Goal: Task Accomplishment & Management: Manage account settings

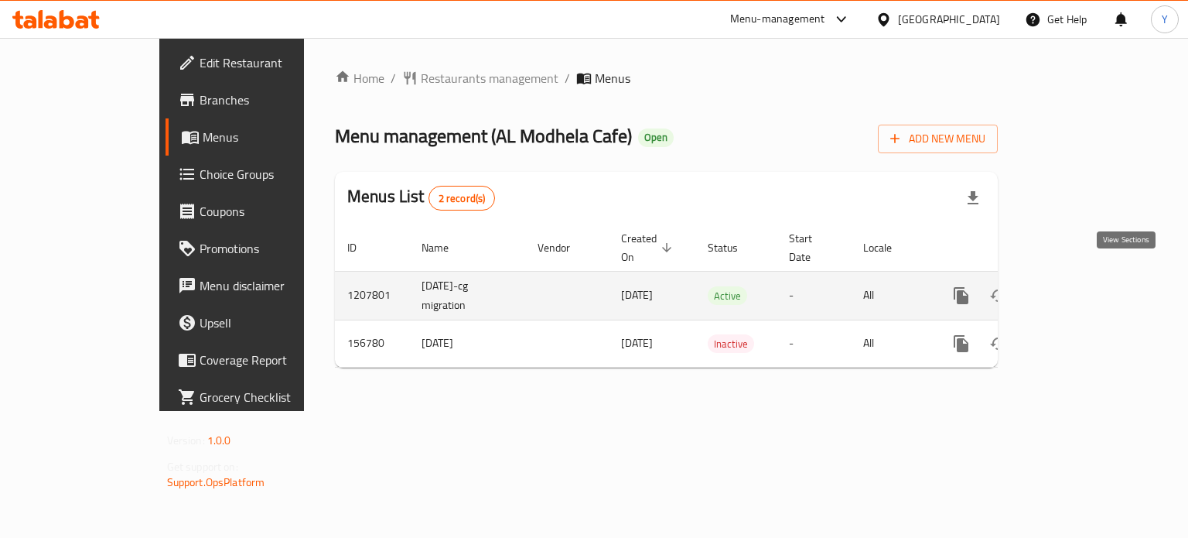
click at [1082, 286] on icon "enhanced table" at bounding box center [1073, 295] width 19 height 19
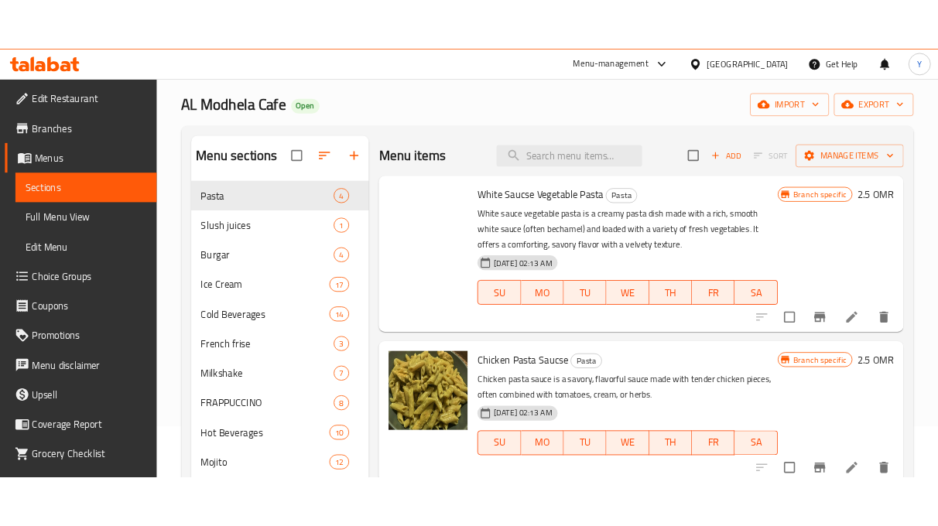
scroll to position [128, 0]
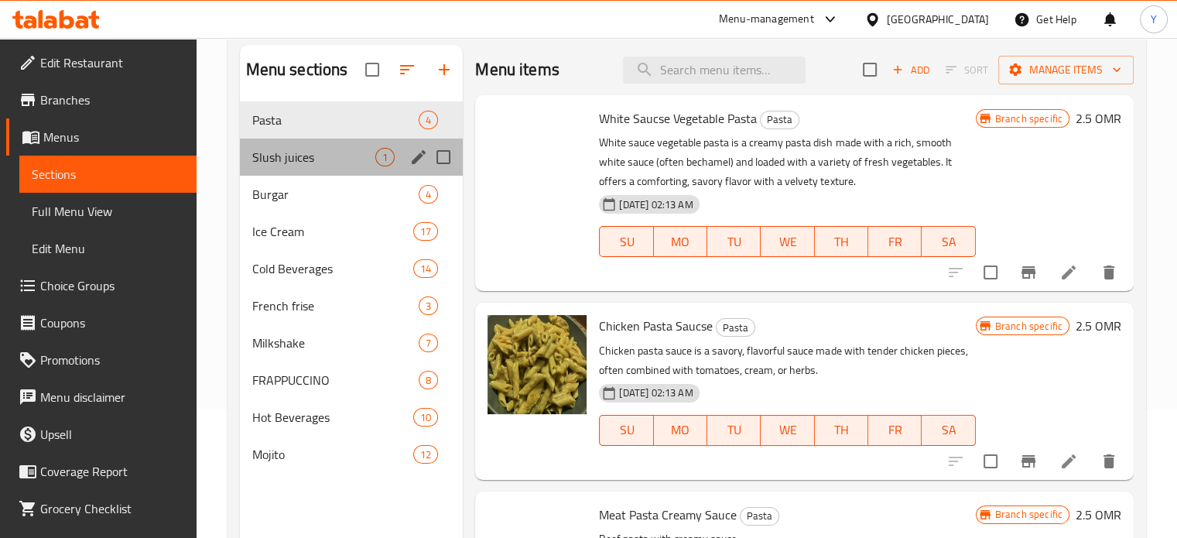
click at [302, 138] on div "Slush juices 1" at bounding box center [352, 156] width 224 height 37
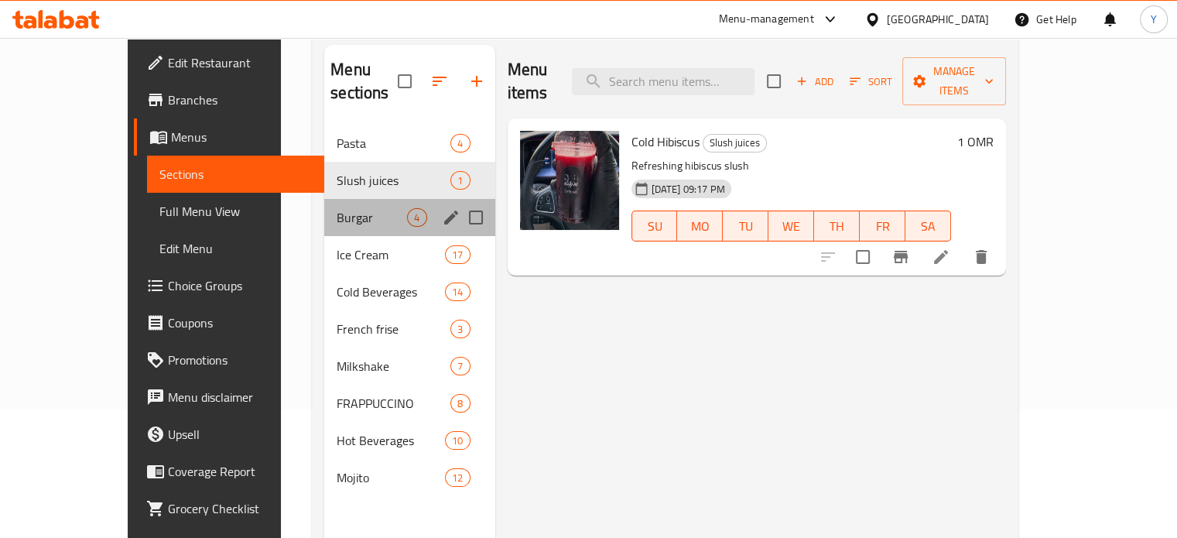
click at [324, 199] on div "Burgar 4" at bounding box center [409, 217] width 170 height 37
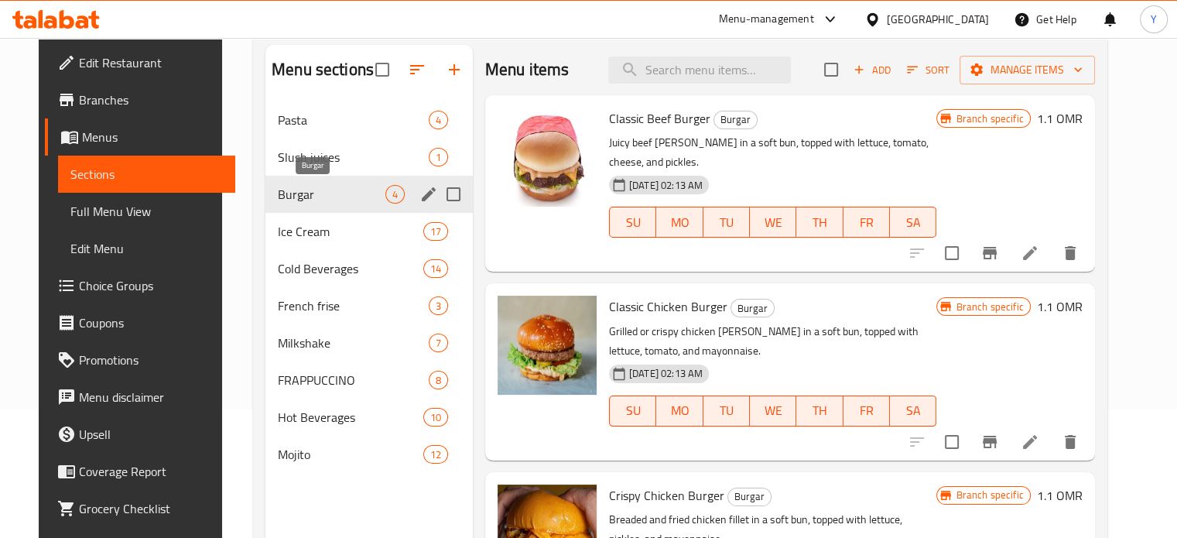
click at [306, 199] on span "Burgar" at bounding box center [332, 194] width 108 height 19
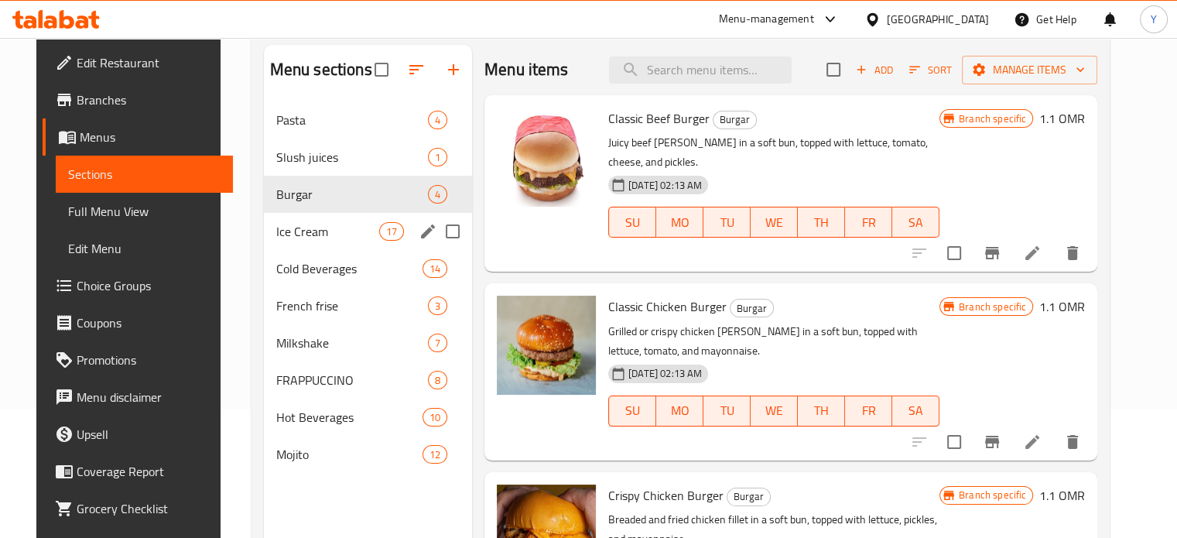
click at [309, 222] on span "Ice Cream" at bounding box center [327, 231] width 103 height 19
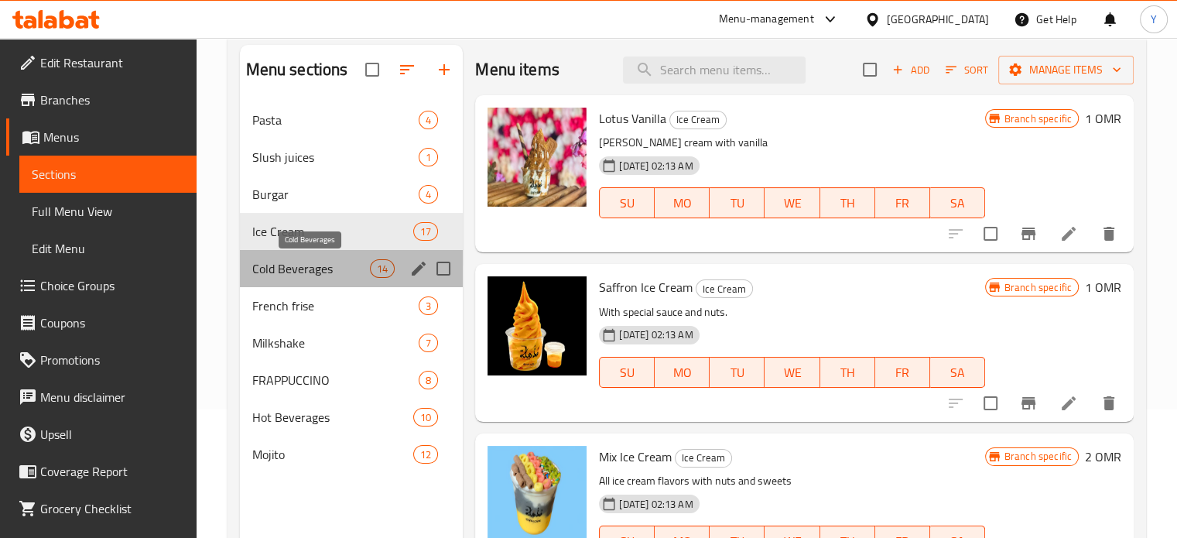
click at [296, 270] on span "Cold Beverages" at bounding box center [311, 268] width 118 height 19
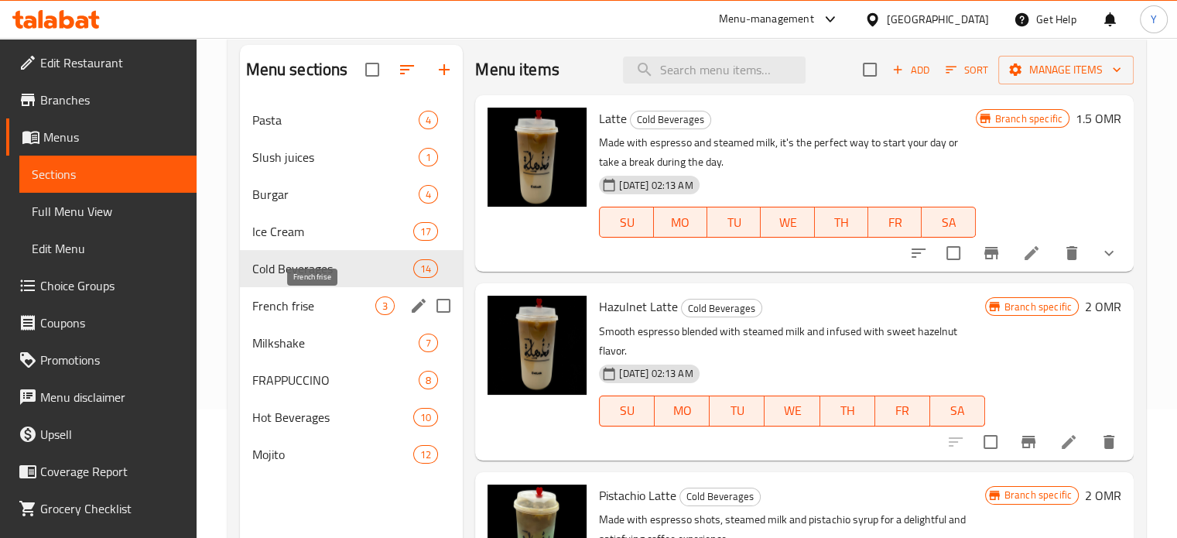
click at [300, 309] on span "French frise" at bounding box center [314, 305] width 124 height 19
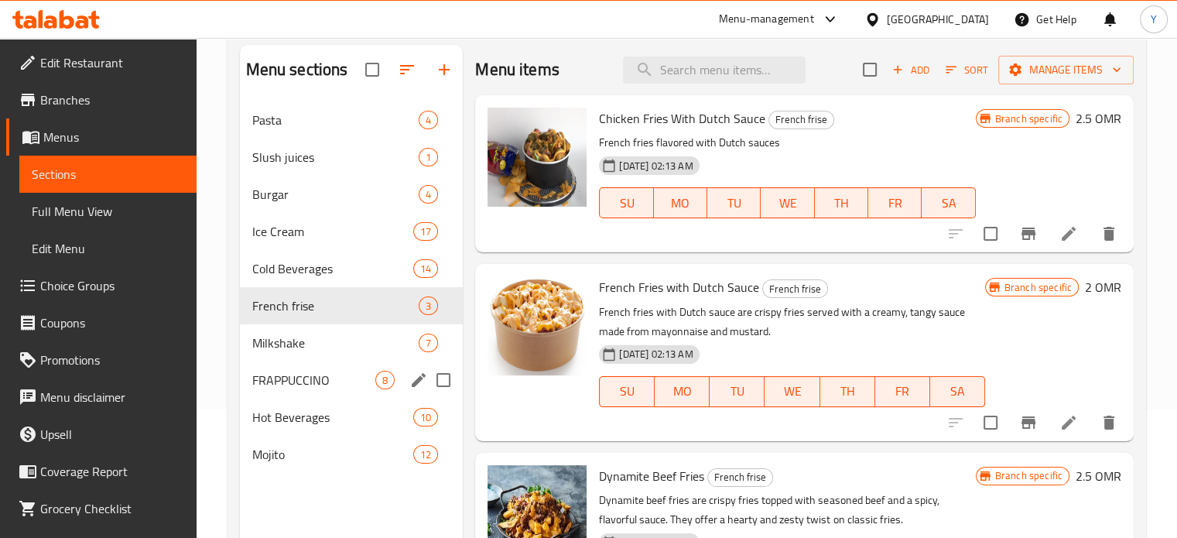
click at [302, 361] on div "FRAPPUCCINO 8" at bounding box center [352, 379] width 224 height 37
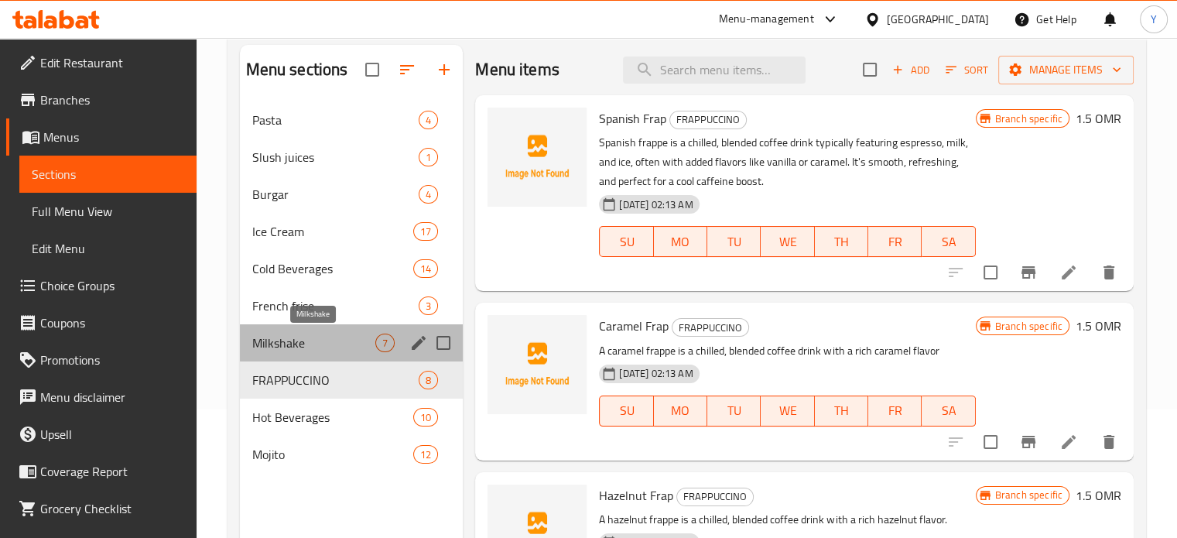
click at [303, 348] on span "Milkshake" at bounding box center [314, 342] width 124 height 19
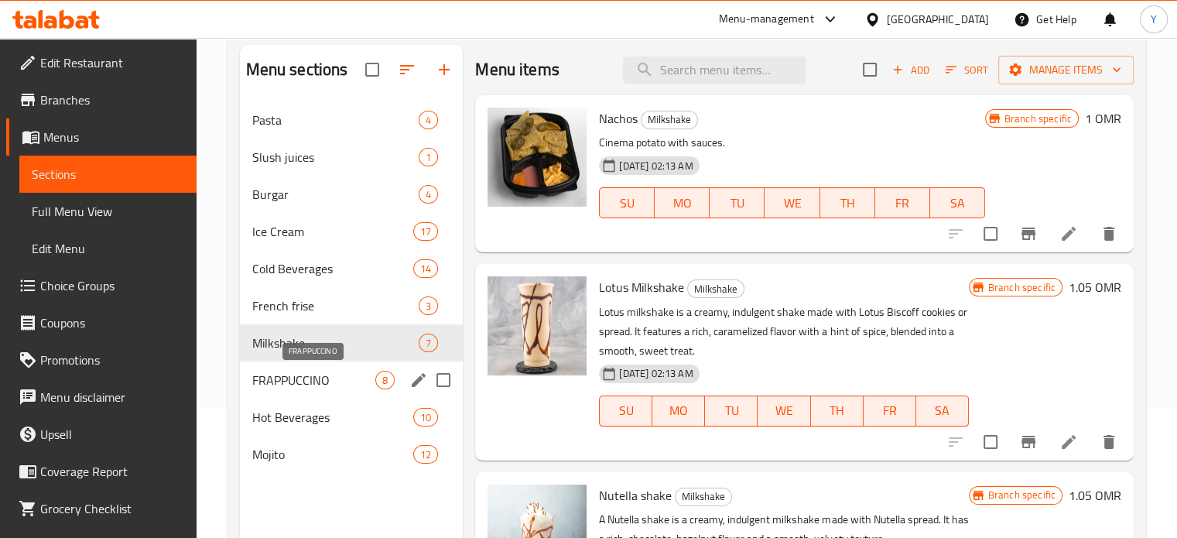
click at [313, 387] on span "FRAPPUCCINO" at bounding box center [314, 380] width 124 height 19
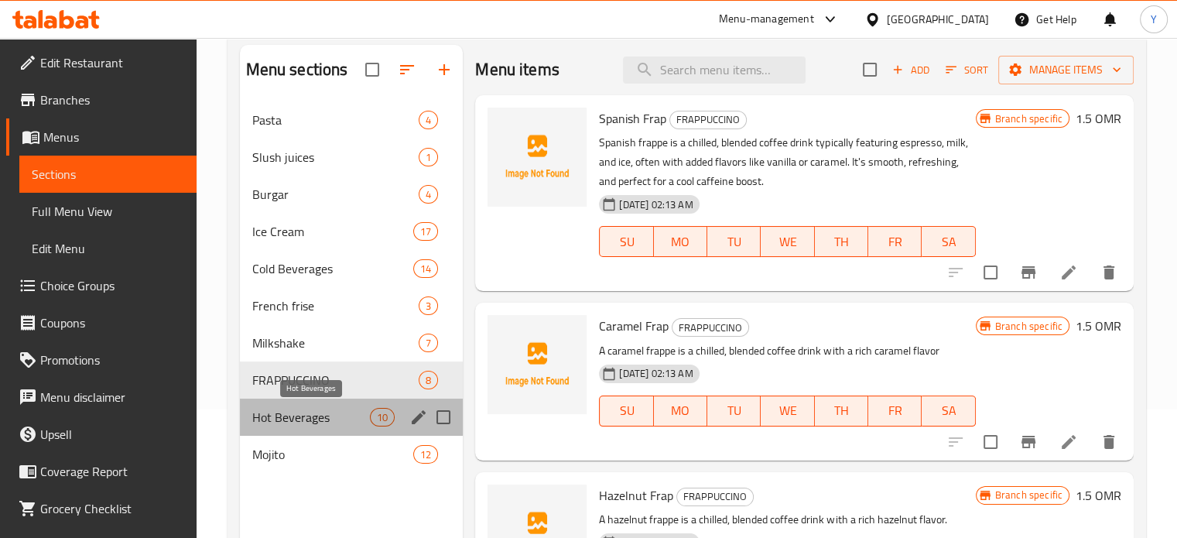
click at [313, 412] on span "Hot Beverages" at bounding box center [311, 417] width 118 height 19
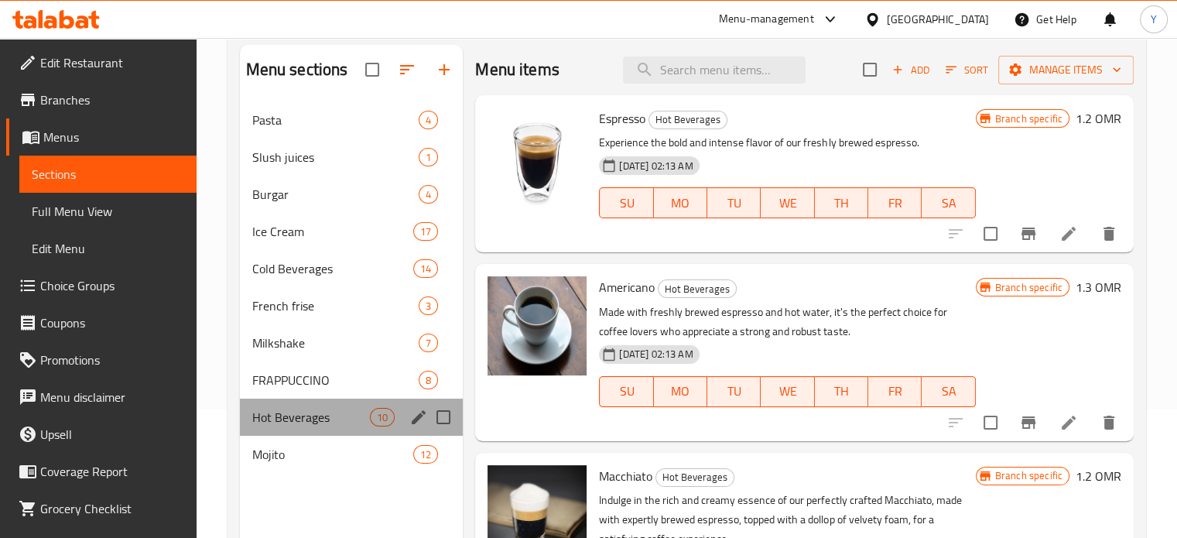
click at [314, 429] on div "Hot Beverages 10" at bounding box center [352, 416] width 224 height 37
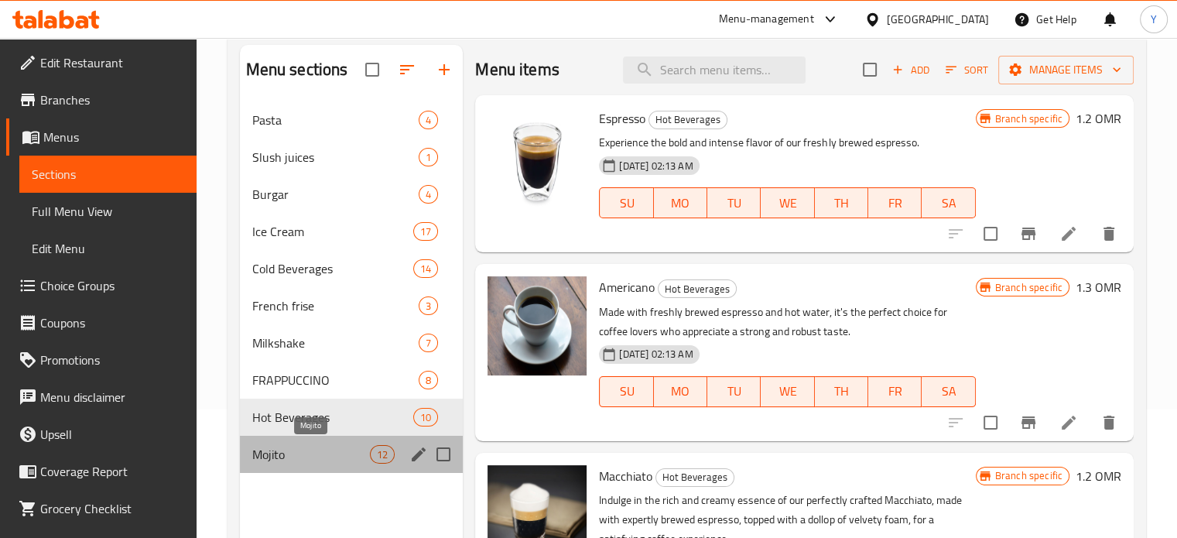
click at [313, 446] on span "Mojito" at bounding box center [311, 454] width 118 height 19
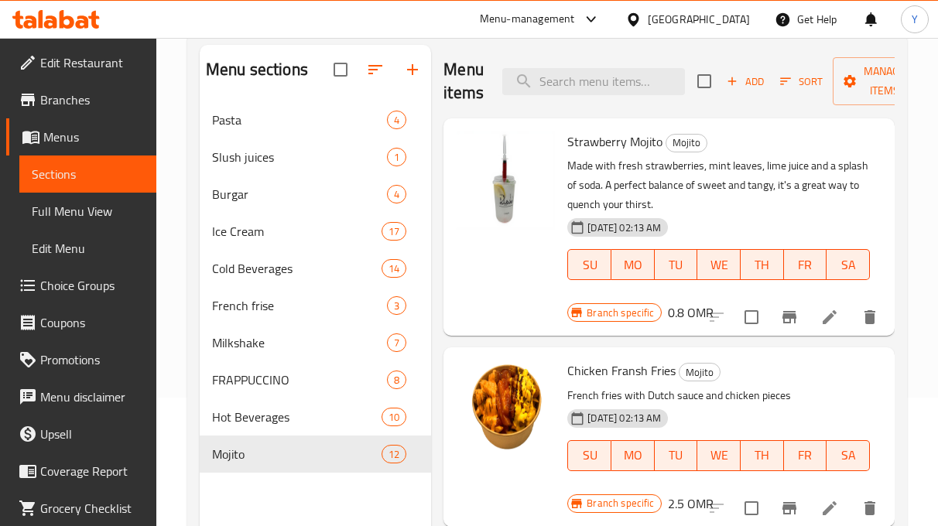
drag, startPoint x: 736, startPoint y: 214, endPoint x: 687, endPoint y: 163, distance: 71.1
click at [735, 213] on div "24-11-2023 02:13 AM SU MO TU WE TH FR SA" at bounding box center [718, 254] width 315 height 84
click at [628, 77] on input "search" at bounding box center [593, 81] width 183 height 27
paste input "Traditional Latte"
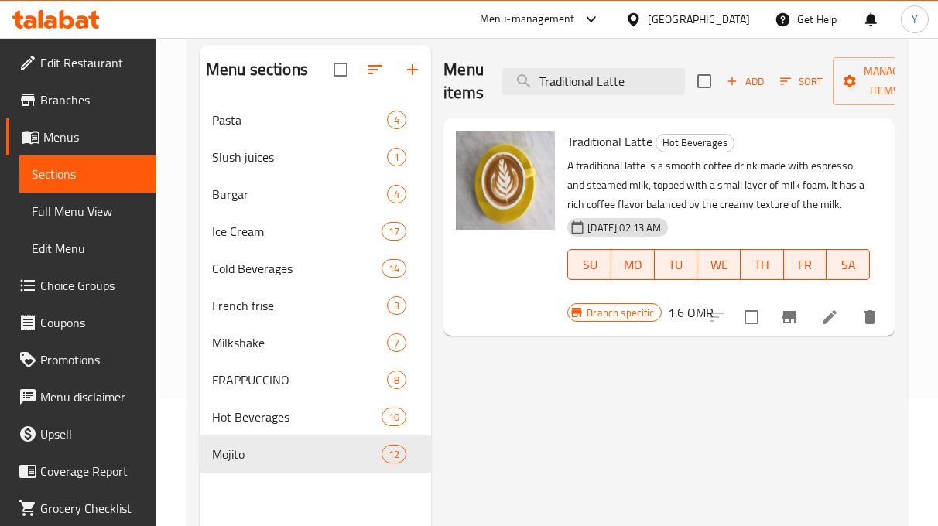
type input "Traditional Latte"
drag, startPoint x: 681, startPoint y: 395, endPoint x: 523, endPoint y: 296, distance: 185.9
click at [677, 393] on div "Menu items Traditional Latte Add Sort Manage items Traditional Latte Hot Bevera…" at bounding box center [662, 308] width 463 height 526
click at [764, 411] on div "Menu items Traditional Latte Add Sort Manage items Traditional Latte Hot Bevera…" at bounding box center [662, 308] width 463 height 526
drag, startPoint x: 306, startPoint y: 414, endPoint x: 309, endPoint y: 406, distance: 8.6
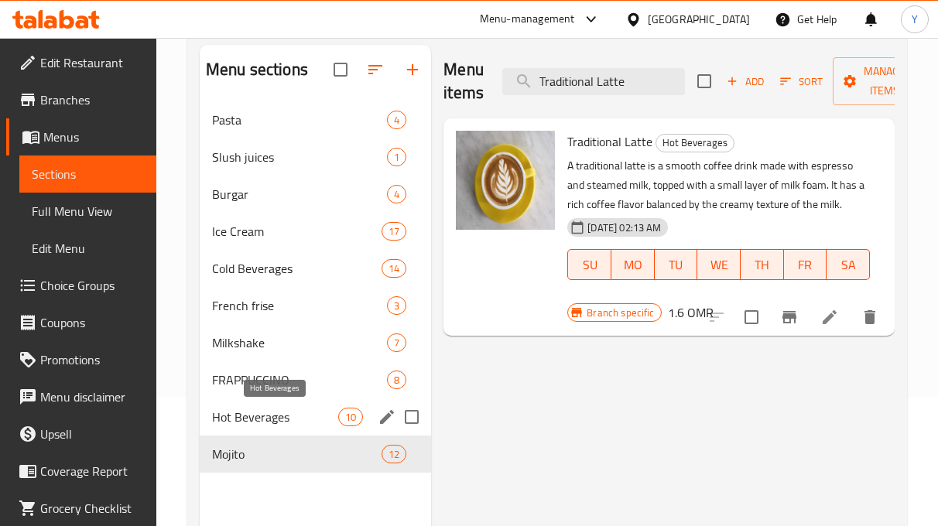
click at [305, 414] on span "Hot Beverages" at bounding box center [275, 417] width 126 height 19
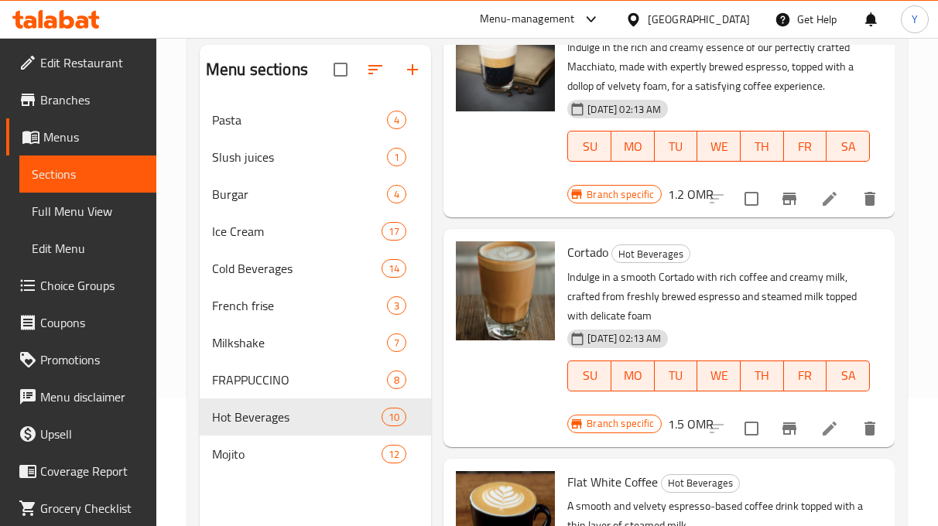
scroll to position [668, 0]
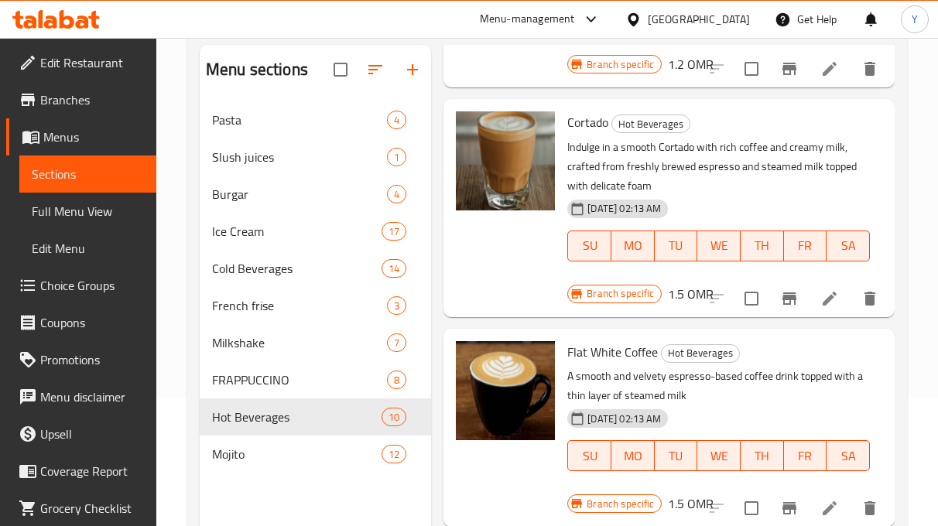
click at [756, 317] on div at bounding box center [793, 298] width 190 height 37
click at [782, 305] on icon "Branch-specific-item" at bounding box center [789, 298] width 14 height 12
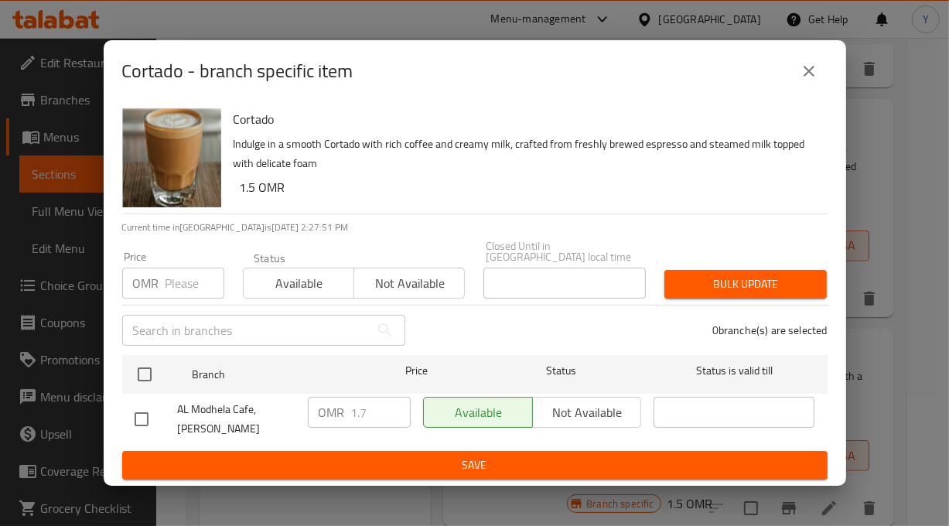
click at [800, 69] on button "close" at bounding box center [809, 71] width 37 height 37
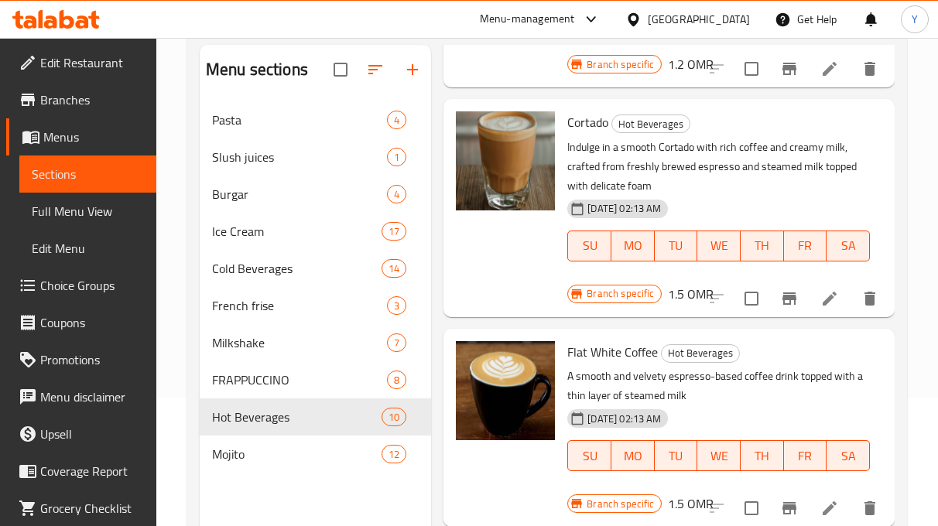
click at [748, 218] on div "24-11-2023 02:13 AM SU MO TU WE TH FR SA" at bounding box center [718, 235] width 315 height 84
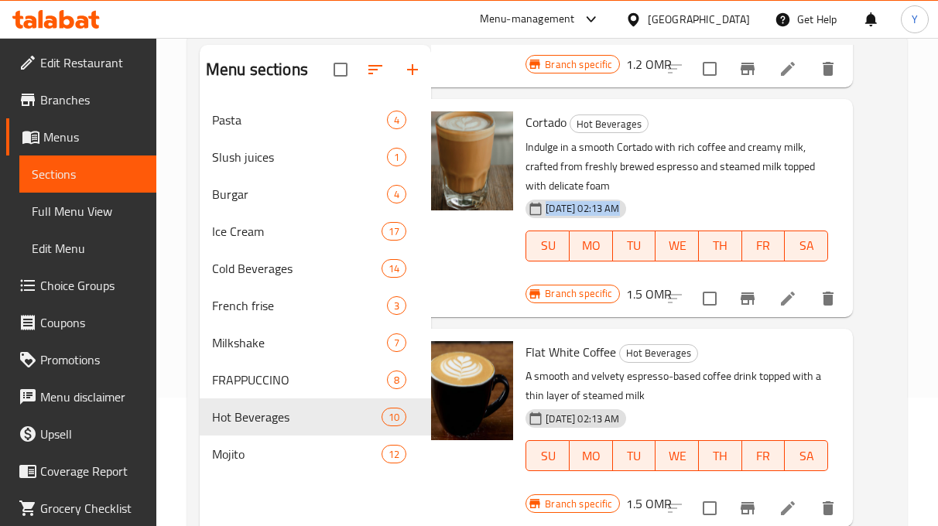
drag, startPoint x: 882, startPoint y: 298, endPoint x: 878, endPoint y: 204, distance: 93.7
click at [878, 204] on div "Menu items Traditional Latte Add Sort Manage items Espresso Hot Beverages Exper…" at bounding box center [662, 308] width 463 height 526
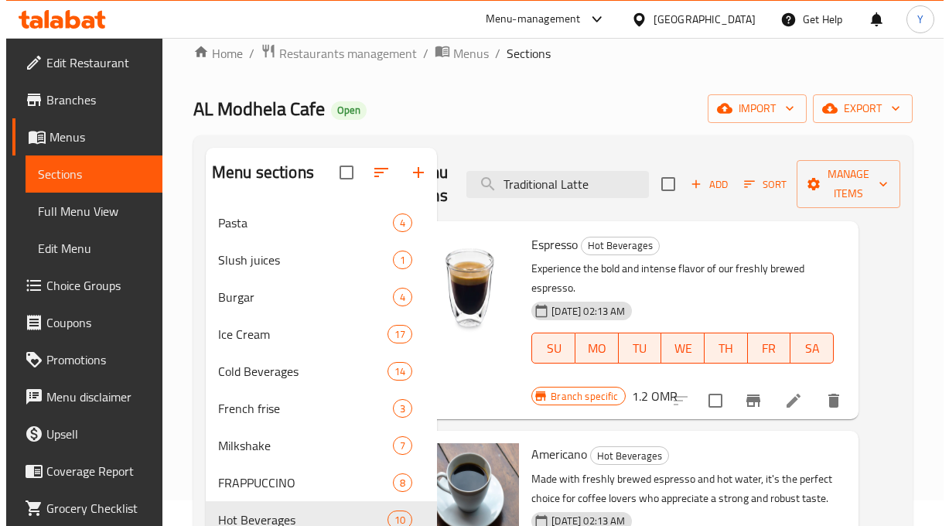
scroll to position [0, 0]
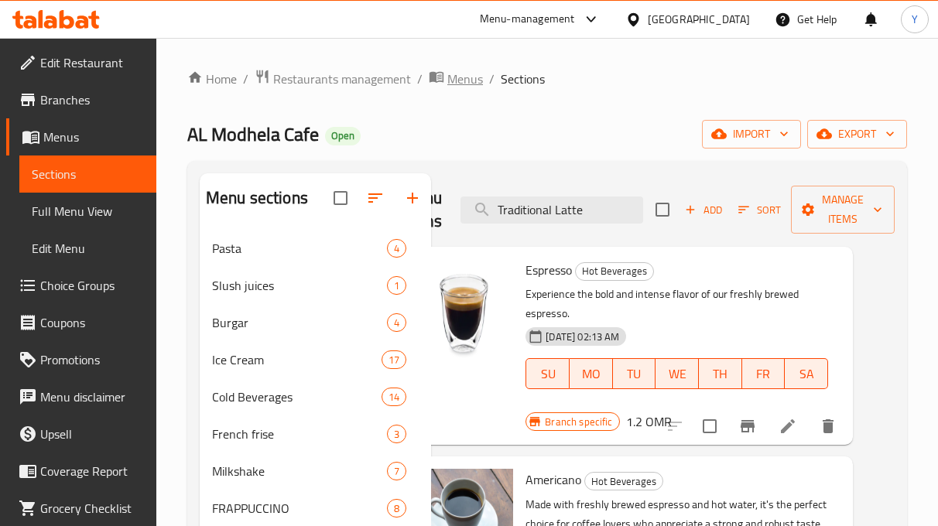
click at [460, 88] on span "Menus" at bounding box center [465, 79] width 36 height 19
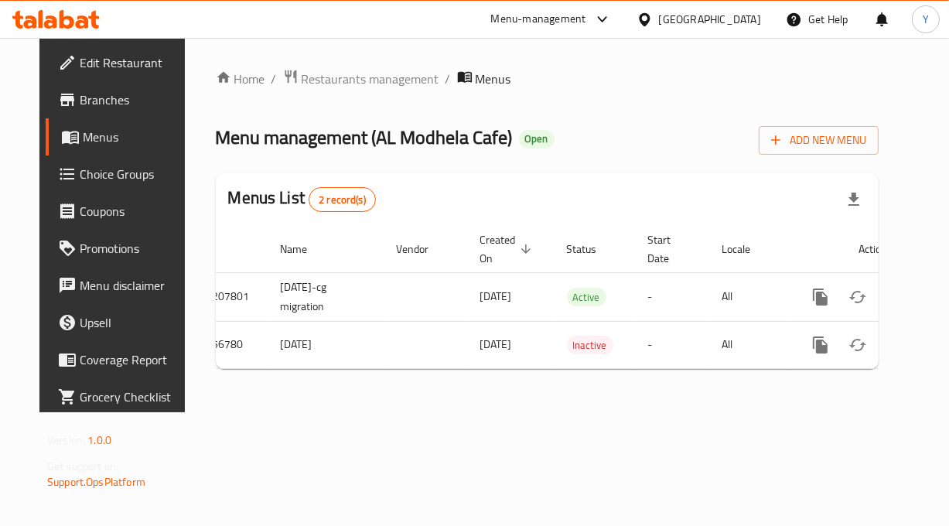
scroll to position [0, 39]
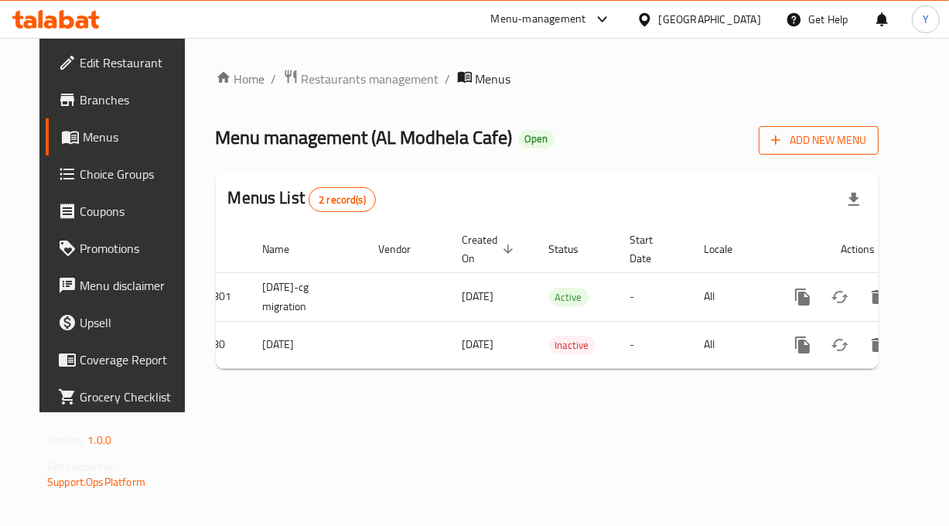
click at [847, 135] on span "Add New Menu" at bounding box center [818, 140] width 95 height 19
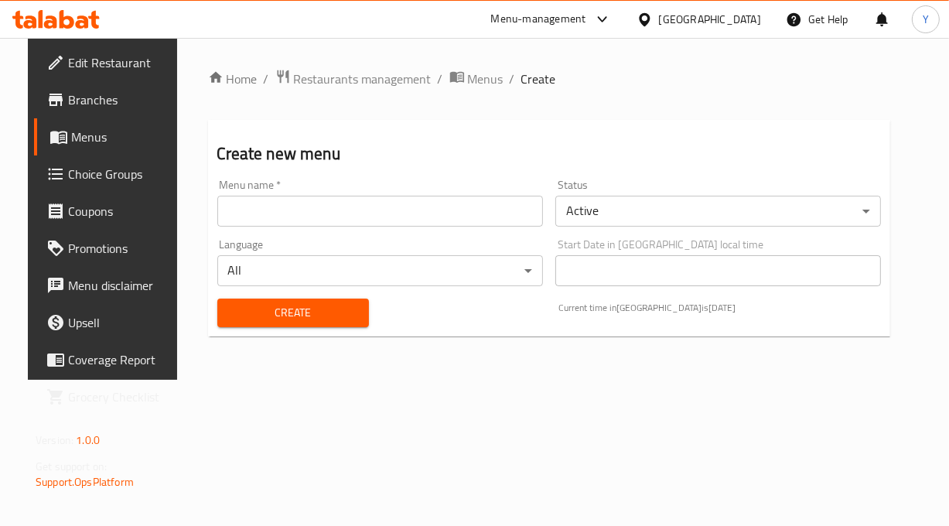
click at [313, 221] on input "text" at bounding box center [380, 211] width 326 height 31
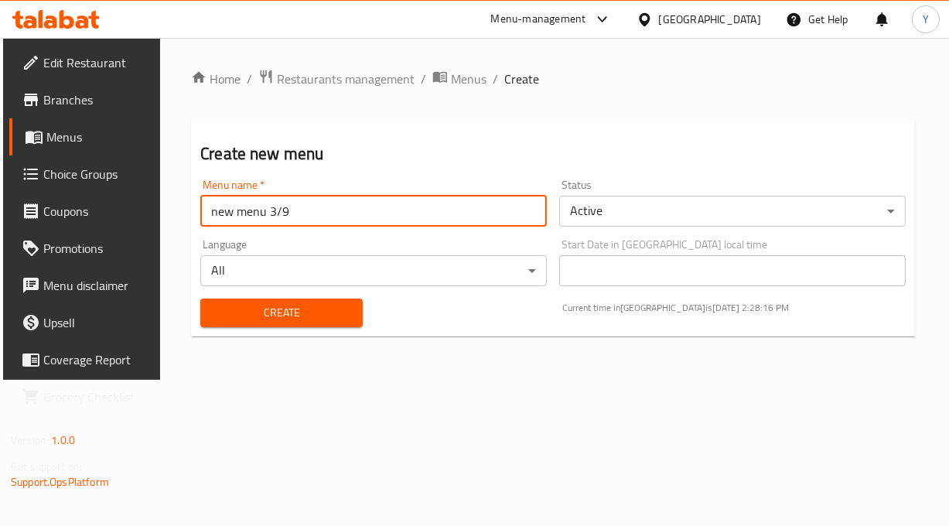
type input "new menu 3/9"
click at [200, 299] on button "Create" at bounding box center [281, 313] width 162 height 29
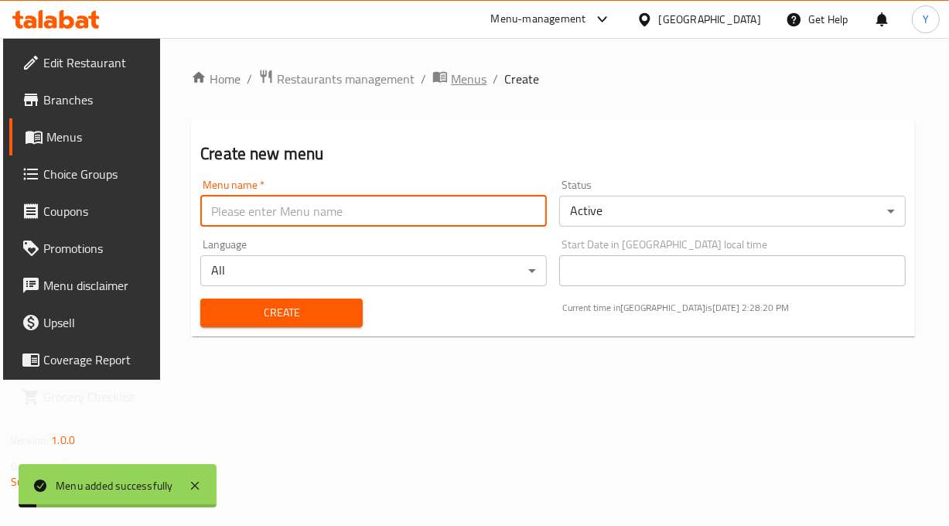
click at [458, 78] on span "Menus" at bounding box center [469, 79] width 36 height 19
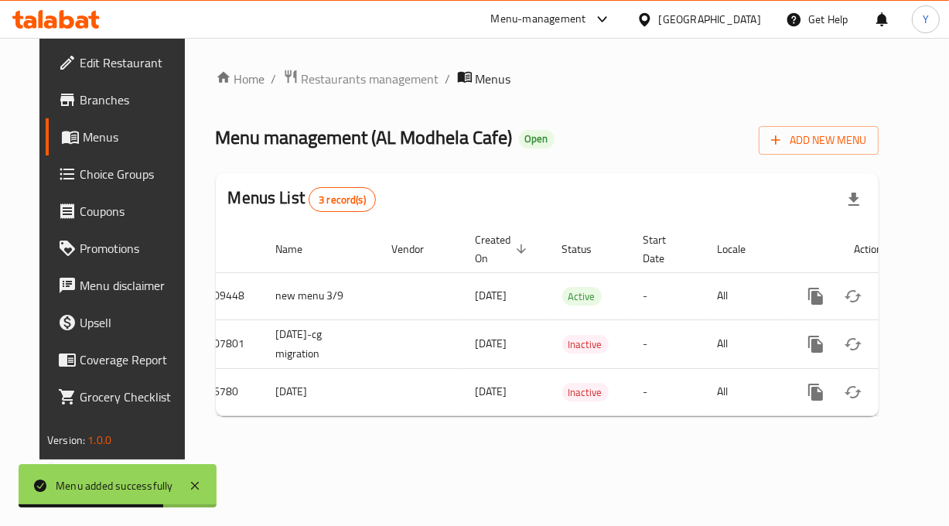
scroll to position [0, 39]
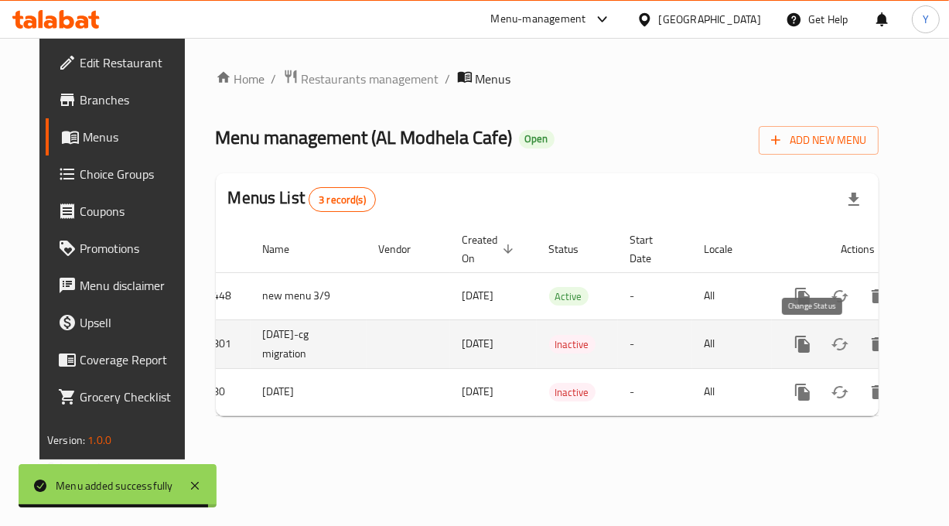
click at [831, 340] on icon "enhanced table" at bounding box center [840, 344] width 19 height 19
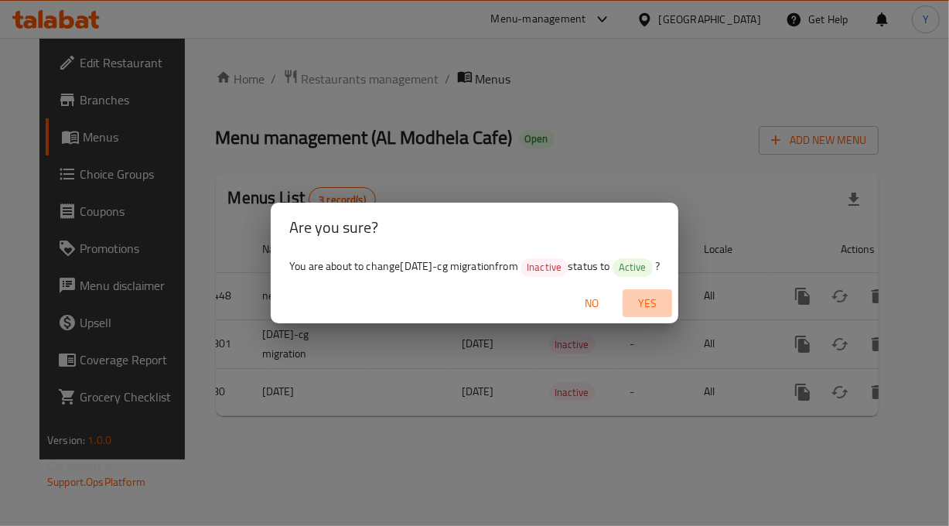
click at [659, 302] on span "Yes" at bounding box center [647, 303] width 37 height 19
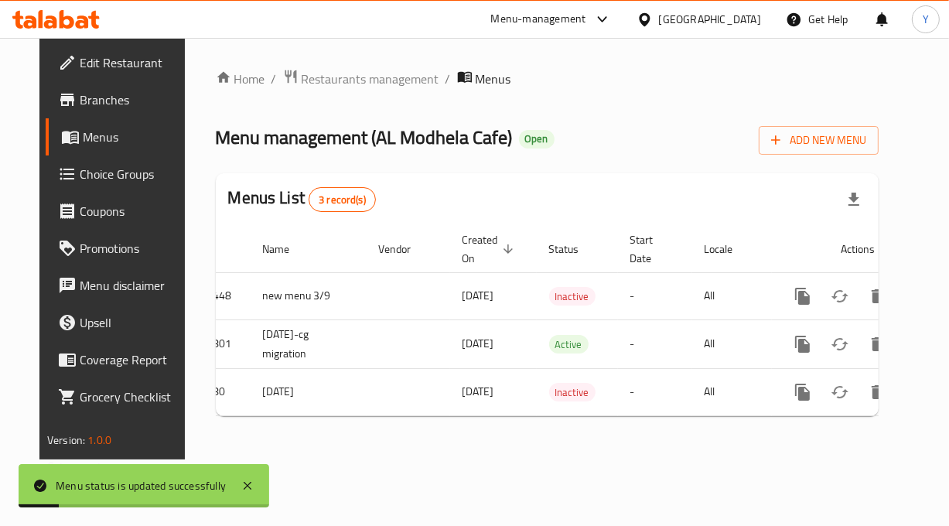
scroll to position [0, 0]
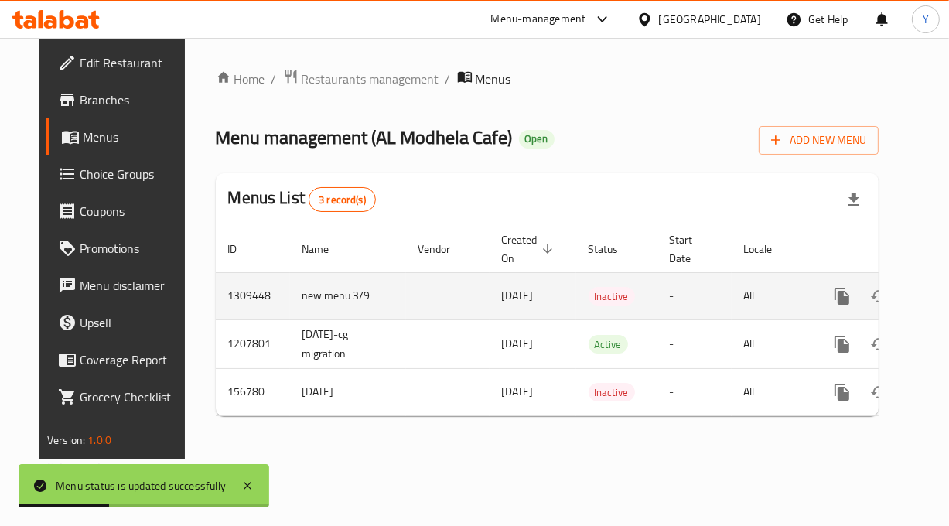
click at [219, 299] on td "1309448" at bounding box center [253, 295] width 74 height 47
click at [216, 294] on td "1309448" at bounding box center [253, 295] width 74 height 47
copy td "1309448"
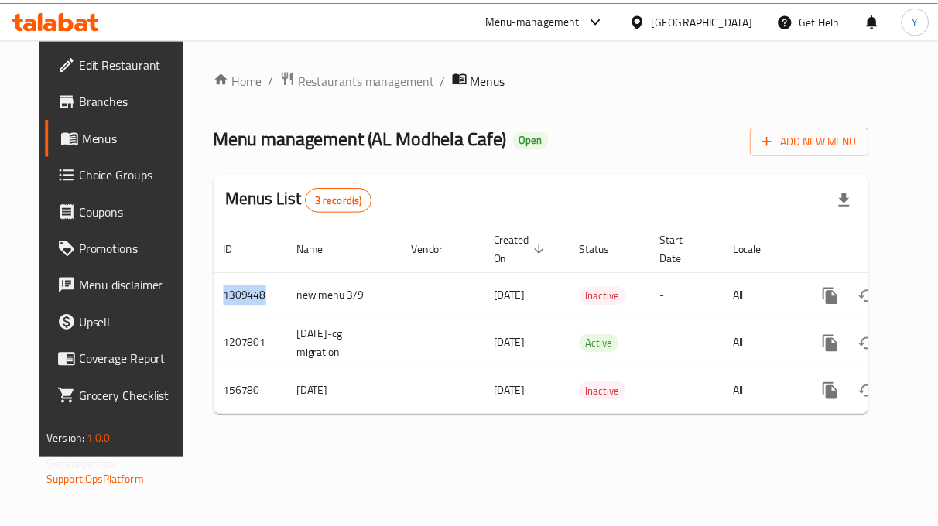
scroll to position [0, 39]
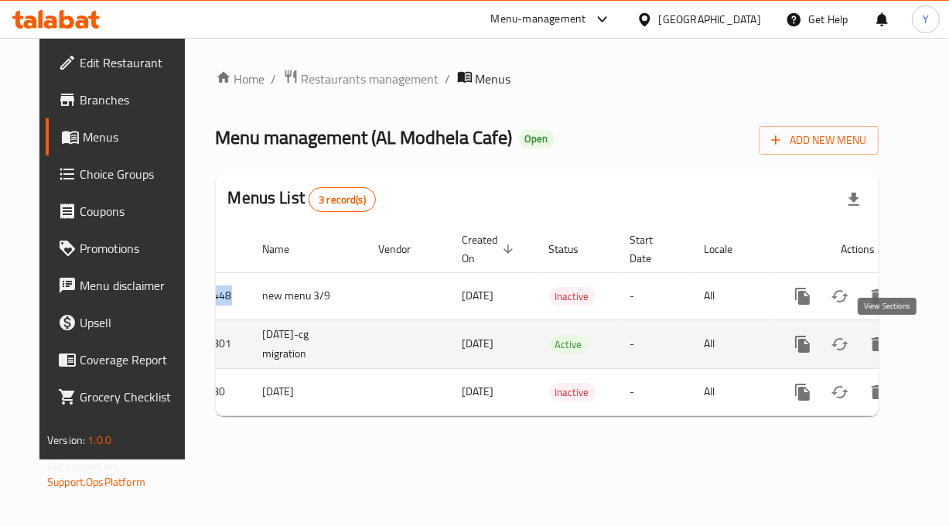
click at [907, 343] on icon "enhanced table" at bounding box center [914, 344] width 14 height 14
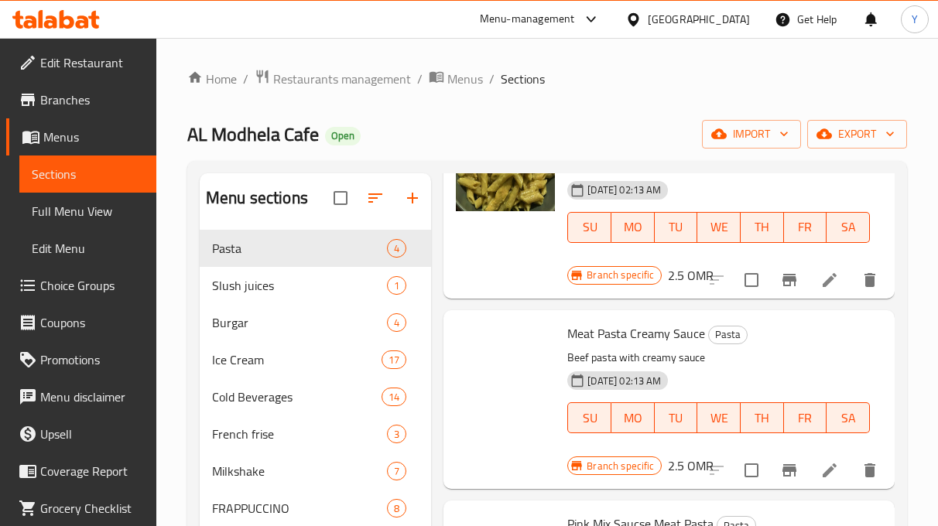
scroll to position [412, 0]
click at [454, 407] on div at bounding box center [504, 399] width 111 height 166
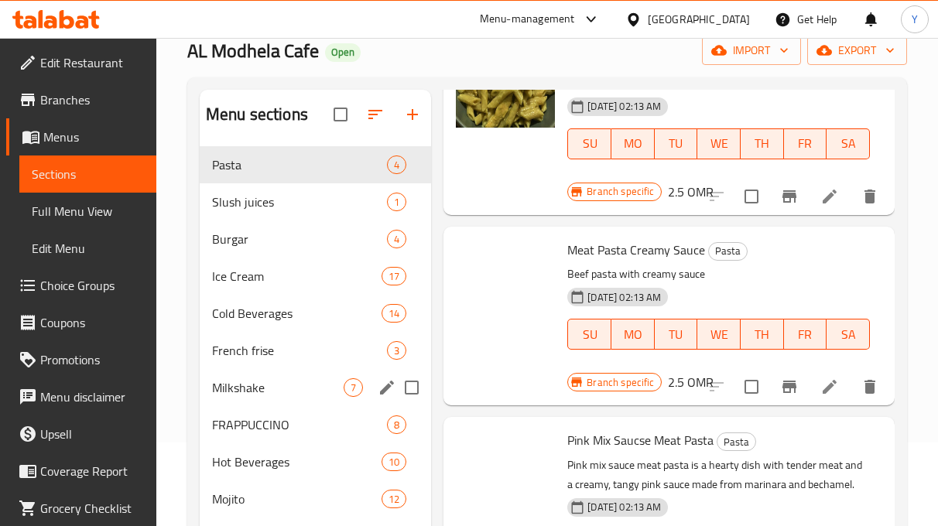
scroll to position [217, 0]
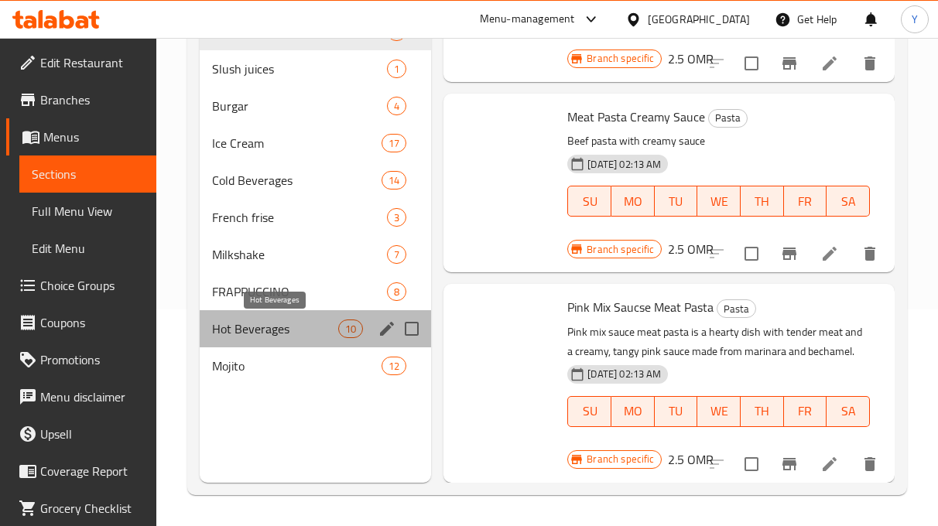
click at [316, 330] on span "Hot Beverages" at bounding box center [275, 328] width 126 height 19
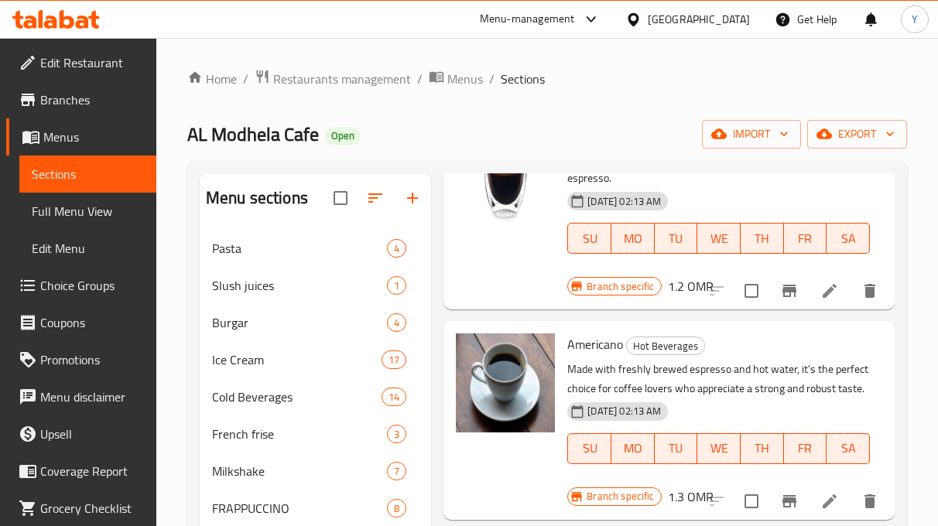
scroll to position [446, 0]
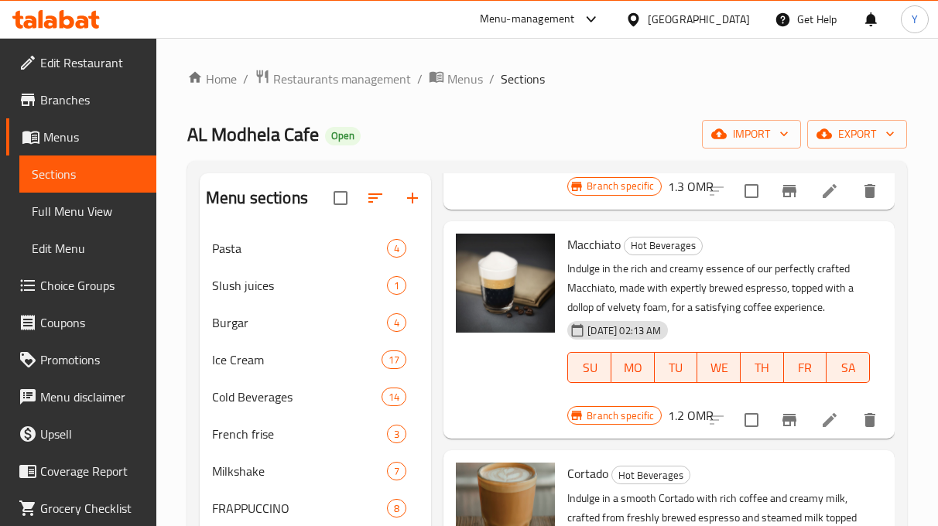
click at [620, 87] on ol "Home / Restaurants management / Menus / Sections" at bounding box center [546, 79] width 719 height 20
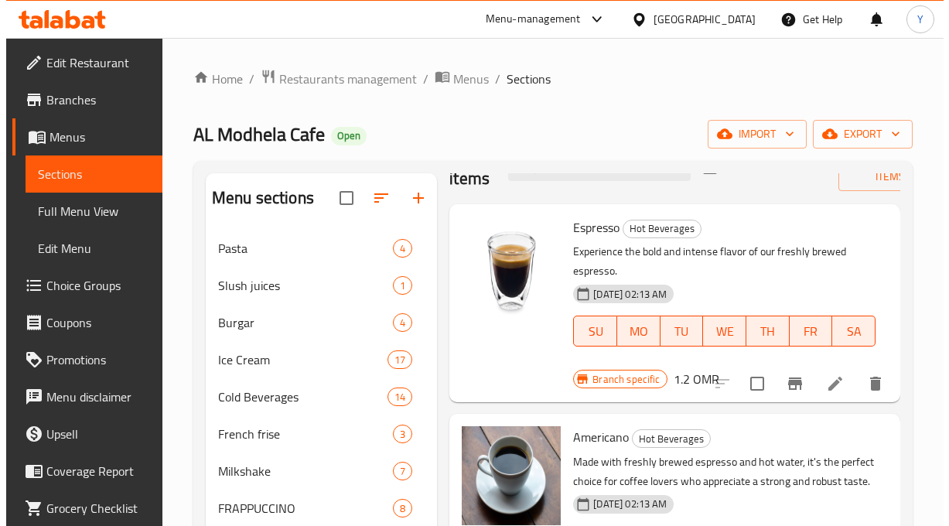
scroll to position [77, 0]
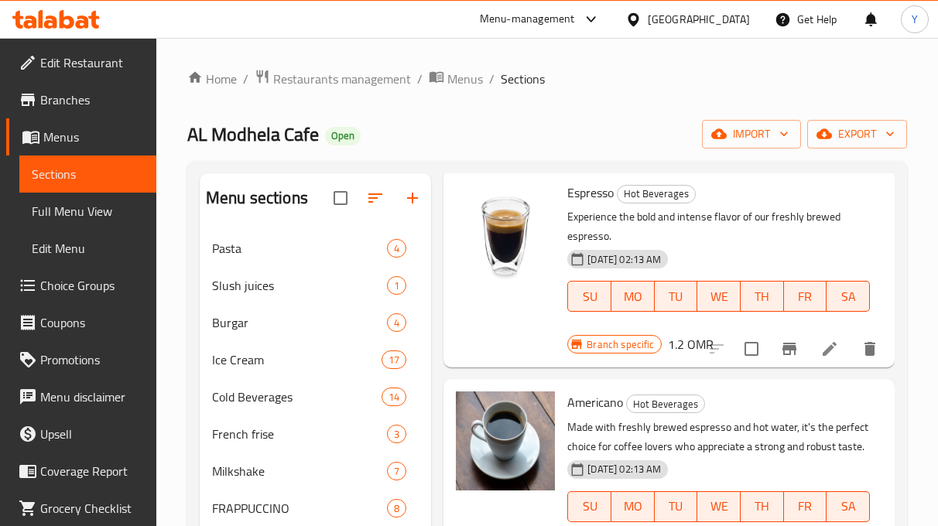
drag, startPoint x: 316, startPoint y: 118, endPoint x: 386, endPoint y: 106, distance: 70.6
drag, startPoint x: 386, startPoint y: 106, endPoint x: 467, endPoint y: 95, distance: 81.9
drag, startPoint x: 467, startPoint y: 95, endPoint x: 470, endPoint y: 77, distance: 18.7
click at [470, 77] on span "Menus" at bounding box center [465, 79] width 36 height 19
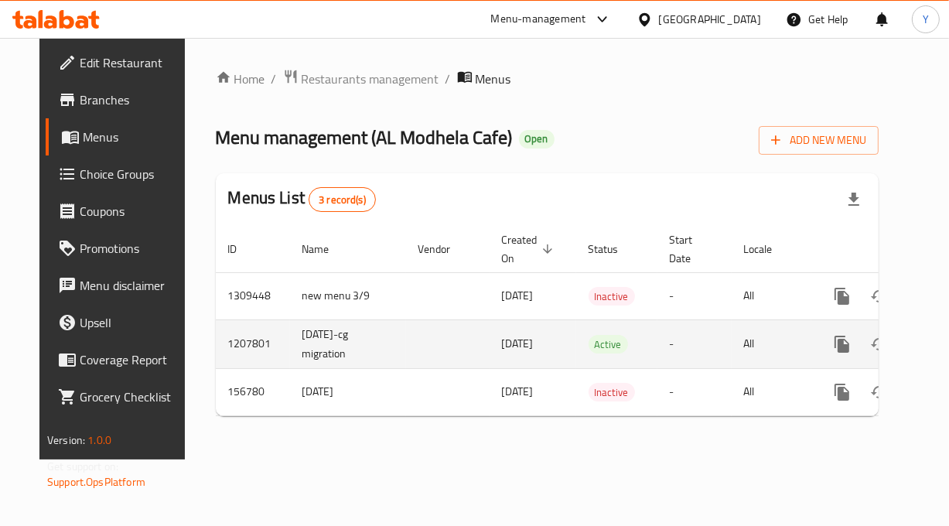
click at [216, 340] on td "1207801" at bounding box center [253, 343] width 74 height 49
copy td "1207801"
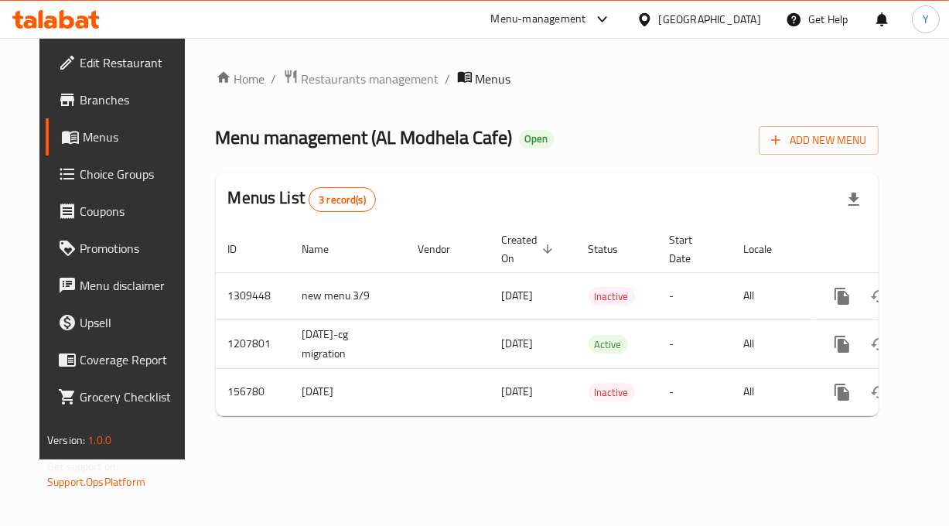
drag, startPoint x: 792, startPoint y: 182, endPoint x: 684, endPoint y: 98, distance: 136.8
click at [792, 182] on div "Menus List 3 record(s)" at bounding box center [547, 199] width 663 height 53
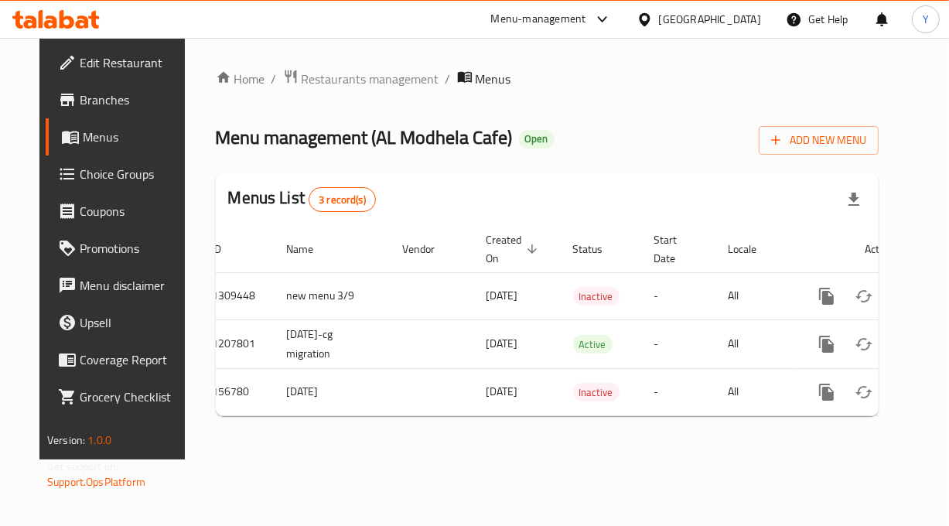
scroll to position [0, 39]
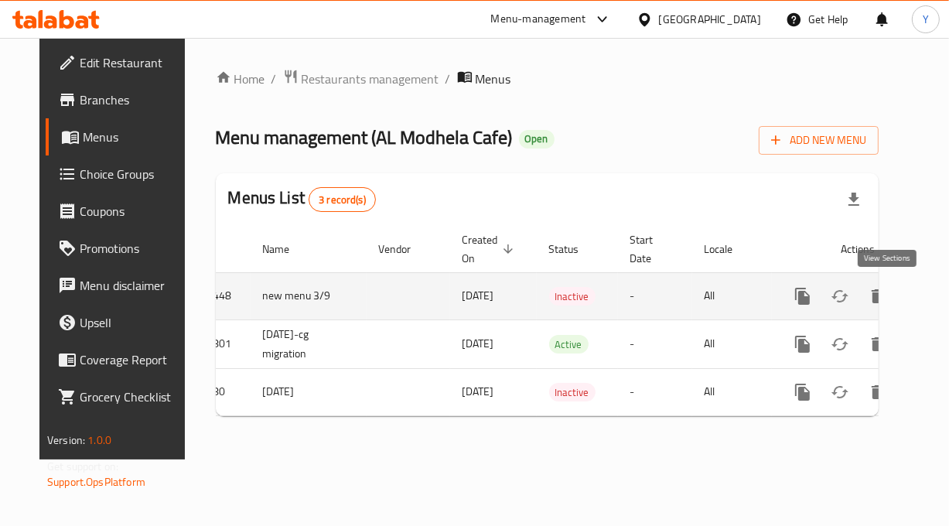
click at [905, 293] on icon "enhanced table" at bounding box center [914, 296] width 19 height 19
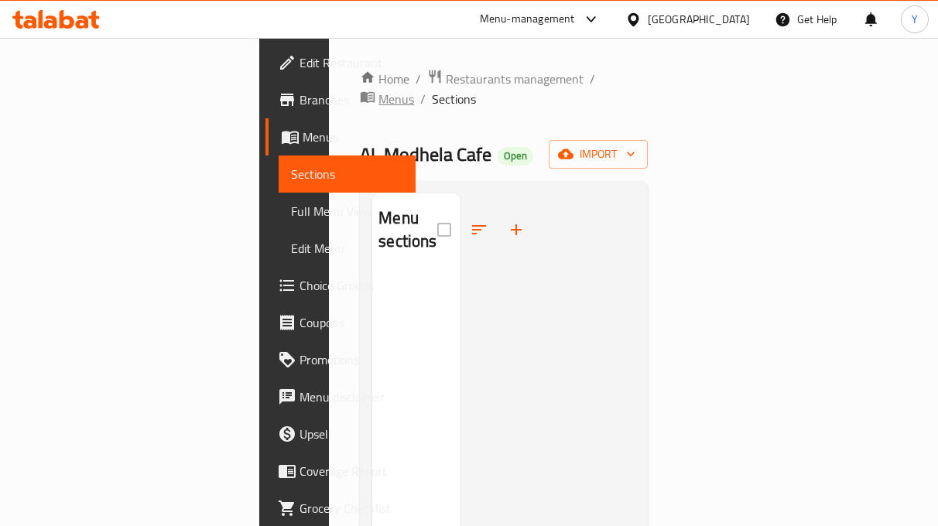
click at [414, 90] on span "Menus" at bounding box center [396, 99] width 36 height 19
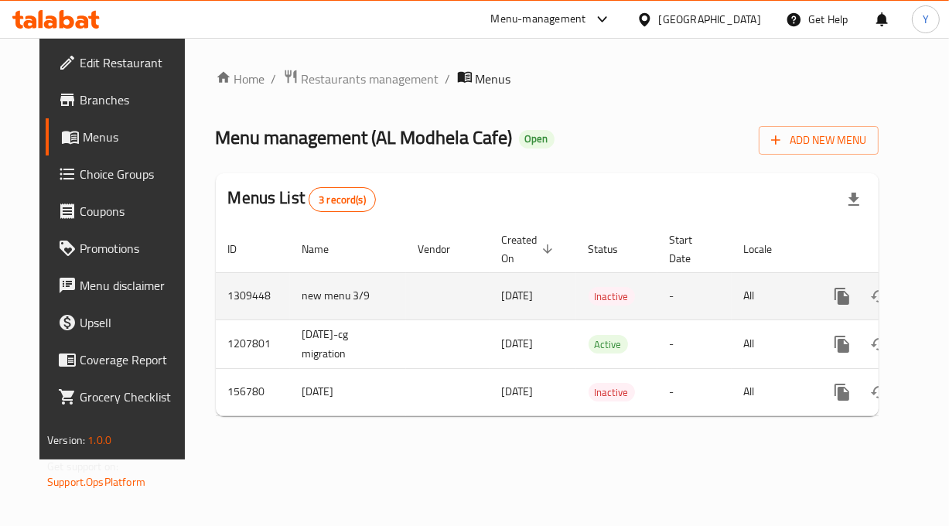
click at [216, 299] on td "1309448" at bounding box center [253, 295] width 74 height 47
copy td "1309448"
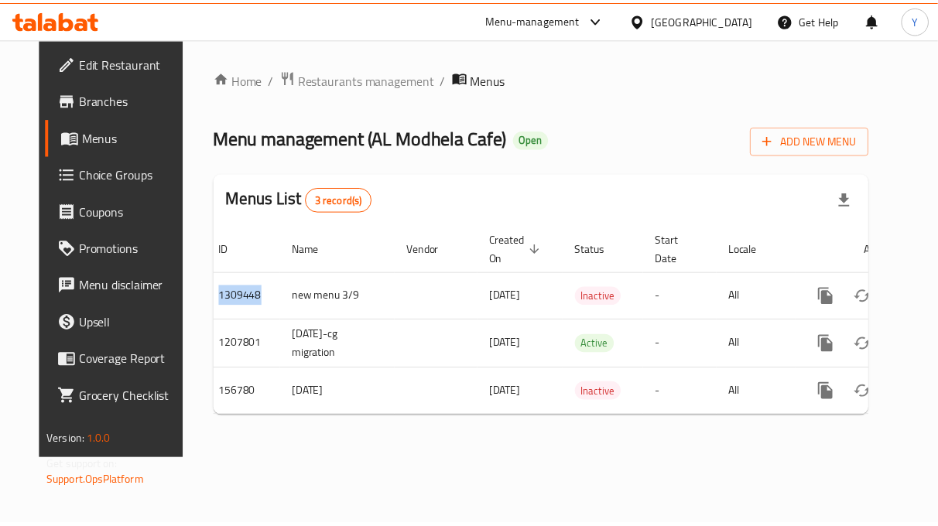
scroll to position [0, 39]
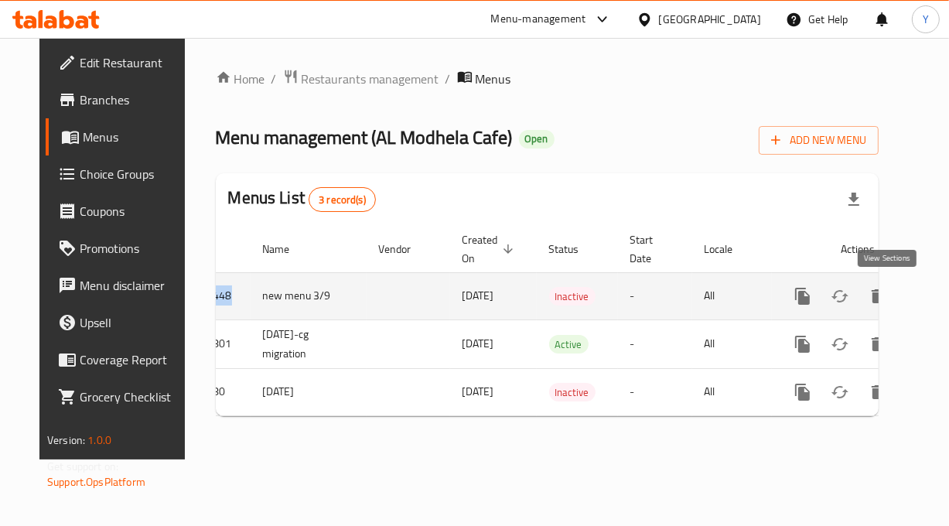
click at [905, 302] on icon "enhanced table" at bounding box center [914, 296] width 19 height 19
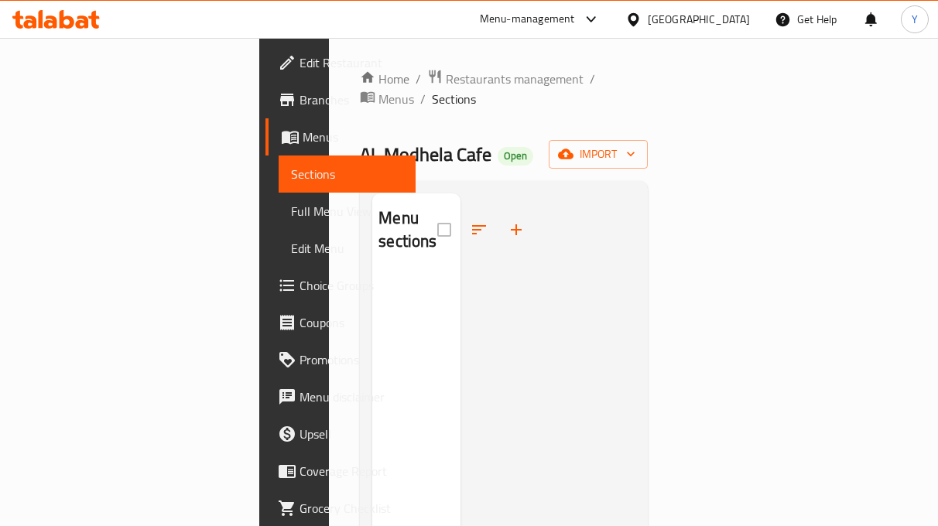
drag, startPoint x: 507, startPoint y: 302, endPoint x: 484, endPoint y: 197, distance: 107.7
click at [509, 302] on div at bounding box center [547, 456] width 175 height 526
click at [414, 90] on span "Menus" at bounding box center [396, 99] width 36 height 19
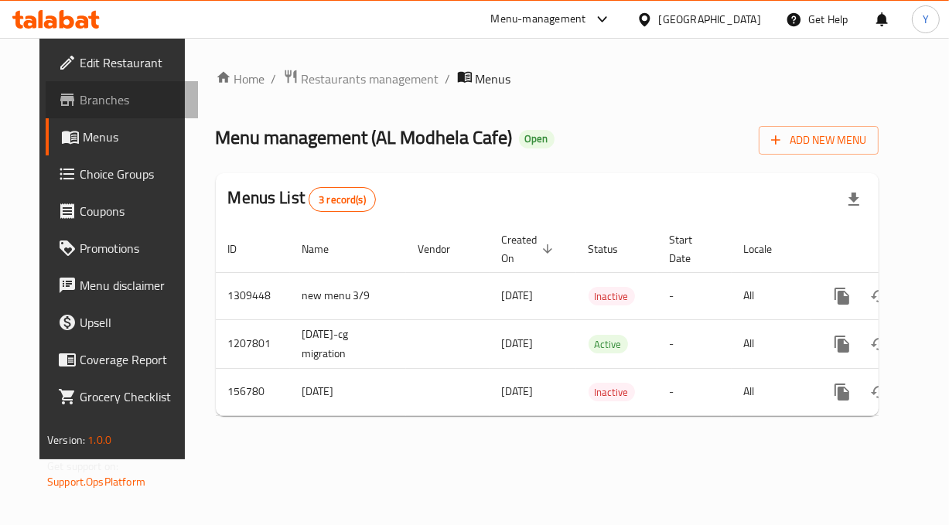
click at [80, 105] on span "Branches" at bounding box center [133, 100] width 106 height 19
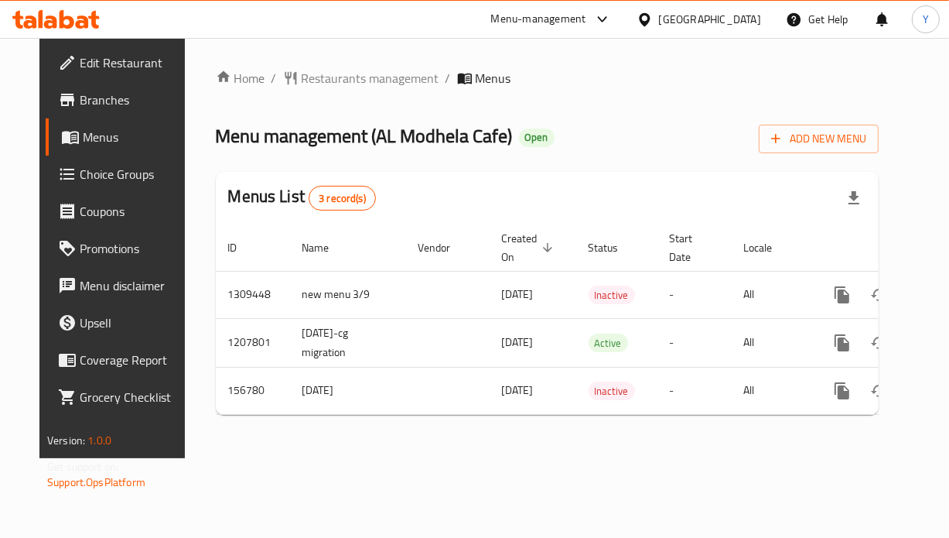
scroll to position [0, 39]
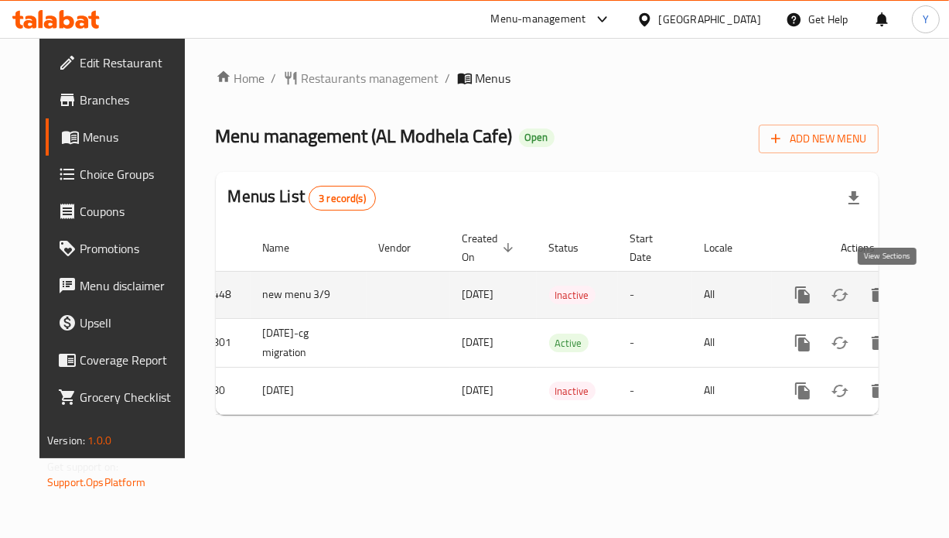
click at [905, 289] on icon "enhanced table" at bounding box center [914, 294] width 19 height 19
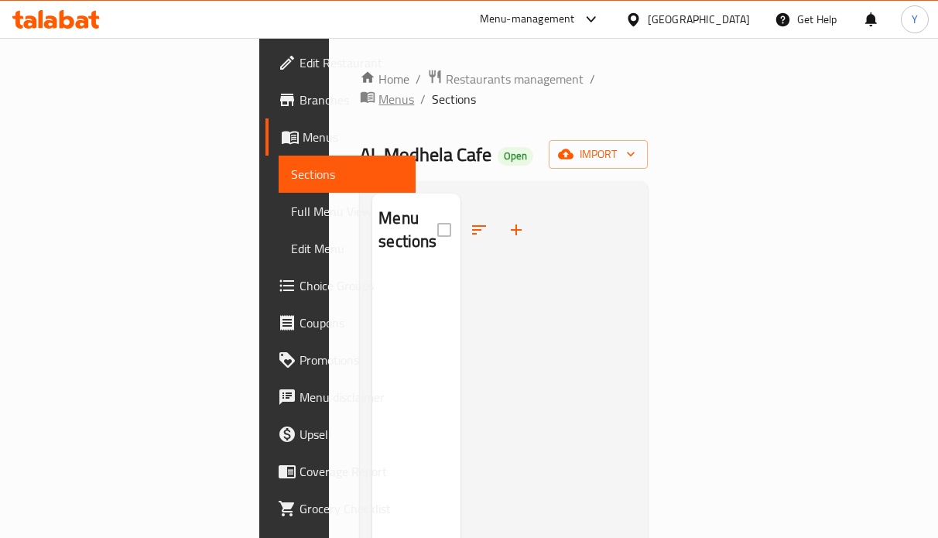
click at [414, 90] on span "Menus" at bounding box center [396, 99] width 36 height 19
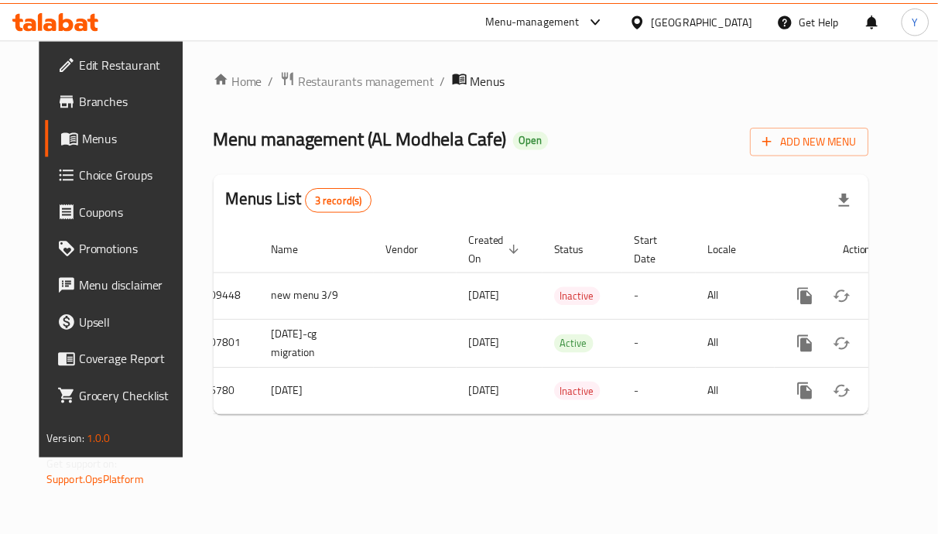
scroll to position [0, 39]
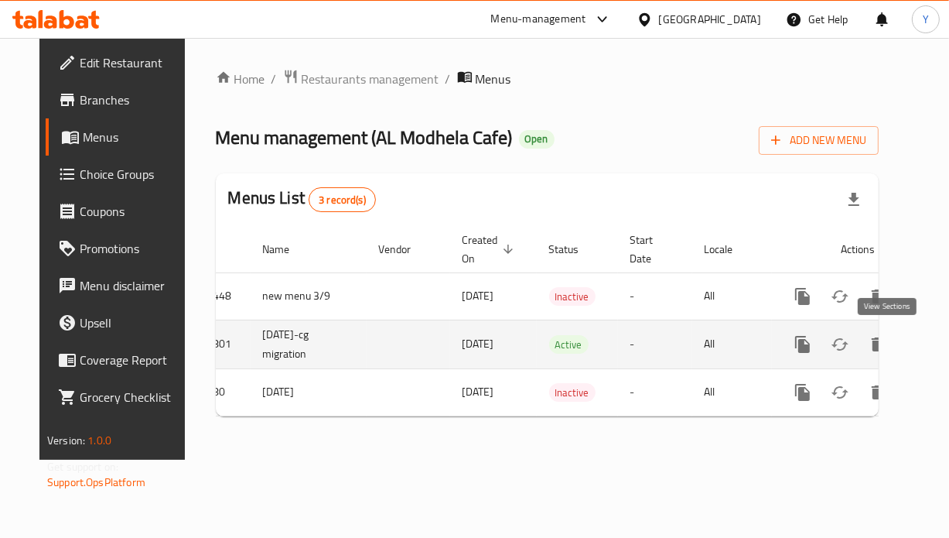
click at [896, 344] on link "enhanced table" at bounding box center [914, 344] width 37 height 37
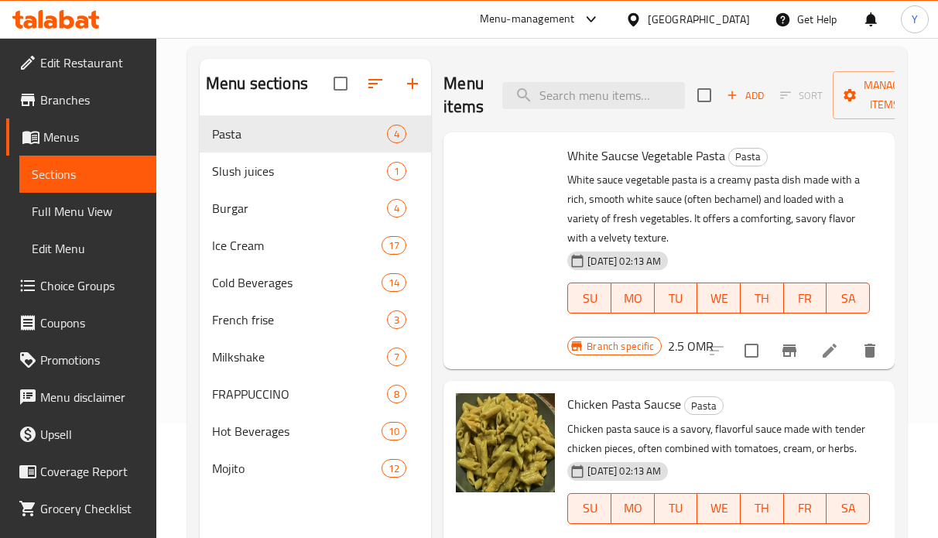
scroll to position [138, 0]
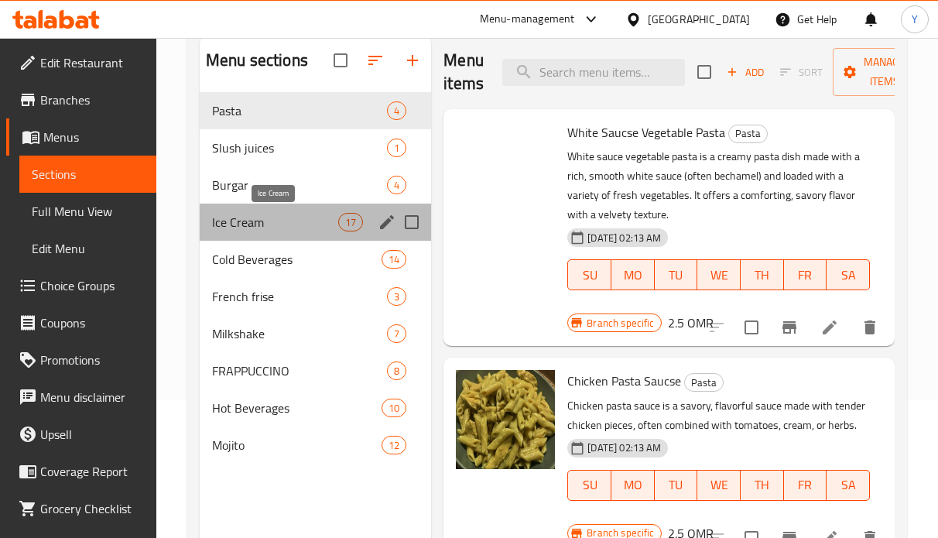
click at [228, 231] on span "Ice Cream" at bounding box center [275, 222] width 126 height 19
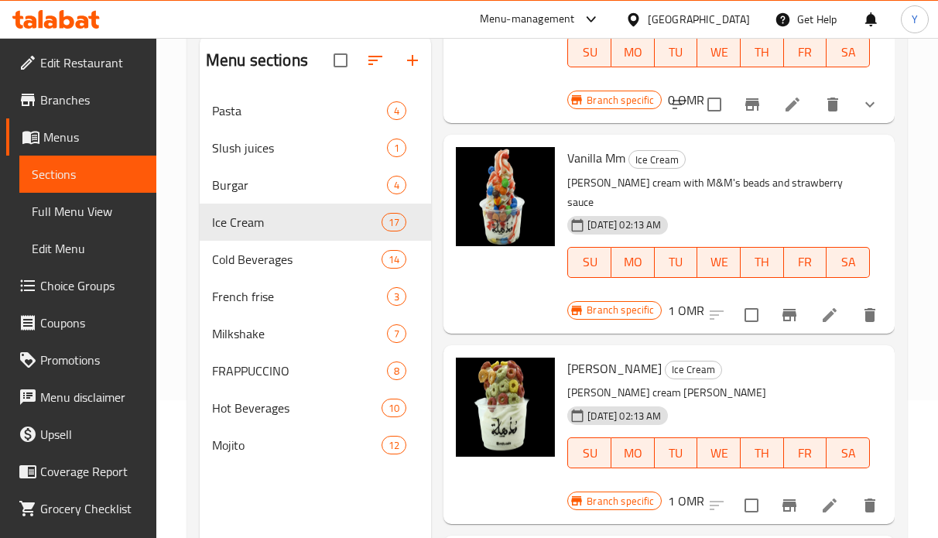
scroll to position [1016, 0]
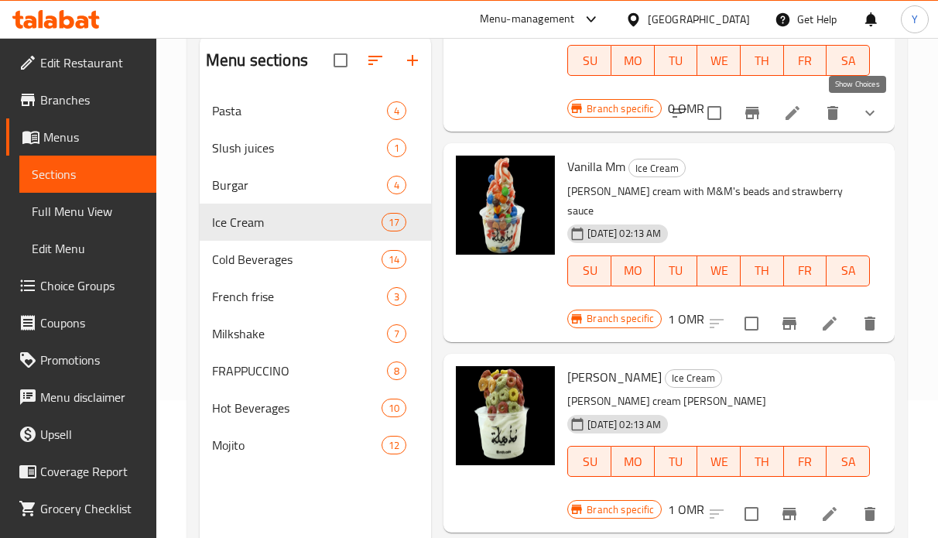
click at [860, 115] on icon "show more" at bounding box center [869, 113] width 19 height 19
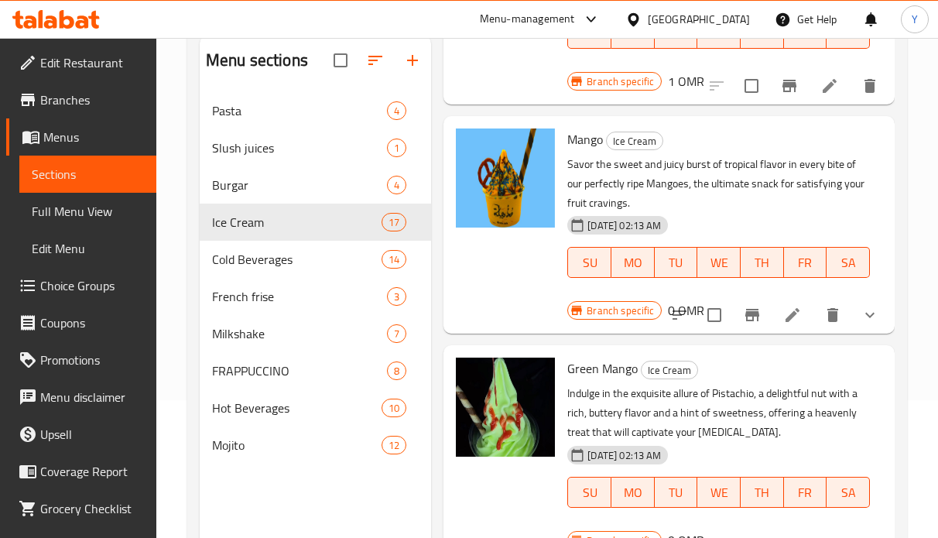
scroll to position [1628, 0]
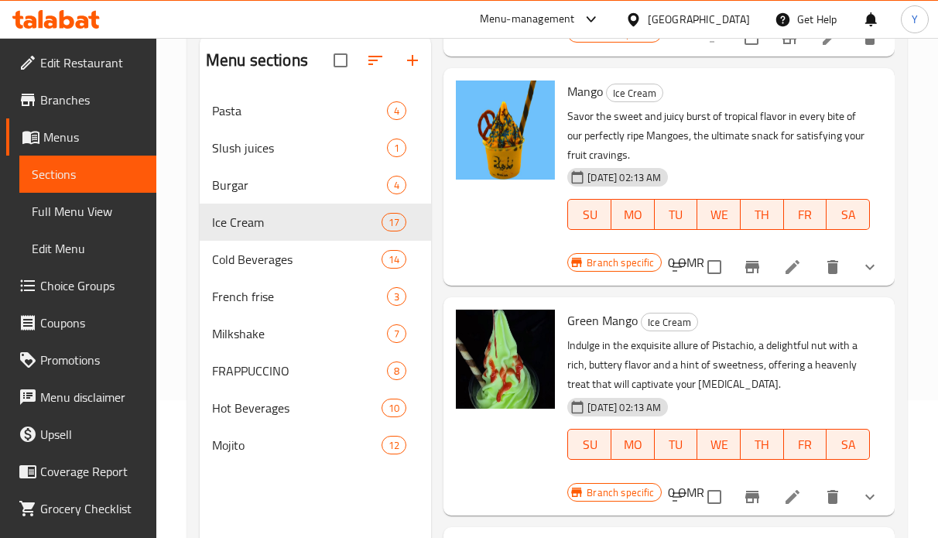
click at [860, 267] on icon "show more" at bounding box center [869, 267] width 19 height 19
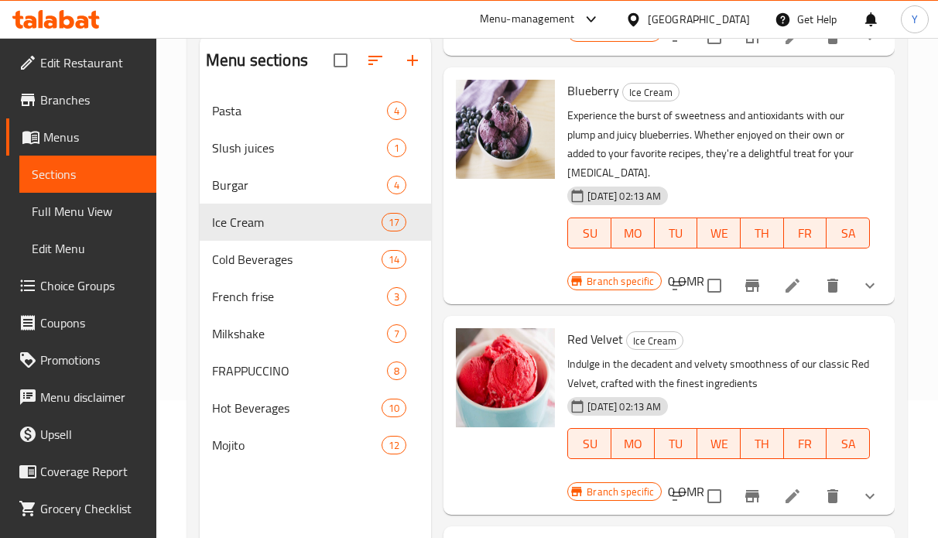
scroll to position [2213, 0]
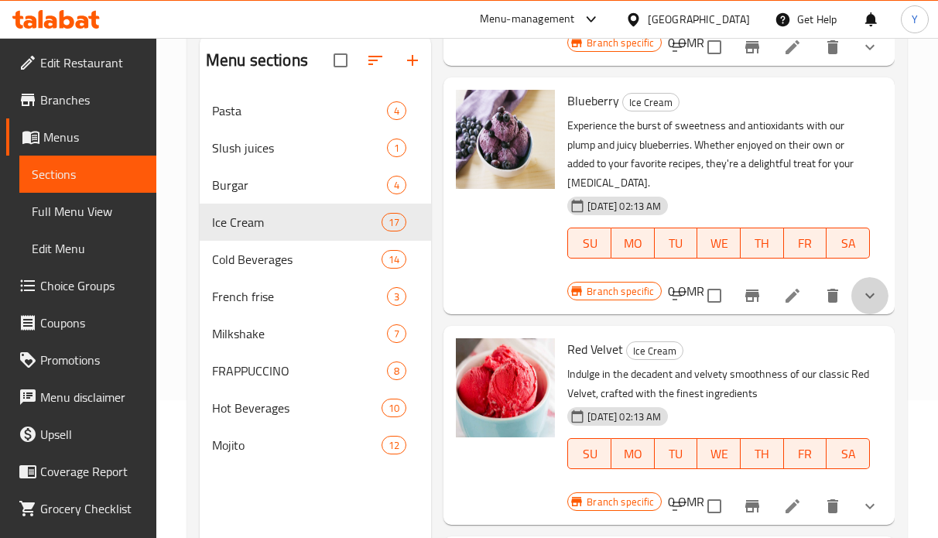
click at [857, 312] on button "show more" at bounding box center [869, 295] width 37 height 37
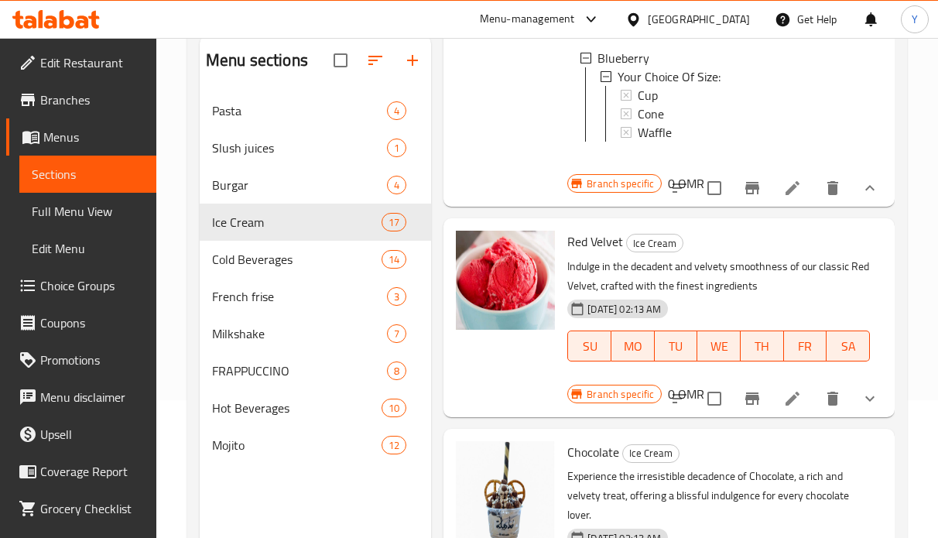
scroll to position [2718, 0]
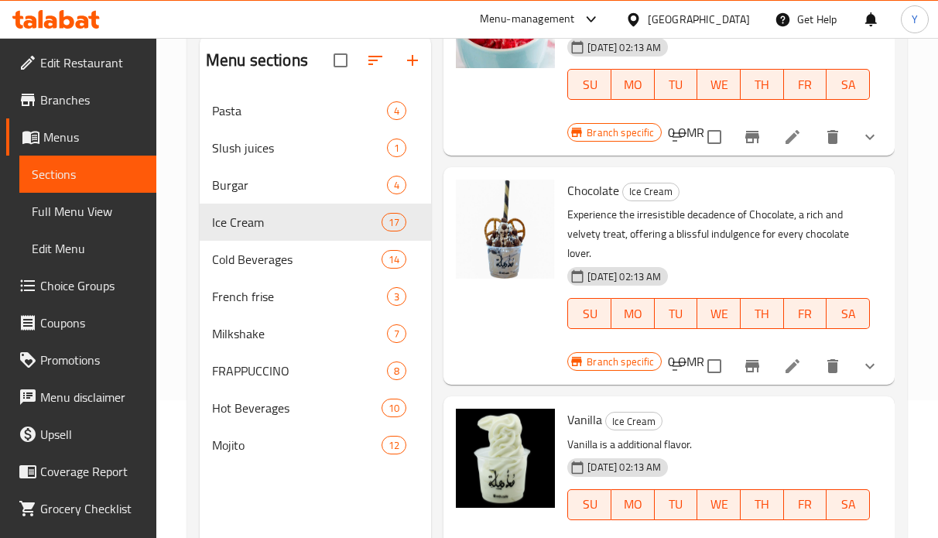
click at [829, 382] on button "delete" at bounding box center [832, 365] width 37 height 37
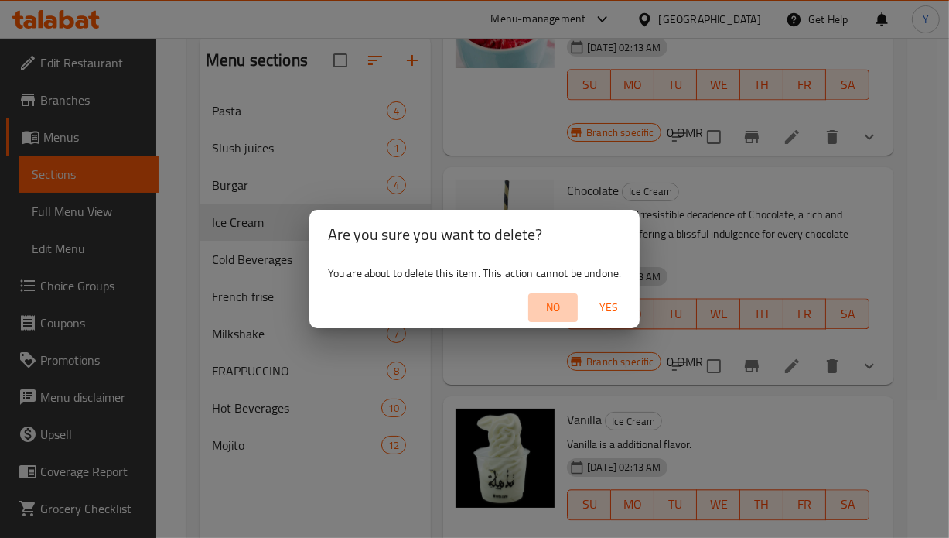
click at [557, 305] on span "No" at bounding box center [553, 307] width 37 height 19
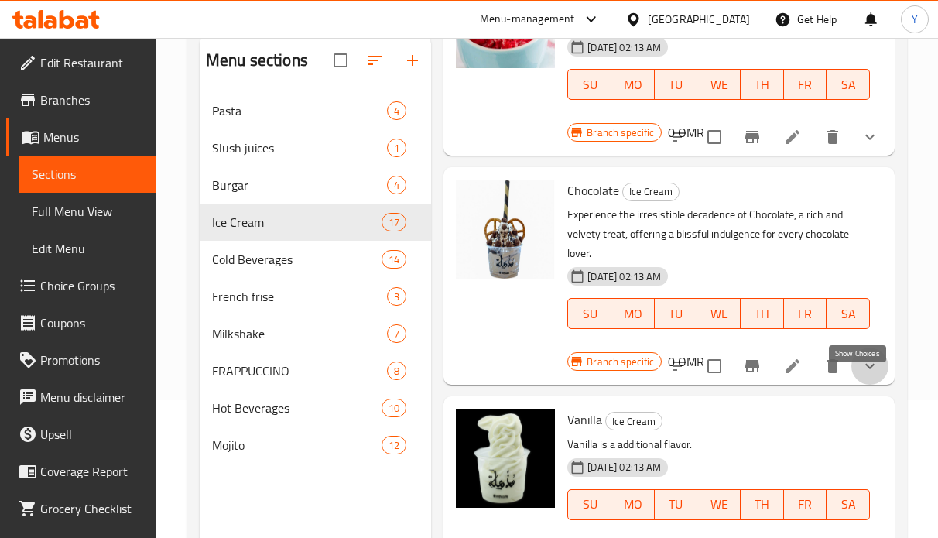
click at [860, 375] on icon "show more" at bounding box center [869, 366] width 19 height 19
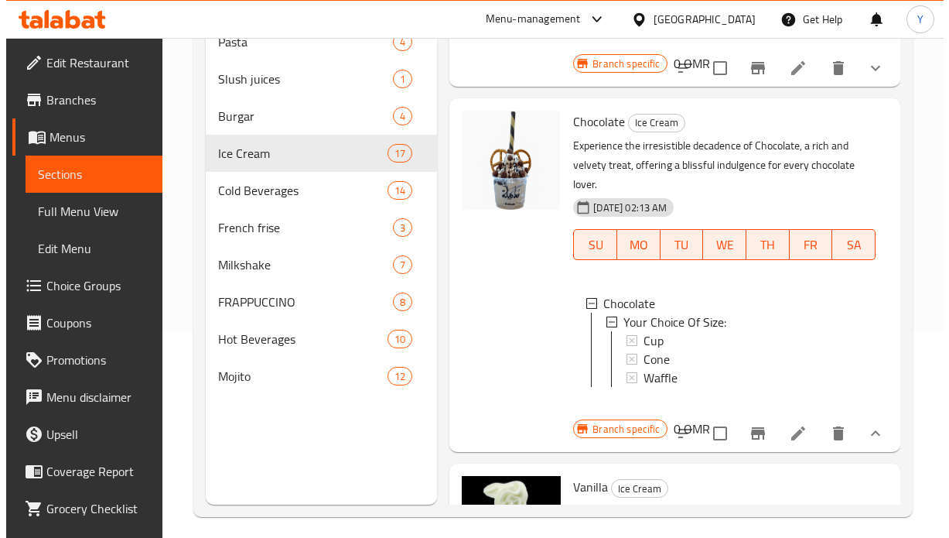
scroll to position [0, 0]
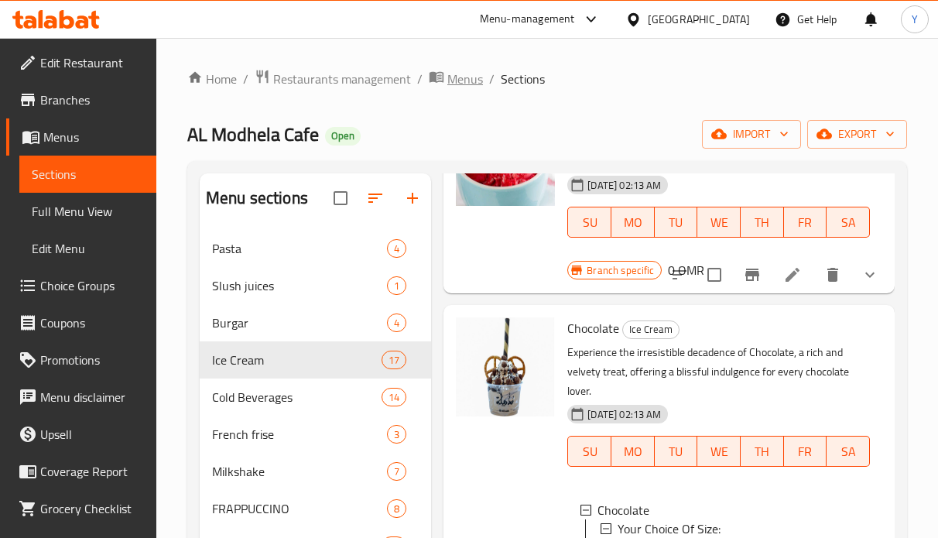
click at [439, 77] on icon "breadcrumb" at bounding box center [436, 76] width 15 height 15
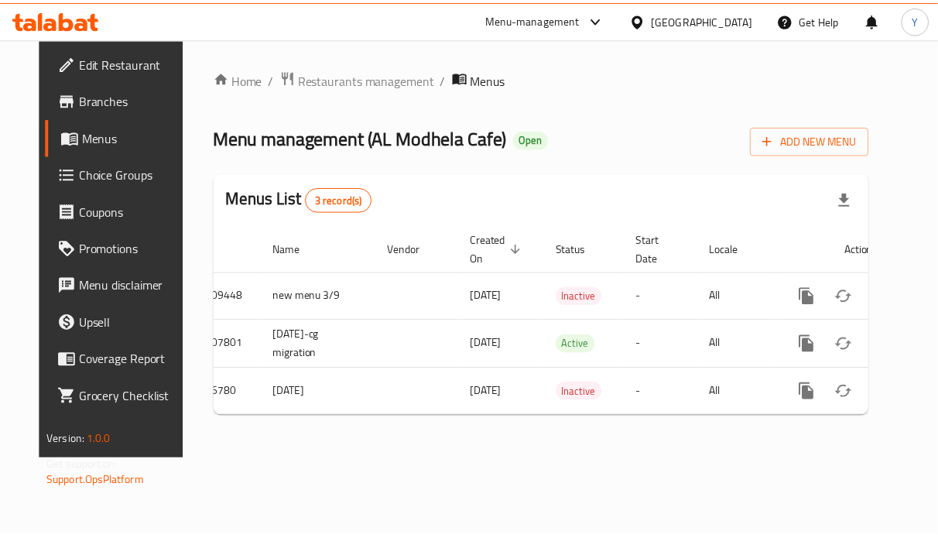
scroll to position [0, 39]
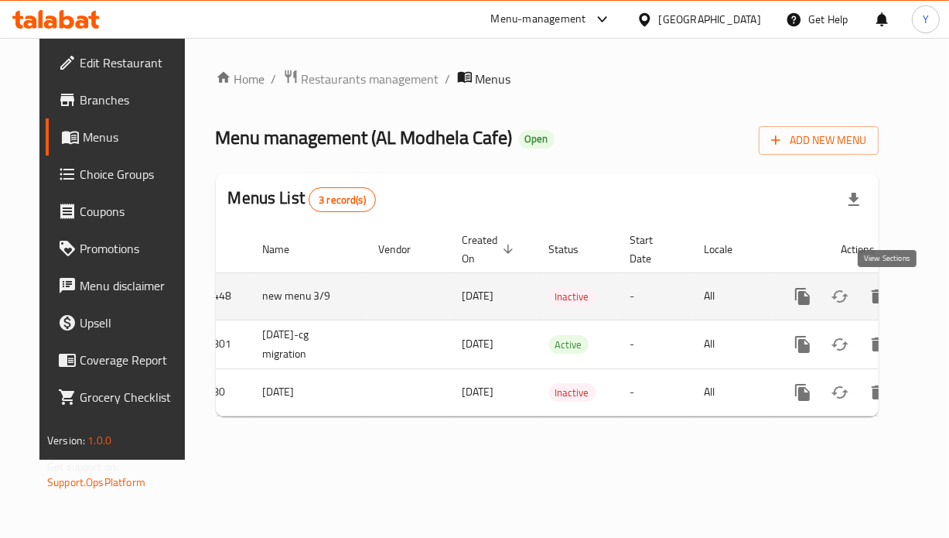
click at [905, 287] on icon "enhanced table" at bounding box center [914, 296] width 19 height 19
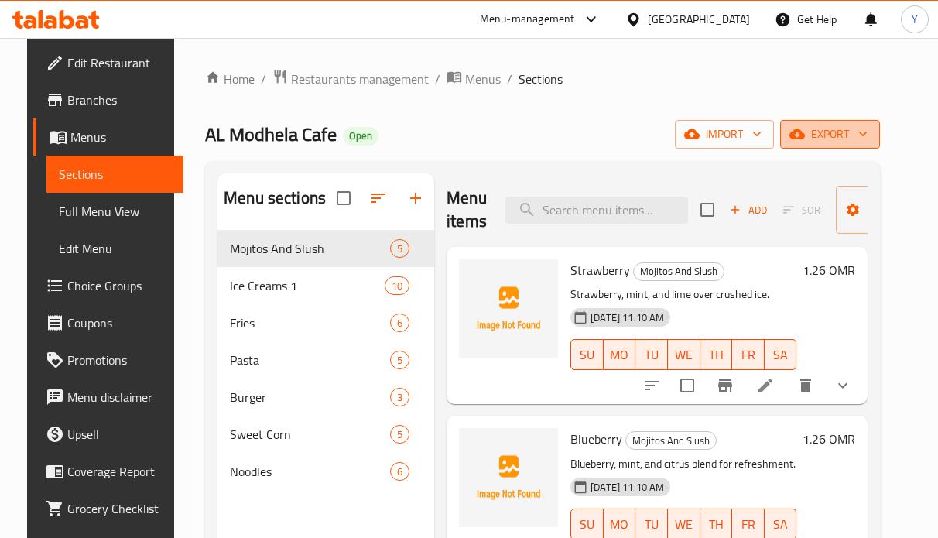
click at [844, 134] on span "export" at bounding box center [829, 134] width 75 height 19
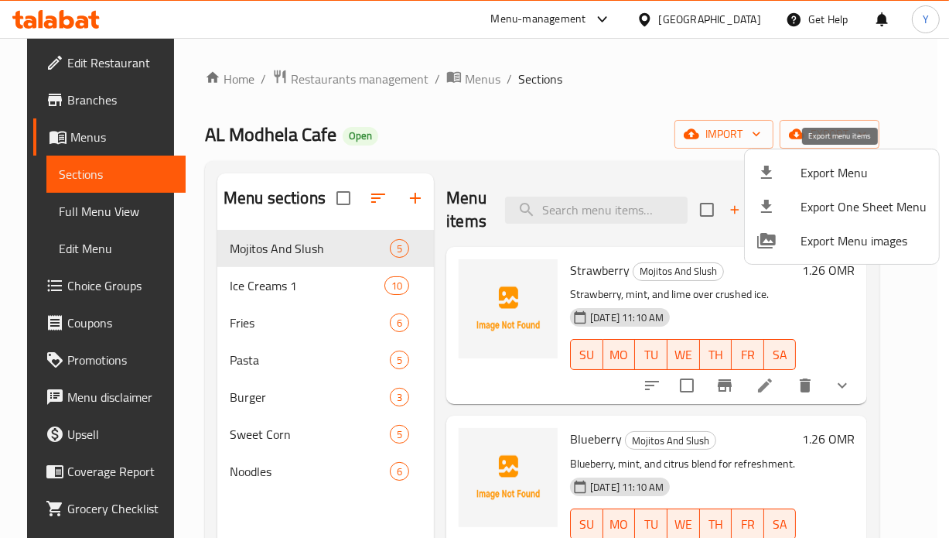
drag, startPoint x: 829, startPoint y: 175, endPoint x: 610, endPoint y: 168, distance: 219.8
click at [613, 174] on div "Export Menu Export One Sheet Menu Export Menu images" at bounding box center [474, 269] width 949 height 538
click at [736, 137] on div at bounding box center [474, 269] width 949 height 538
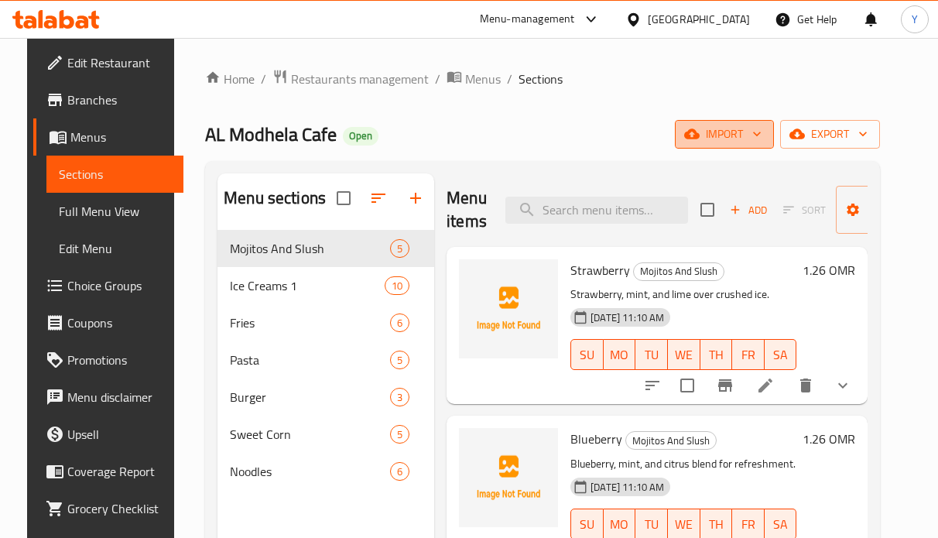
click at [736, 138] on span "import" at bounding box center [724, 134] width 74 height 19
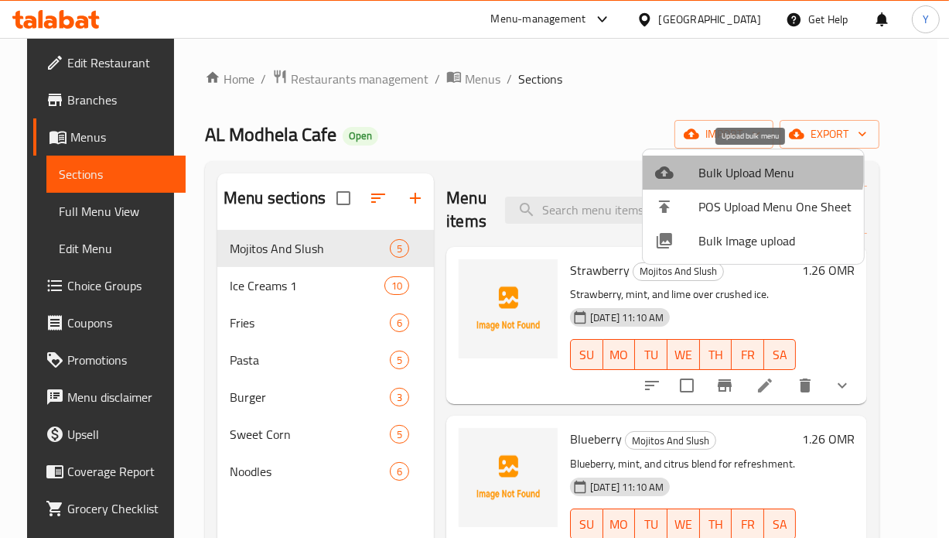
click at [736, 163] on span "Bulk Upload Menu" at bounding box center [775, 172] width 153 height 19
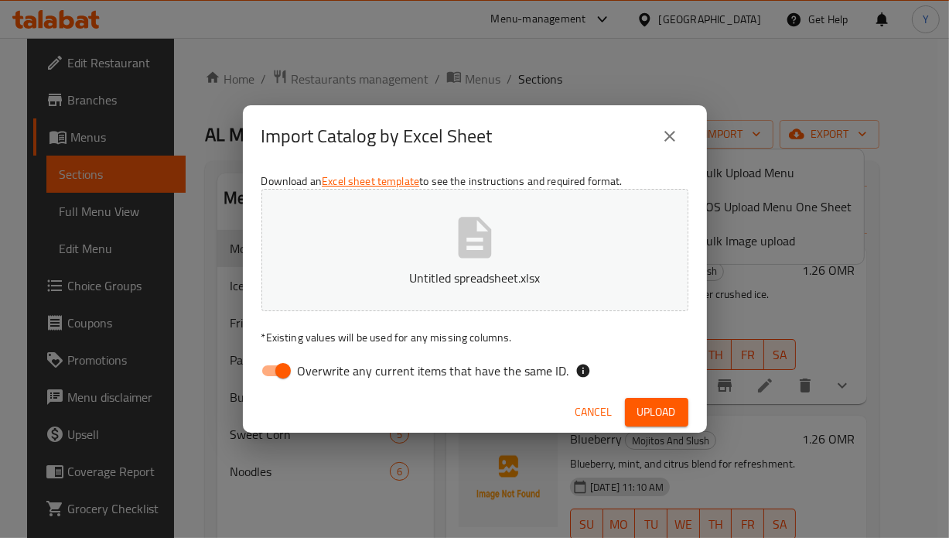
click at [278, 360] on input "Overwrite any current items that have the same ID." at bounding box center [283, 370] width 88 height 29
checkbox input "false"
click at [659, 417] on span "Upload" at bounding box center [656, 411] width 39 height 19
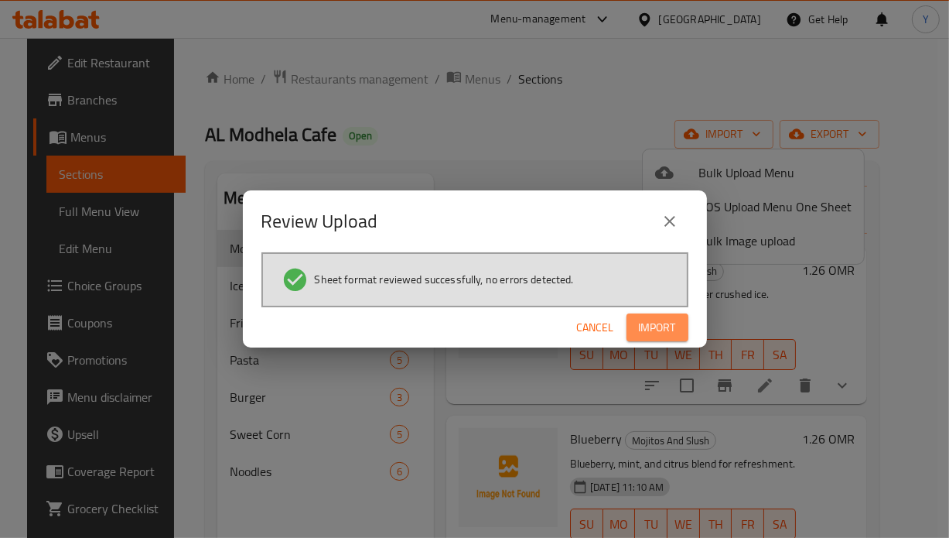
click at [662, 325] on span "Import" at bounding box center [657, 327] width 37 height 19
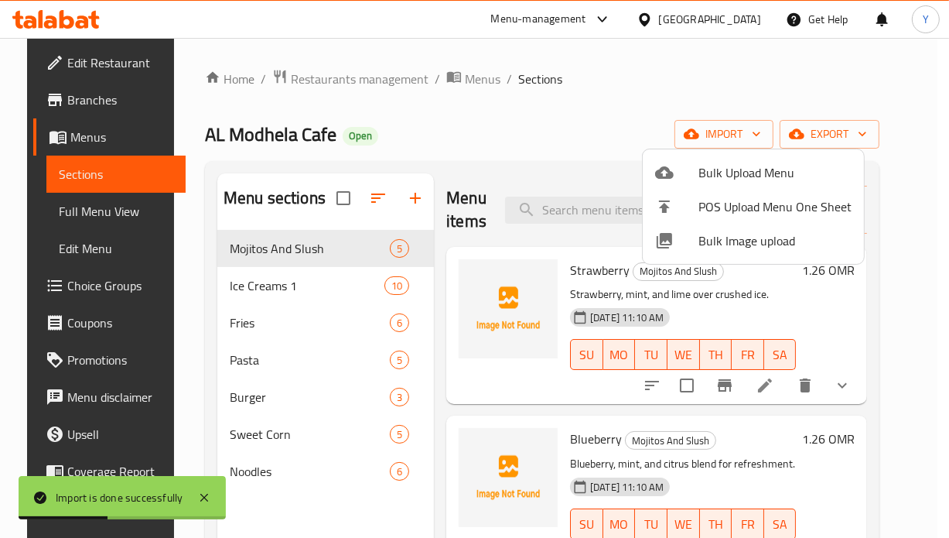
drag, startPoint x: 888, startPoint y: 302, endPoint x: 888, endPoint y: 313, distance: 10.1
click at [888, 315] on div at bounding box center [474, 269] width 949 height 538
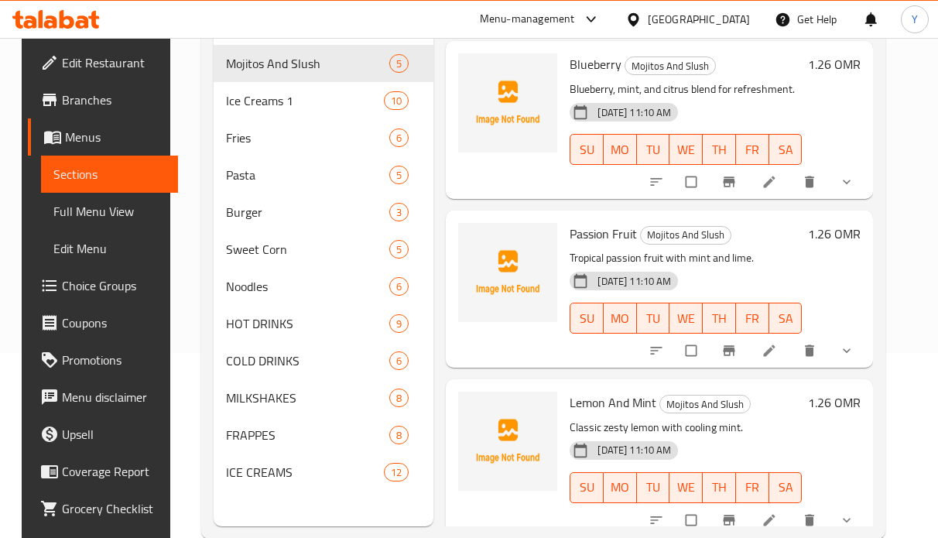
scroll to position [192, 0]
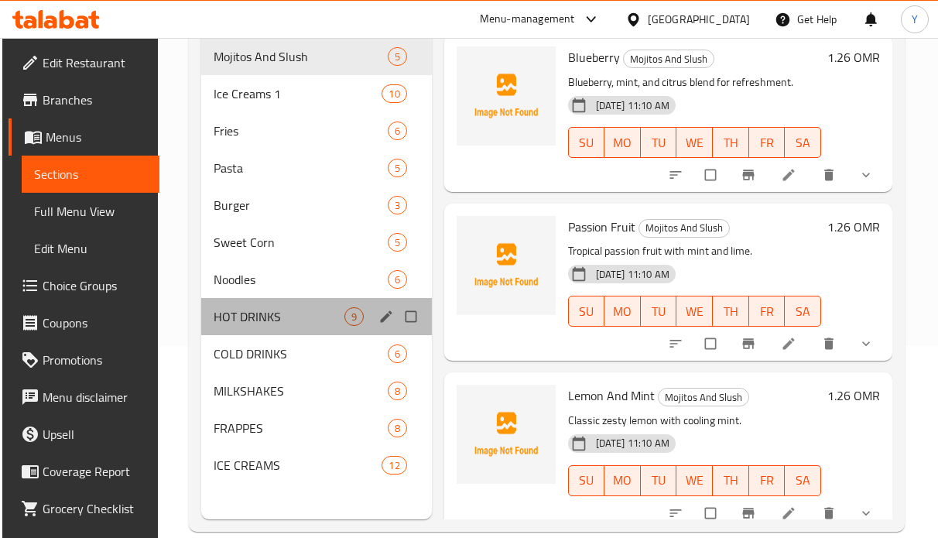
click at [389, 305] on div "HOT DRINKS 9" at bounding box center [316, 316] width 231 height 37
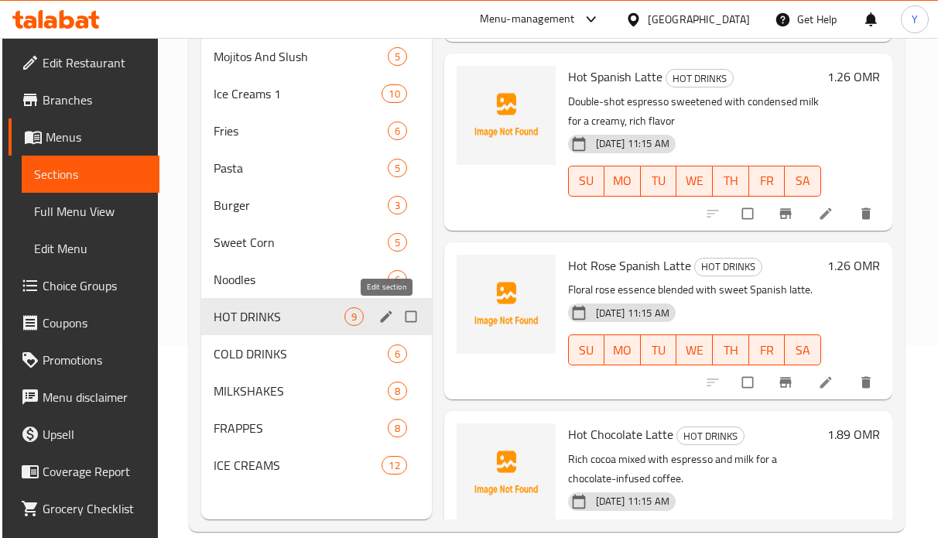
click at [390, 326] on div "HOT DRINKS 9" at bounding box center [316, 316] width 231 height 37
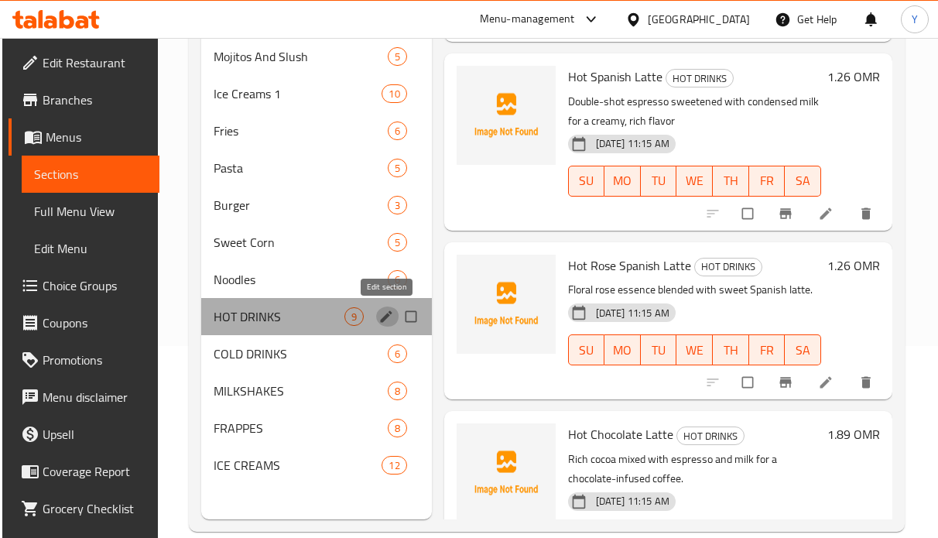
click at [381, 318] on icon "edit" at bounding box center [386, 316] width 12 height 12
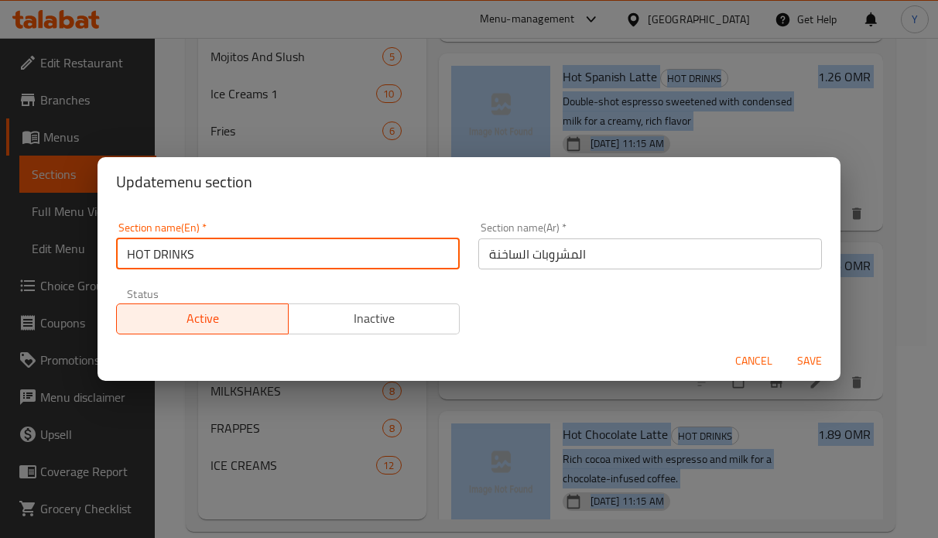
drag, startPoint x: 368, startPoint y: 262, endPoint x: -39, endPoint y: 256, distance: 407.7
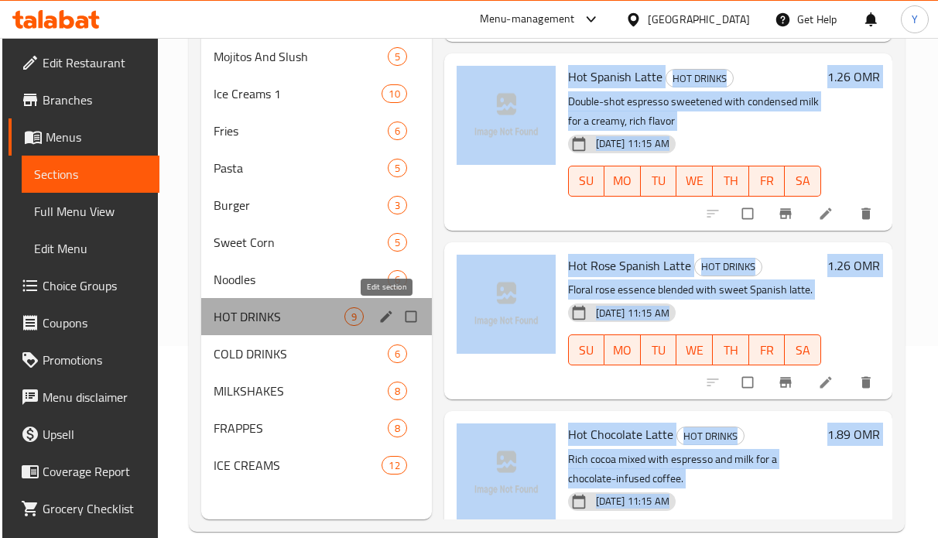
click at [393, 319] on icon "edit" at bounding box center [385, 316] width 15 height 15
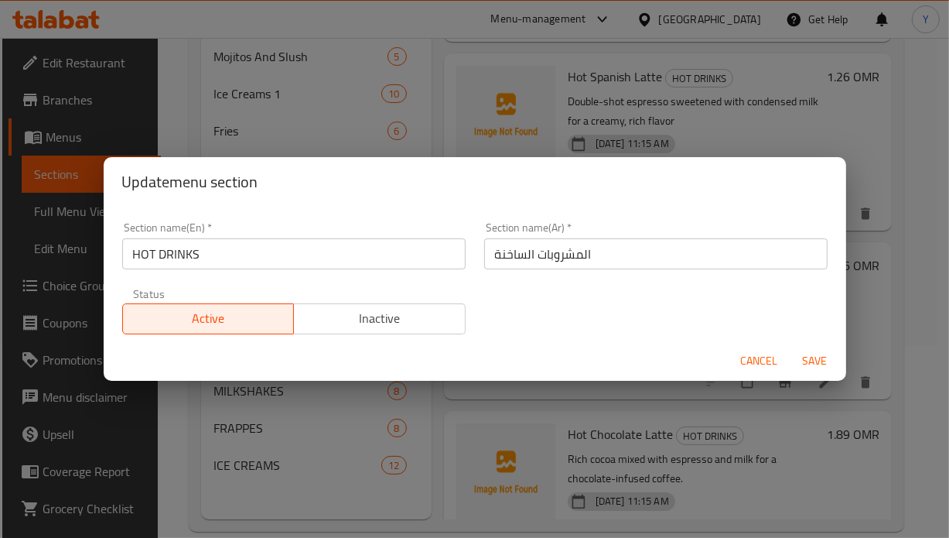
click at [323, 244] on input "HOT DRINKS" at bounding box center [293, 253] width 343 height 31
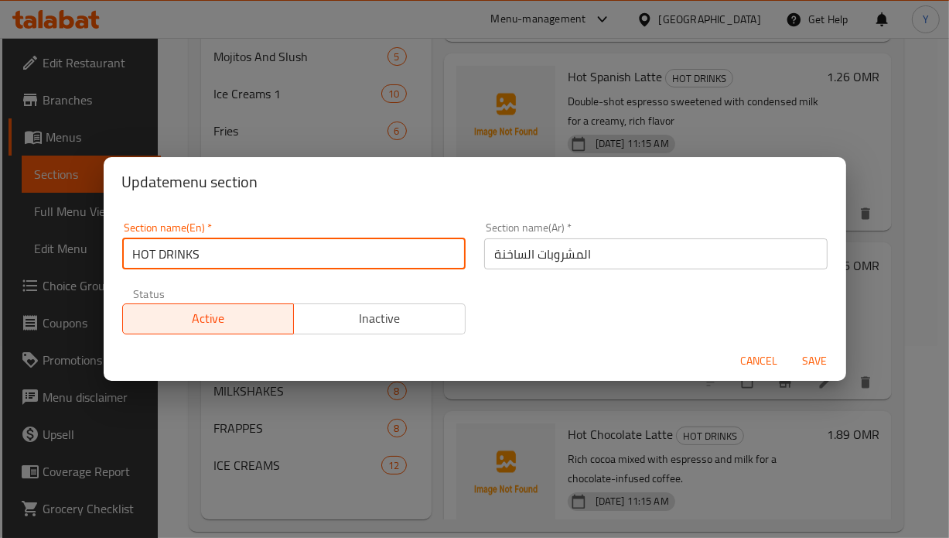
click at [318, 250] on input "HOT DRINKS" at bounding box center [293, 253] width 343 height 31
drag, startPoint x: 282, startPoint y: 259, endPoint x: 43, endPoint y: 252, distance: 239.1
click at [43, 252] on div "Update menu section Section name(En)   * HOT DRINKS Section name(En) * Section …" at bounding box center [474, 269] width 949 height 538
paste input "ot Drinks"
type input "Hot Drinks"
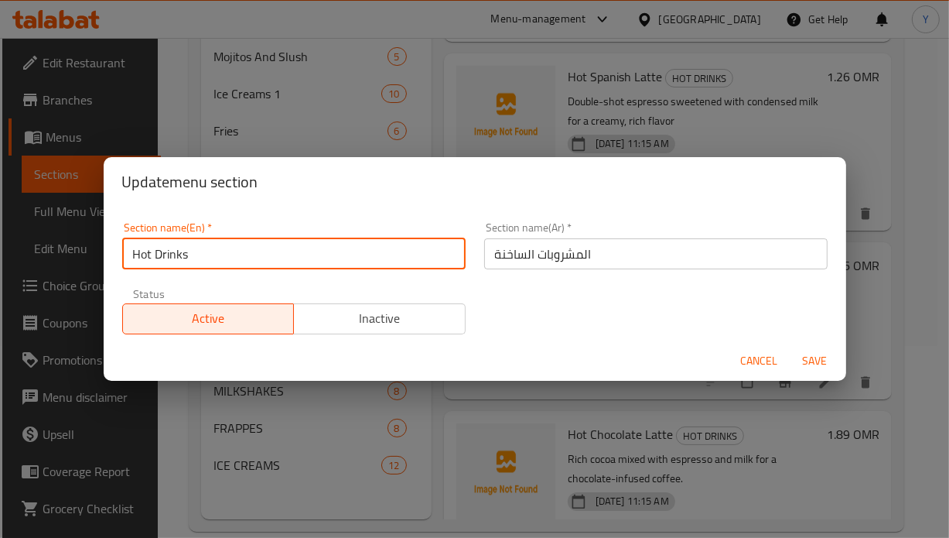
click at [791, 347] on button "Save" at bounding box center [816, 361] width 50 height 29
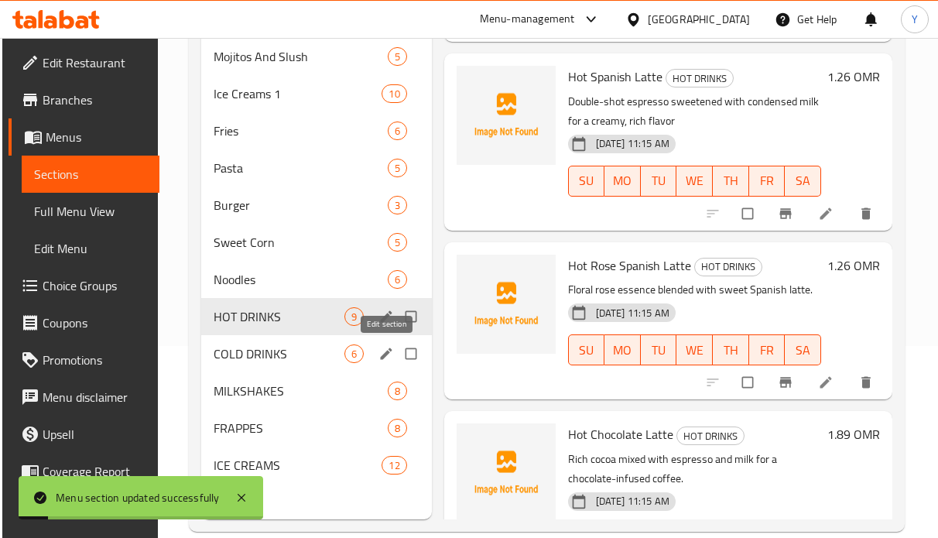
click at [381, 355] on icon "edit" at bounding box center [386, 353] width 12 height 12
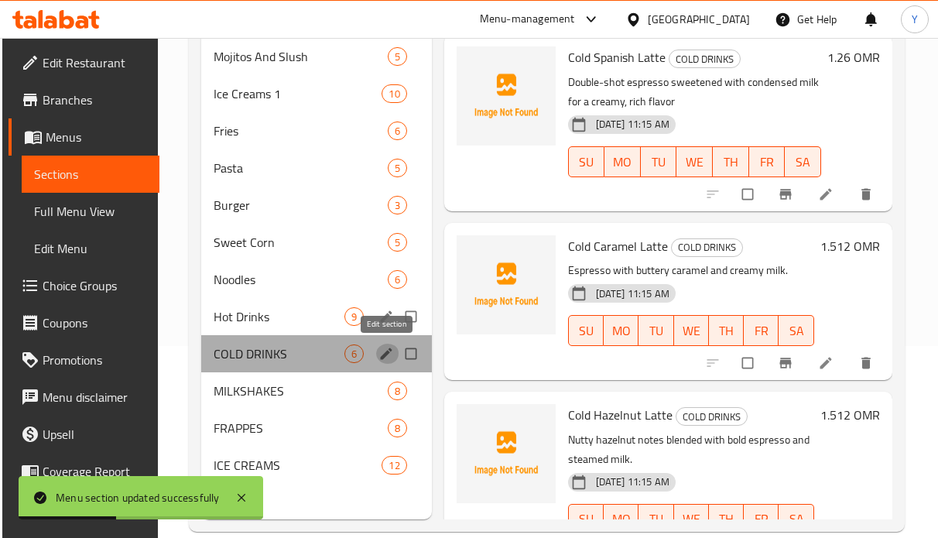
click at [388, 358] on icon "edit" at bounding box center [385, 353] width 15 height 15
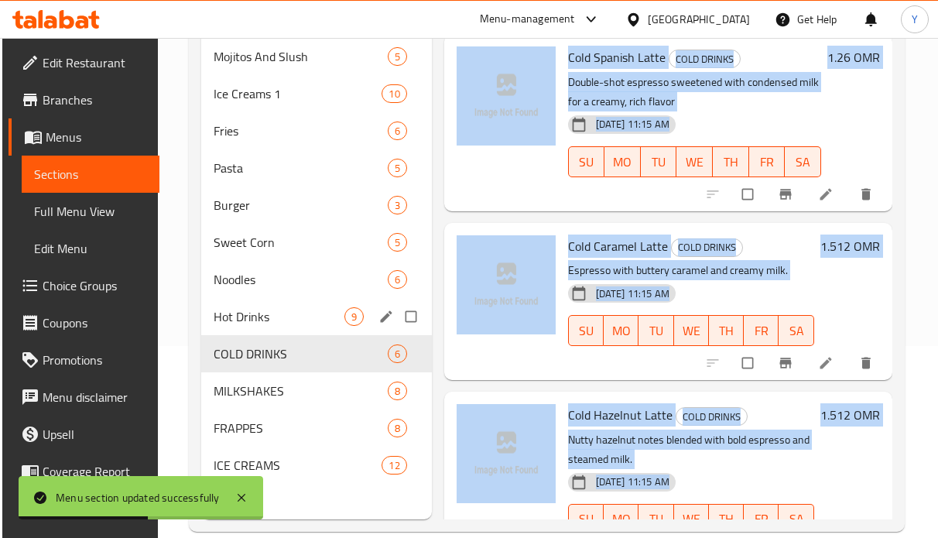
drag, startPoint x: 333, startPoint y: 255, endPoint x: -114, endPoint y: 261, distance: 447.2
click at [384, 354] on icon "edit" at bounding box center [386, 353] width 12 height 12
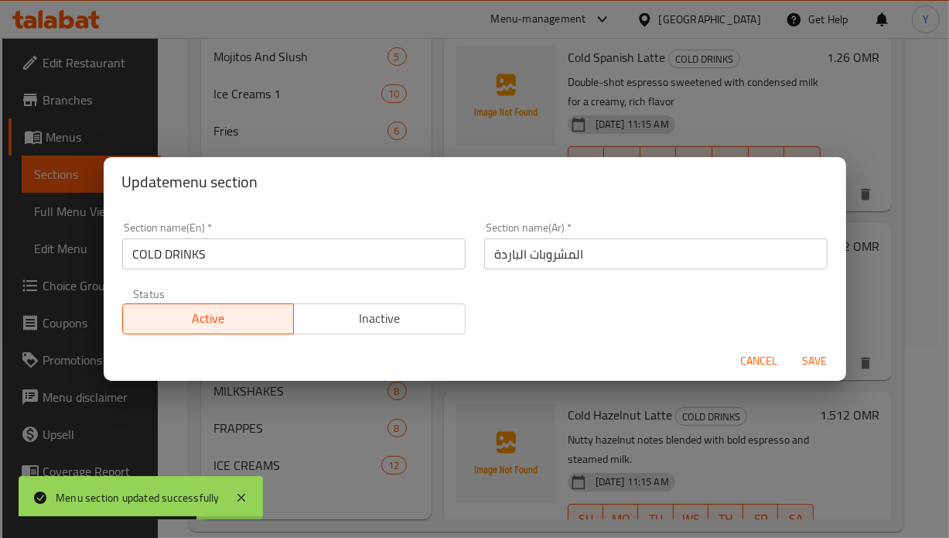
click at [333, 260] on input "COLD DRINKS" at bounding box center [293, 253] width 343 height 31
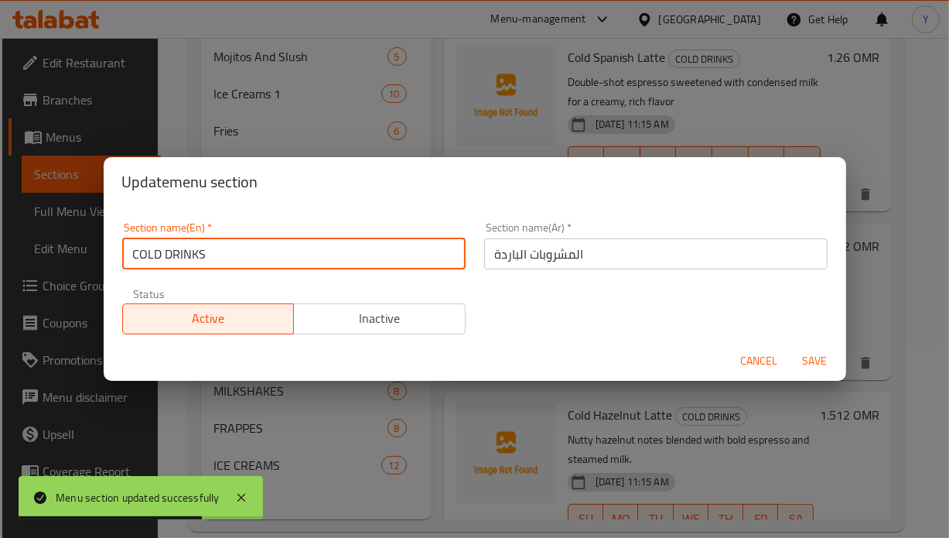
click at [333, 260] on input "COLD DRINKS" at bounding box center [293, 253] width 343 height 31
paste input "old Drinks"
type input "Cold Drinks"
click at [791, 347] on button "Save" at bounding box center [816, 361] width 50 height 29
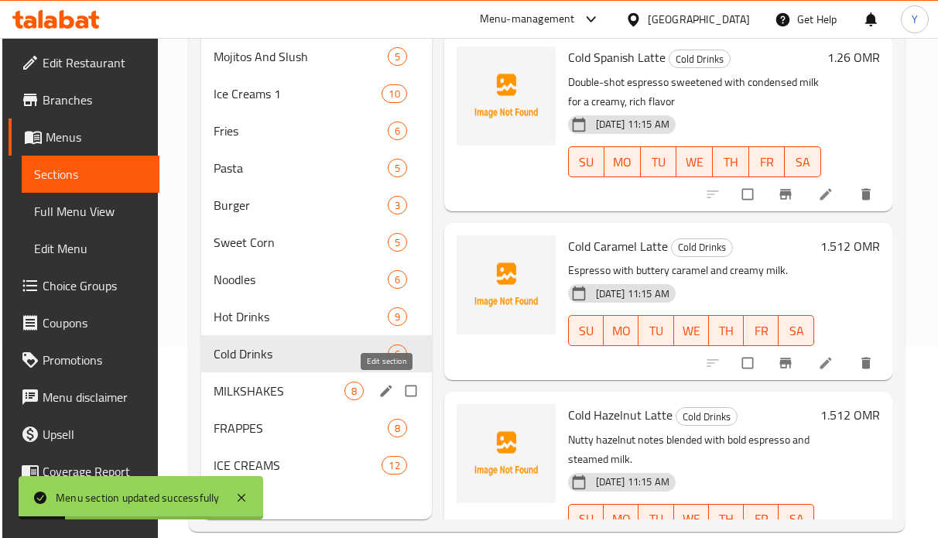
click at [383, 389] on icon "edit" at bounding box center [385, 390] width 15 height 15
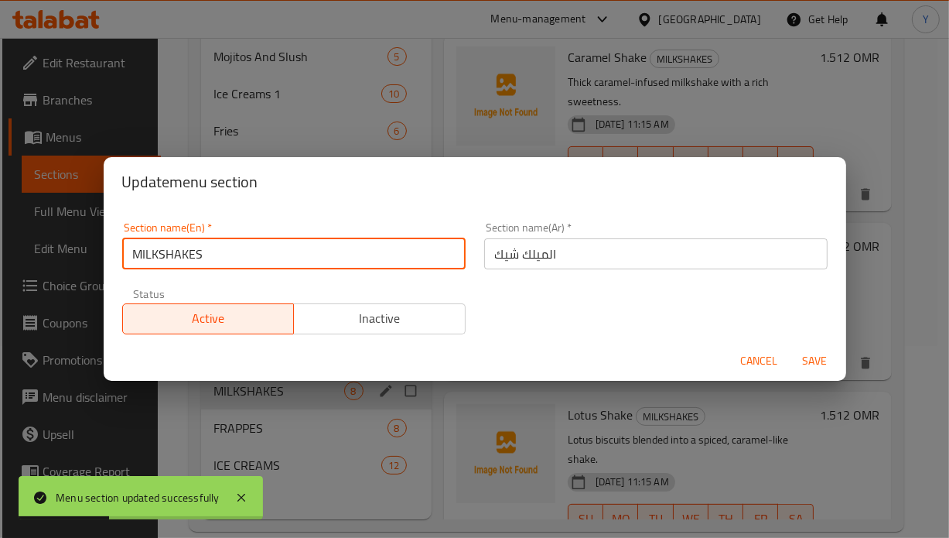
drag, startPoint x: 333, startPoint y: 268, endPoint x: 91, endPoint y: 239, distance: 244.7
click at [91, 240] on div "Update menu section Section name(En)   * MILKSHAKES Section name(En) * Section …" at bounding box center [474, 269] width 949 height 538
paste input "ilkshakes"
type input "Milkshakes"
click at [791, 347] on button "Save" at bounding box center [816, 361] width 50 height 29
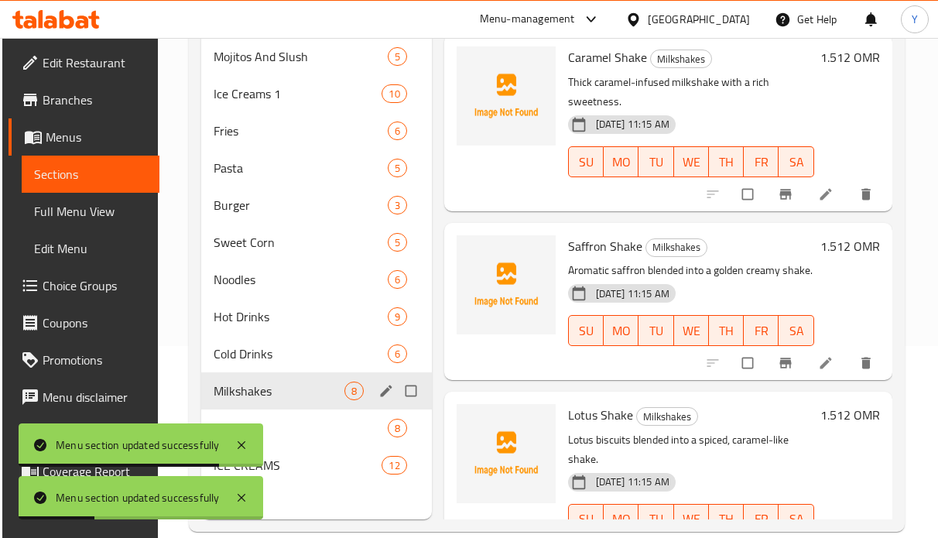
scroll to position [217, 0]
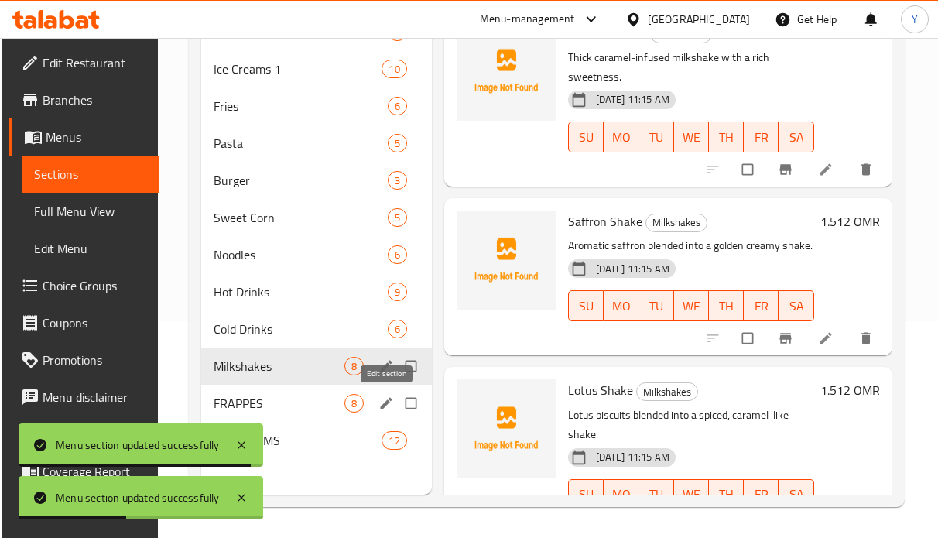
click at [381, 405] on icon "edit" at bounding box center [386, 403] width 12 height 12
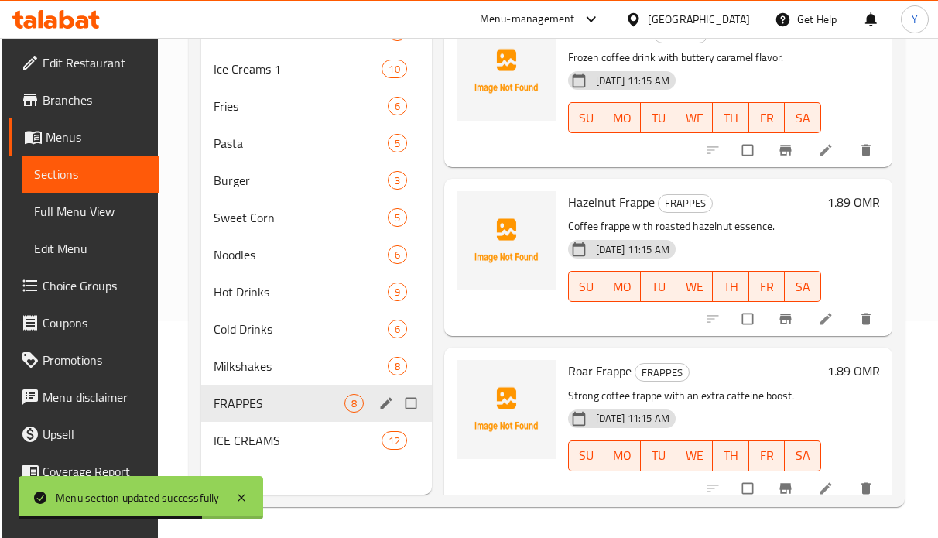
click at [390, 405] on icon "edit" at bounding box center [385, 402] width 15 height 15
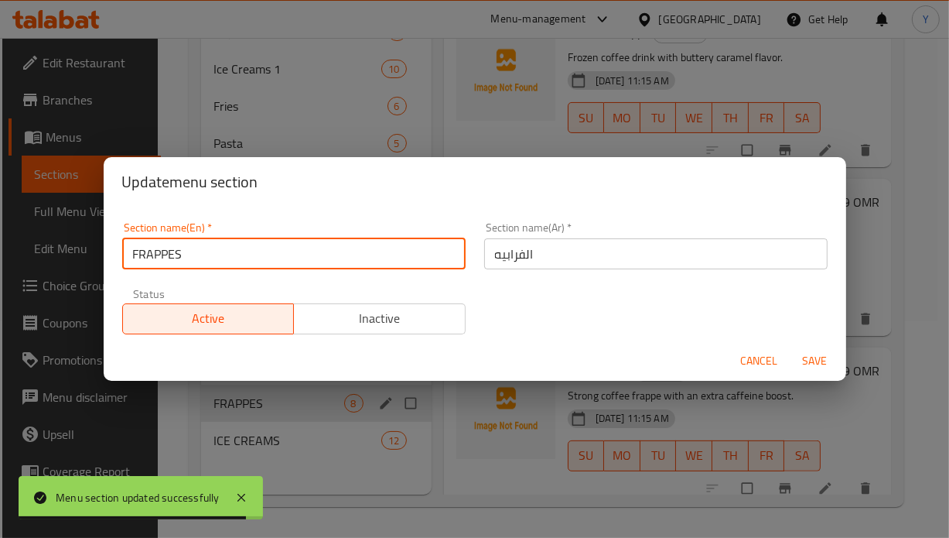
drag, startPoint x: 381, startPoint y: 248, endPoint x: 105, endPoint y: 241, distance: 275.5
click at [105, 241] on div "Section name(En)   * FRAPPES Section name(En) * Section name(Ar)   * الفرابيه S…" at bounding box center [475, 274] width 743 height 134
paste input "rappes"
type input "Frappes"
click at [791, 347] on button "Save" at bounding box center [816, 361] width 50 height 29
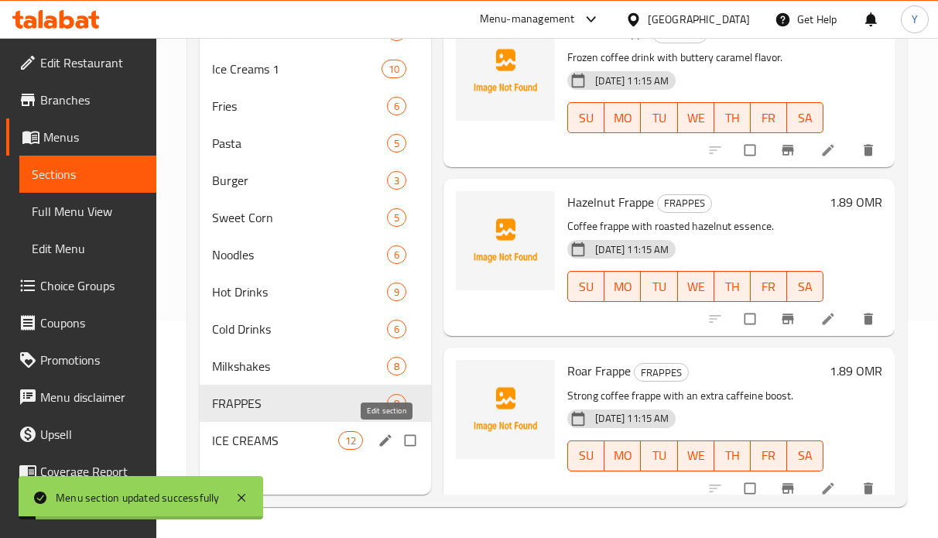
click at [391, 436] on icon "edit" at bounding box center [385, 439] width 15 height 15
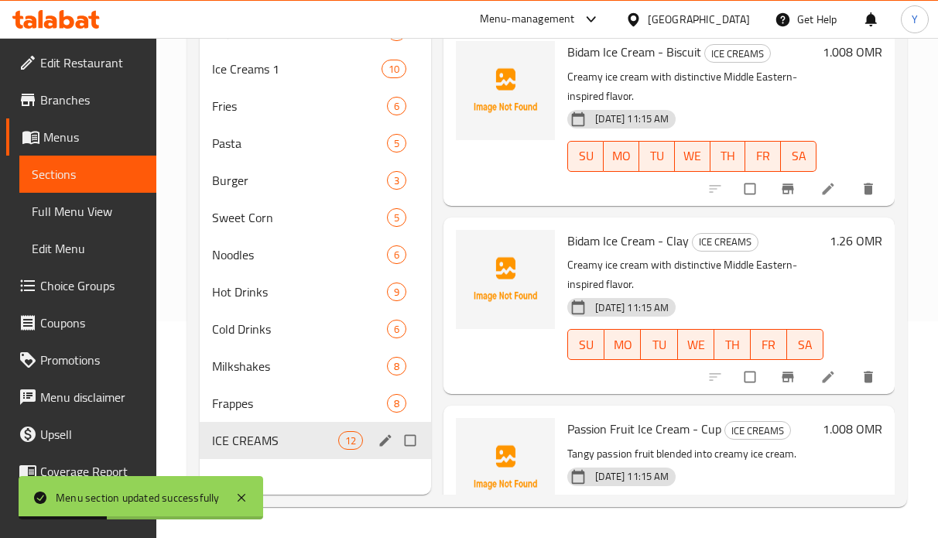
click at [389, 439] on icon "edit" at bounding box center [385, 439] width 15 height 15
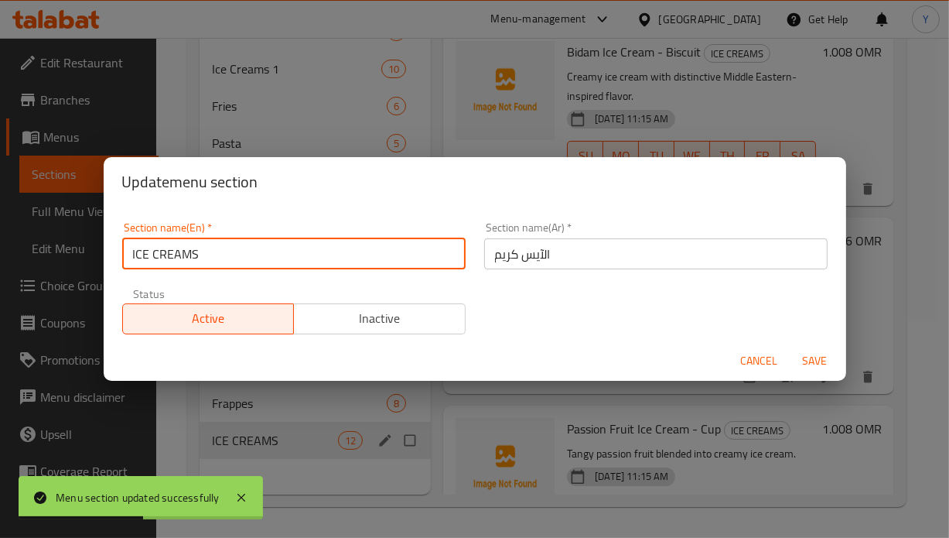
drag, startPoint x: 360, startPoint y: 245, endPoint x: 69, endPoint y: 244, distance: 291.6
click at [69, 244] on div "Update menu section Section name(En)   * ICE CREAMS Section name(En) * Section …" at bounding box center [474, 269] width 949 height 538
paste input "ce Creams"
type input "Ice Creams"
click at [791, 347] on button "Save" at bounding box center [816, 361] width 50 height 29
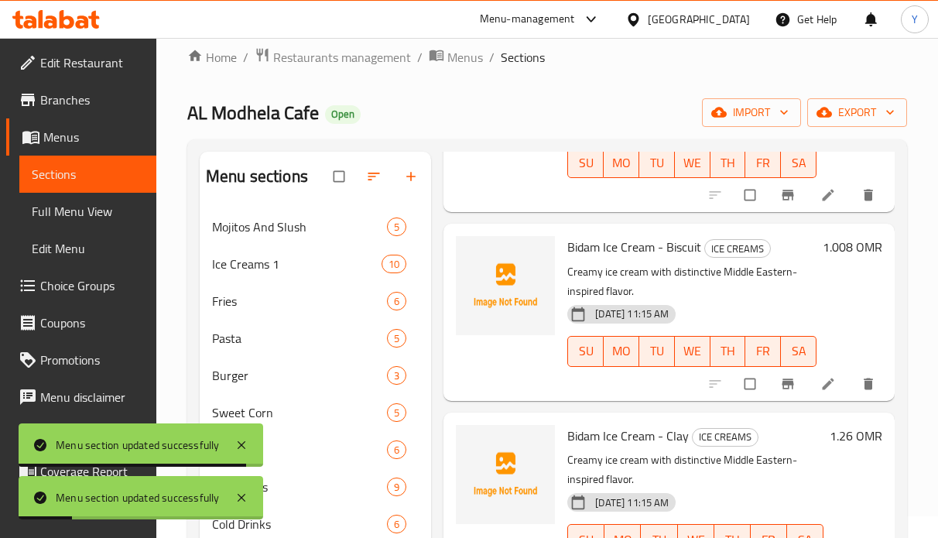
scroll to position [20, 0]
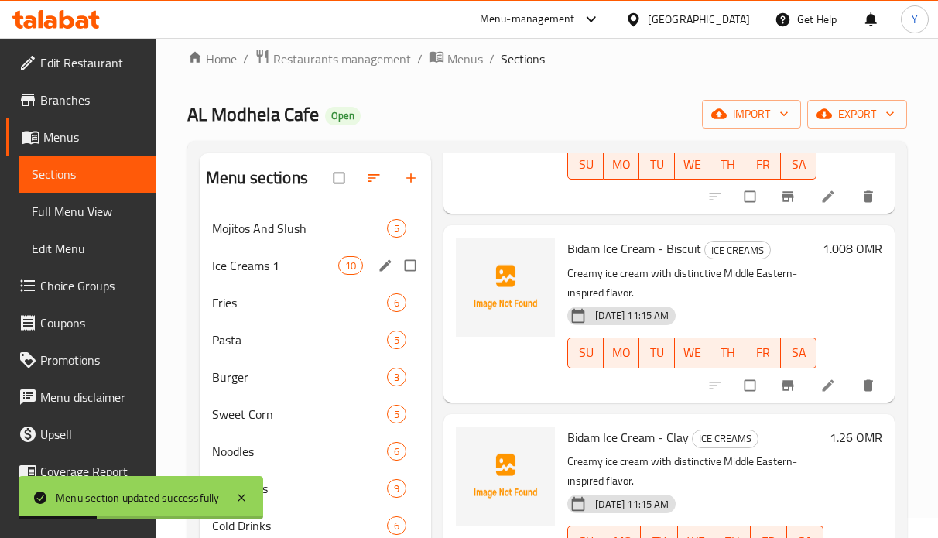
click at [300, 265] on span "Ice Creams 1" at bounding box center [275, 265] width 126 height 19
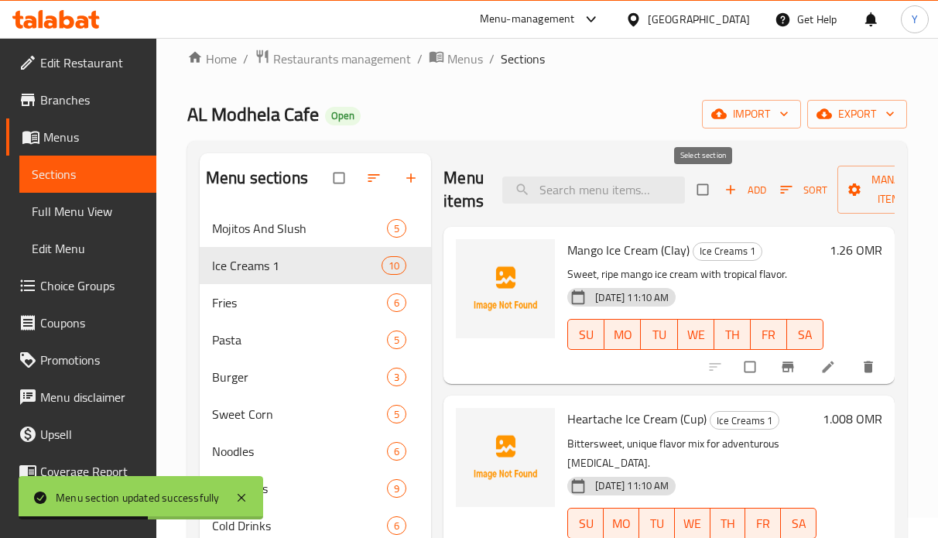
click at [705, 186] on input "checkbox" at bounding box center [704, 189] width 32 height 29
checkbox input "true"
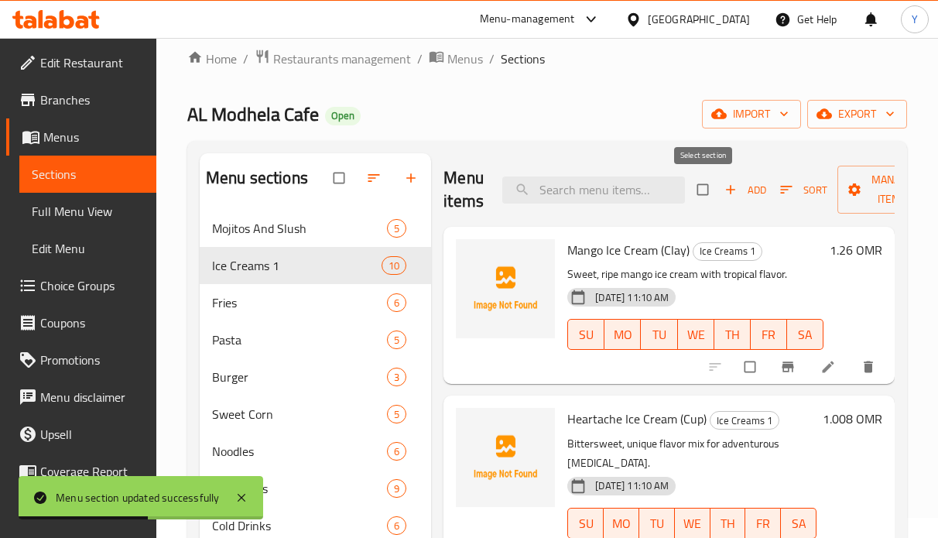
checkbox input "true"
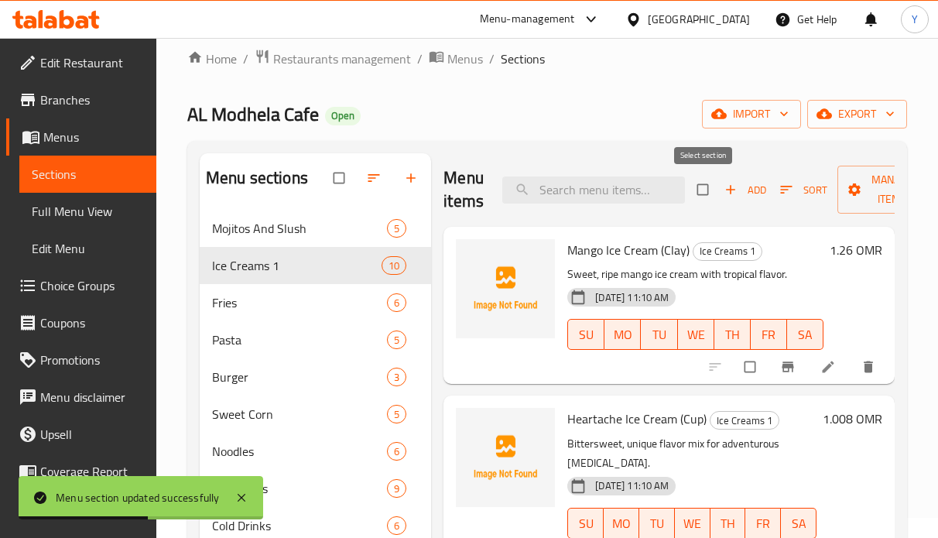
checkbox input "true"
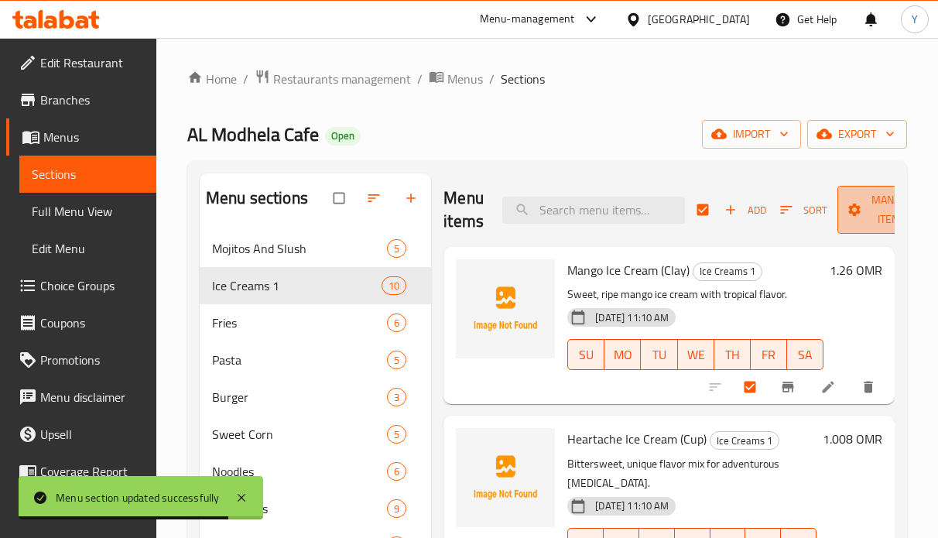
click at [852, 214] on icon "button" at bounding box center [854, 209] width 12 height 12
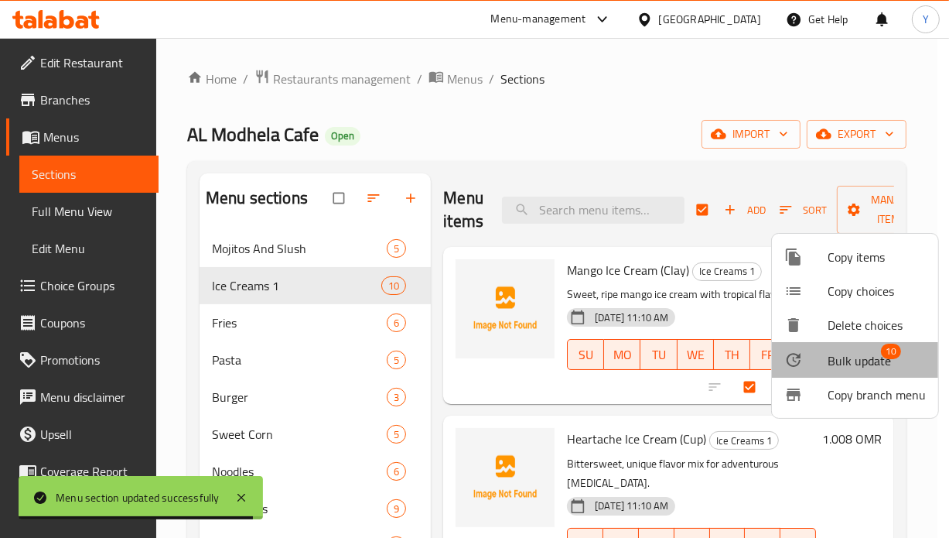
click at [858, 355] on span "Bulk update" at bounding box center [859, 360] width 63 height 19
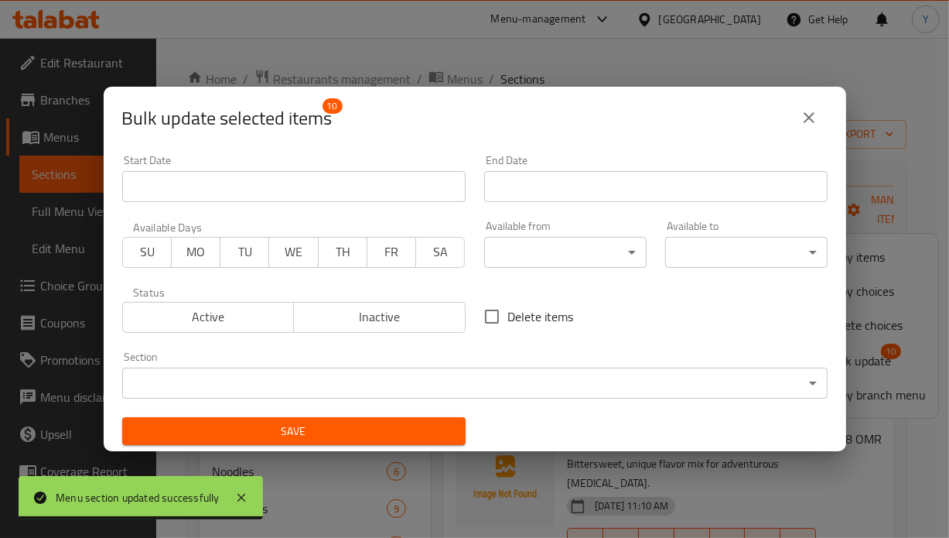
click at [559, 373] on body "Menu section updated successfully ​ Menu-management Oman Get Help Y Edit Restau…" at bounding box center [474, 288] width 949 height 500
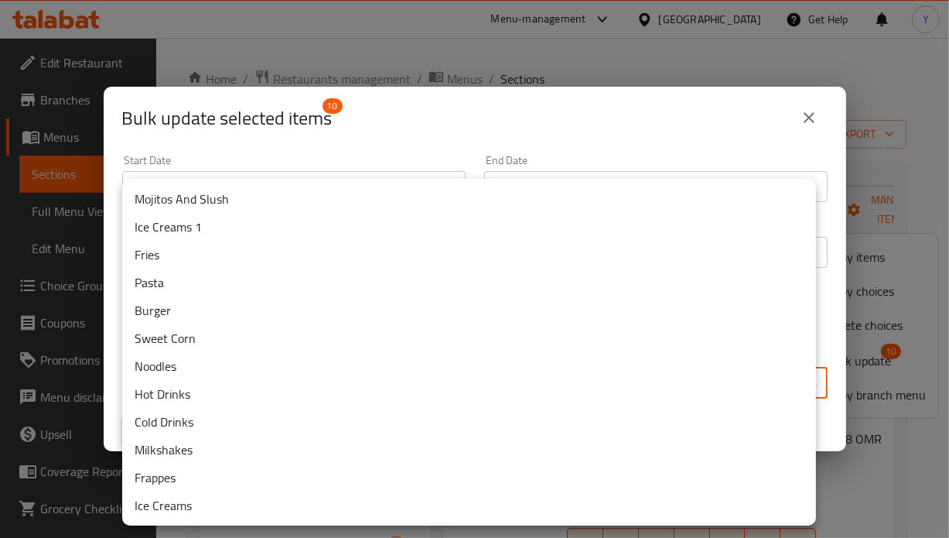
click at [204, 500] on li "Ice Creams" at bounding box center [469, 505] width 694 height 28
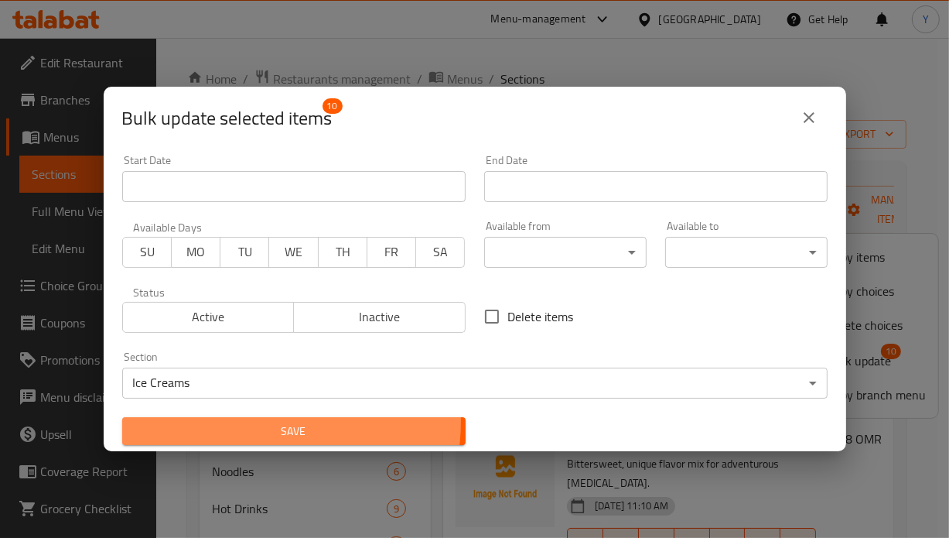
click at [251, 422] on span "Save" at bounding box center [294, 431] width 319 height 19
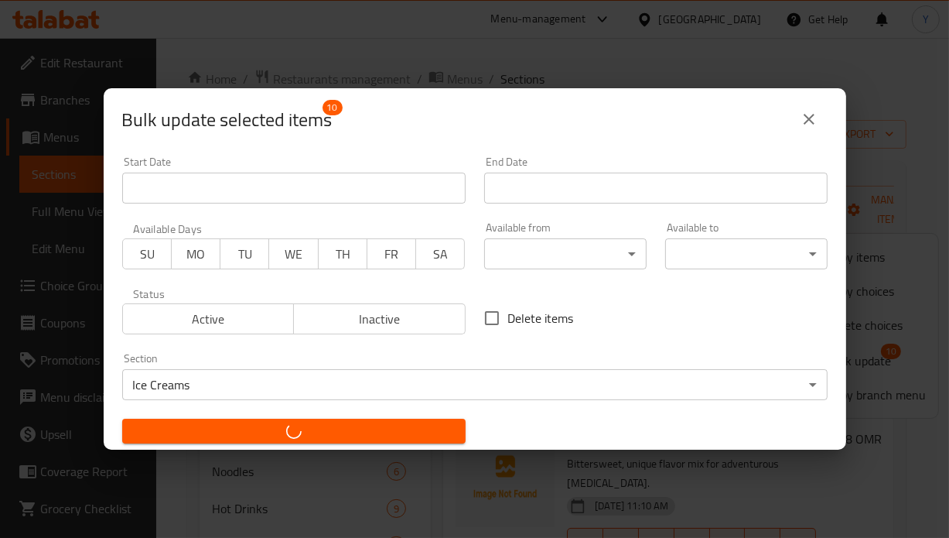
checkbox input "false"
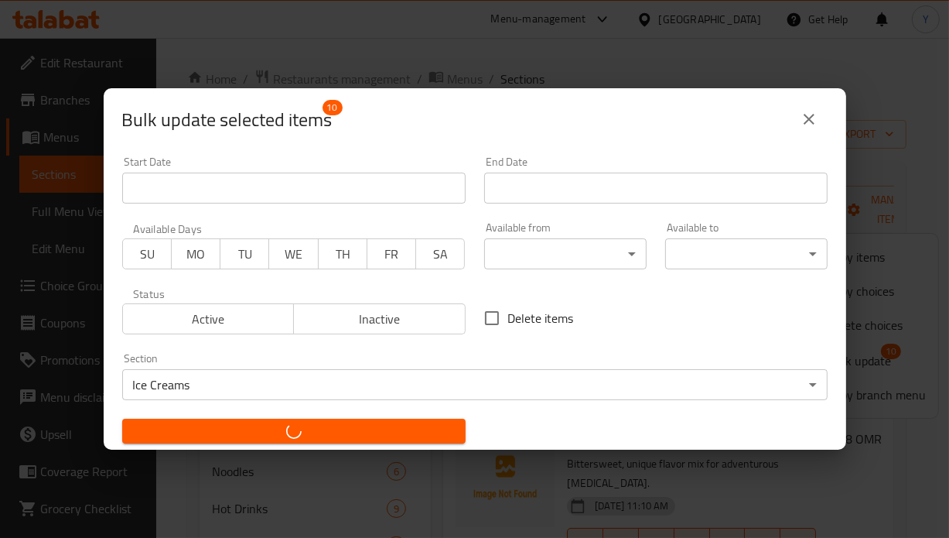
checkbox input "false"
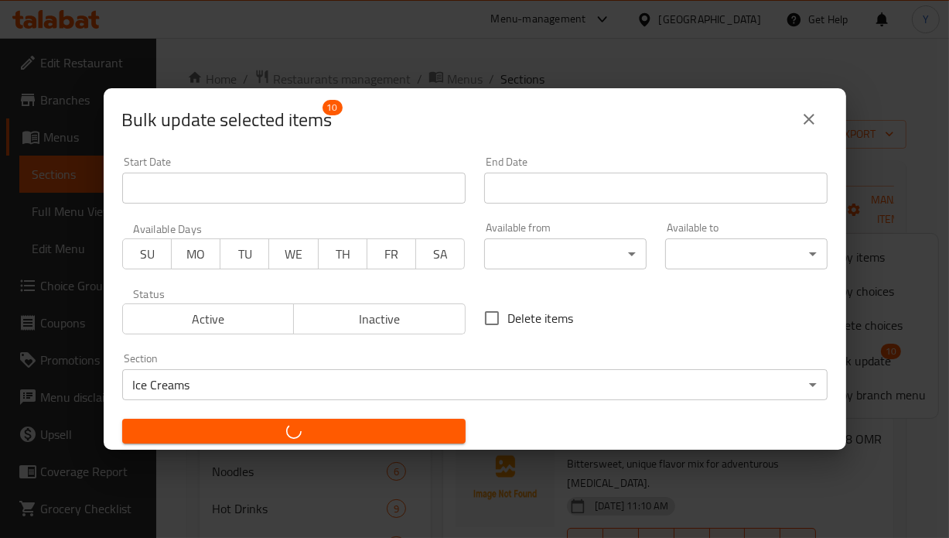
checkbox input "false"
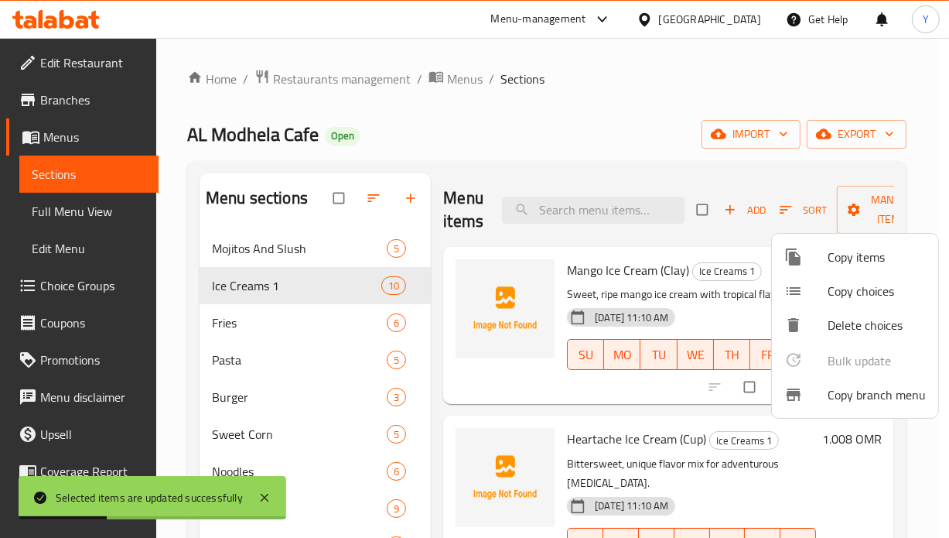
click at [603, 159] on div at bounding box center [474, 269] width 949 height 538
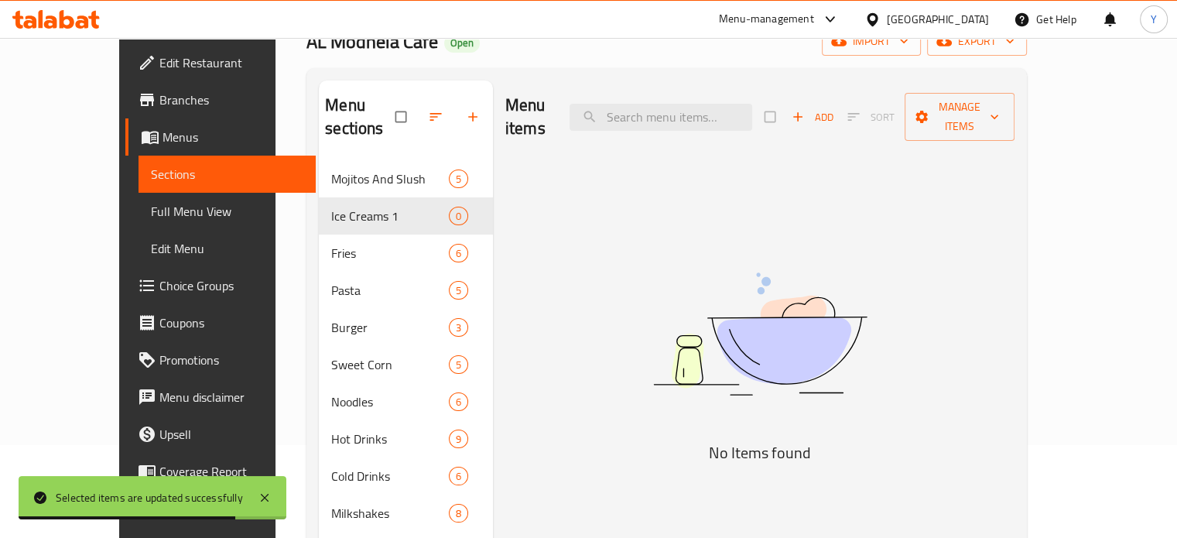
drag, startPoint x: 1126, startPoint y: 171, endPoint x: 1137, endPoint y: 424, distance: 253.2
click at [948, 424] on div "Menu sections Mojitos And Slush 5 Ice Creams 1 0 Fries 6 Pasta 5 Burger 3 Sweet…" at bounding box center [666, 349] width 720 height 562
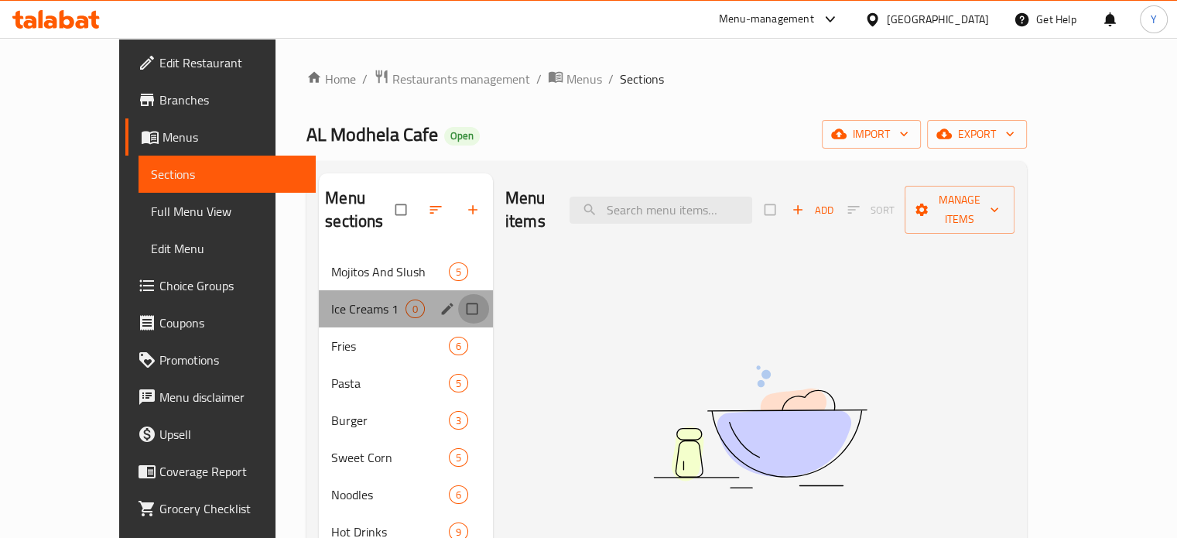
click at [457, 294] on input "Menu sections" at bounding box center [473, 308] width 32 height 29
checkbox input "true"
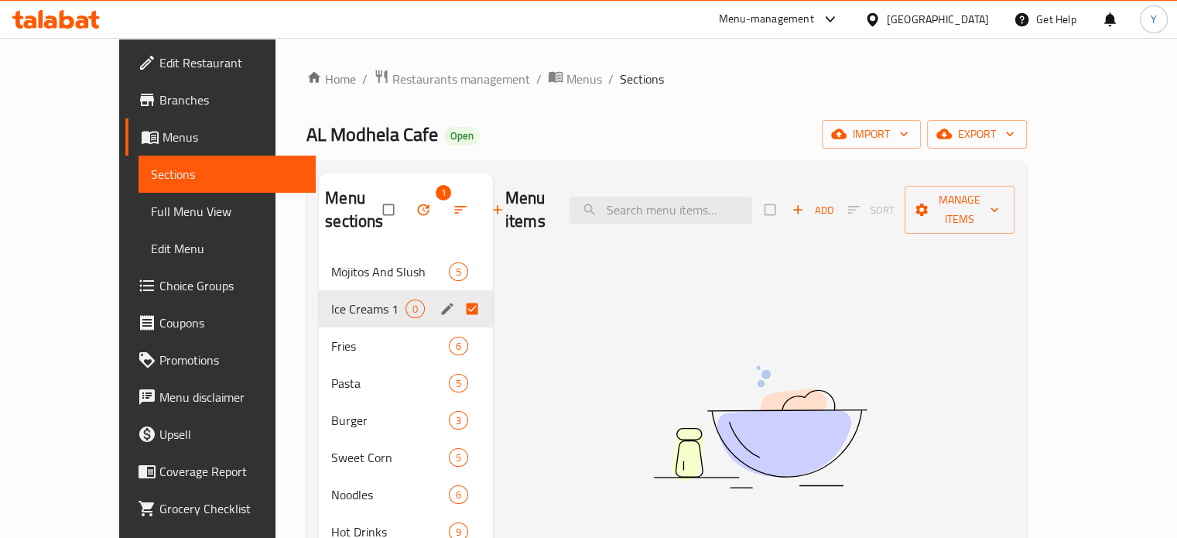
click at [406, 222] on button "button" at bounding box center [424, 210] width 37 height 34
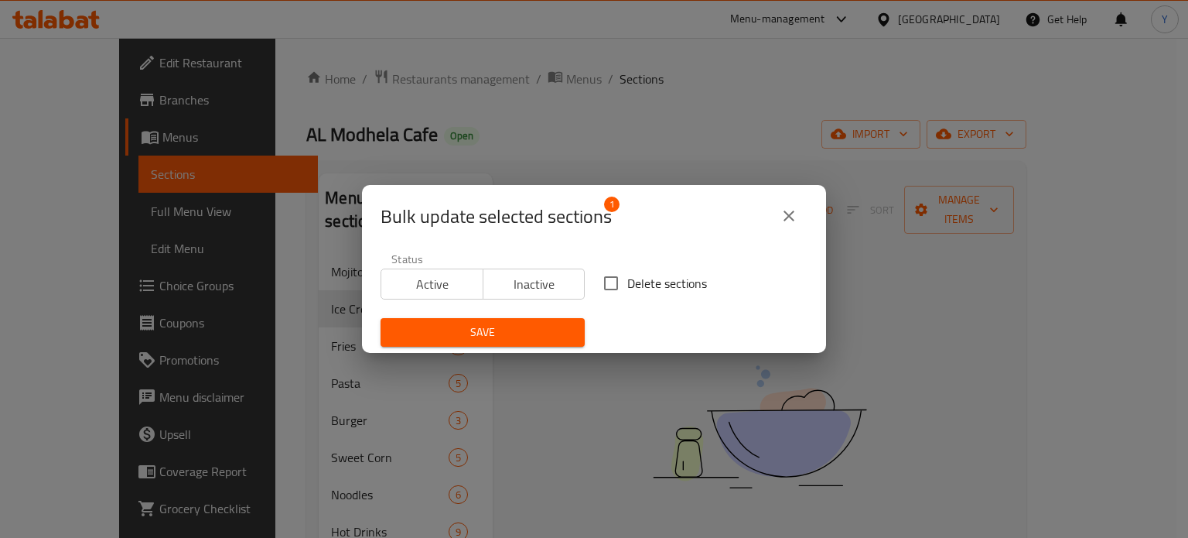
click at [637, 285] on span "Delete sections" at bounding box center [667, 283] width 80 height 19
click at [627, 285] on input "Delete sections" at bounding box center [611, 283] width 32 height 32
checkbox input "true"
click at [495, 327] on span "Save" at bounding box center [482, 332] width 179 height 19
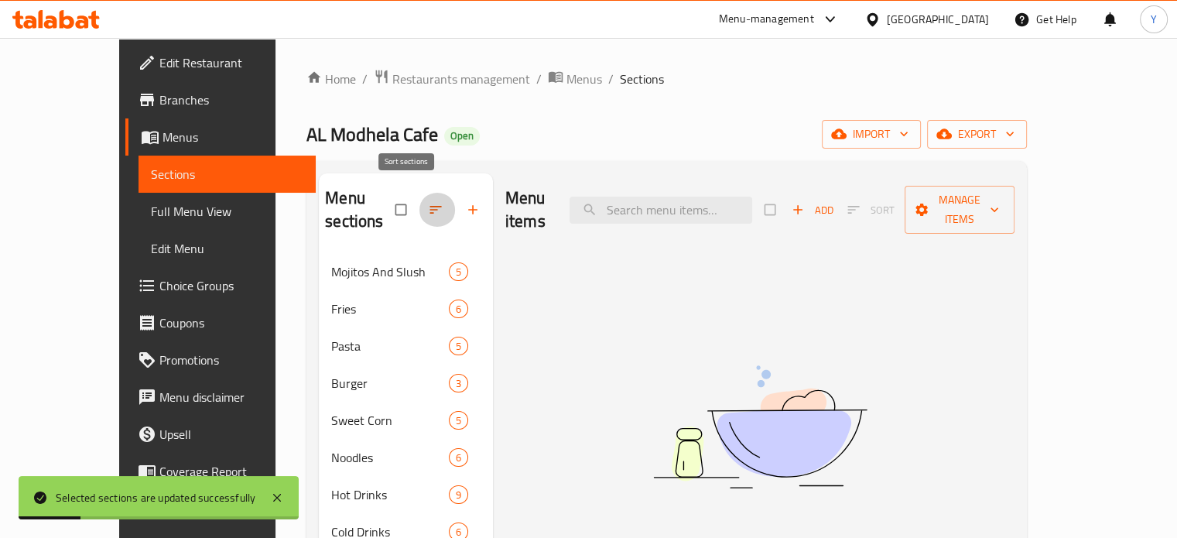
click at [428, 203] on icon "button" at bounding box center [435, 209] width 15 height 15
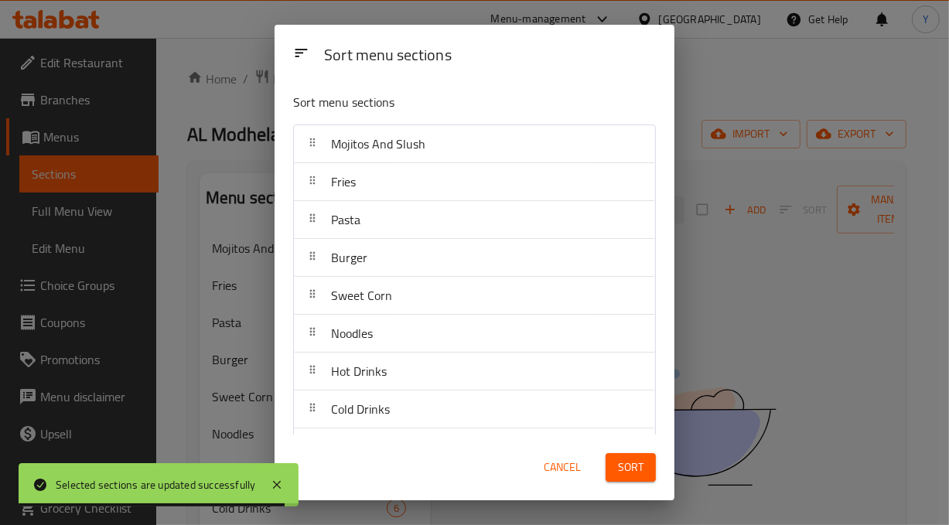
click at [792, 316] on div "Sort menu sections Sort menu sections Mojitos And Slush Fries Pasta Burger Swee…" at bounding box center [474, 262] width 949 height 525
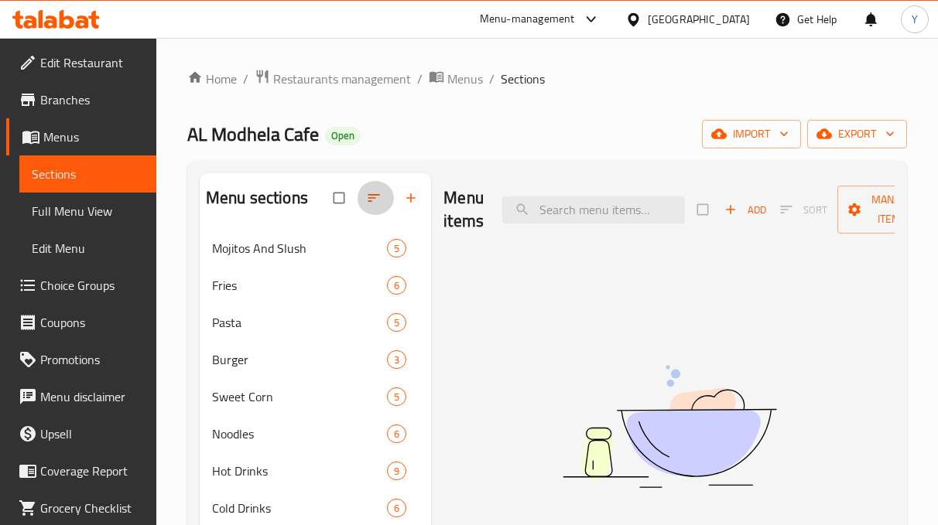
click at [374, 194] on icon "button" at bounding box center [374, 198] width 12 height 8
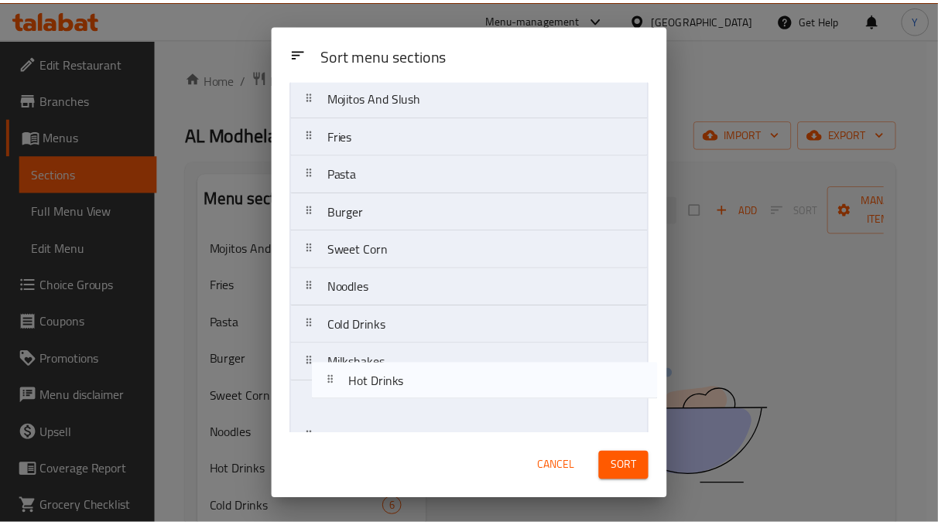
scroll to position [111, 0]
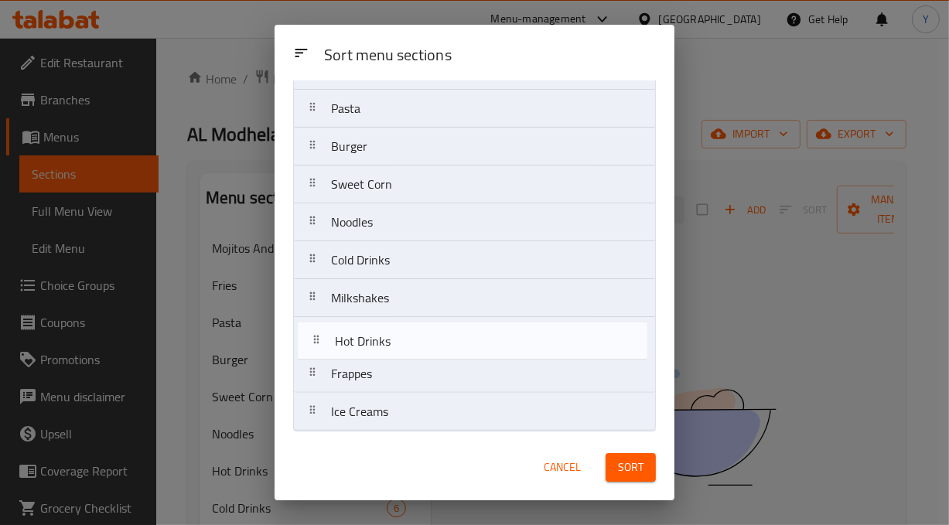
drag, startPoint x: 474, startPoint y: 385, endPoint x: 474, endPoint y: 354, distance: 30.9
click at [474, 354] on nav "Mojitos And Slush Fries Pasta Burger Sweet Corn Noodles Hot Drinks Cold Drinks …" at bounding box center [474, 222] width 363 height 419
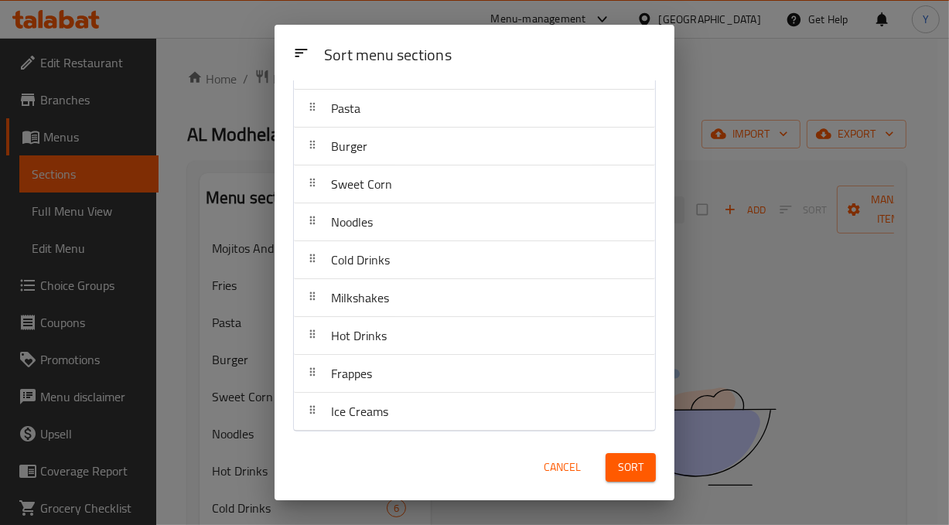
click at [855, 422] on div "Sort menu sections Sort menu sections Mojitos And Slush Fries Pasta Burger Swee…" at bounding box center [474, 262] width 949 height 525
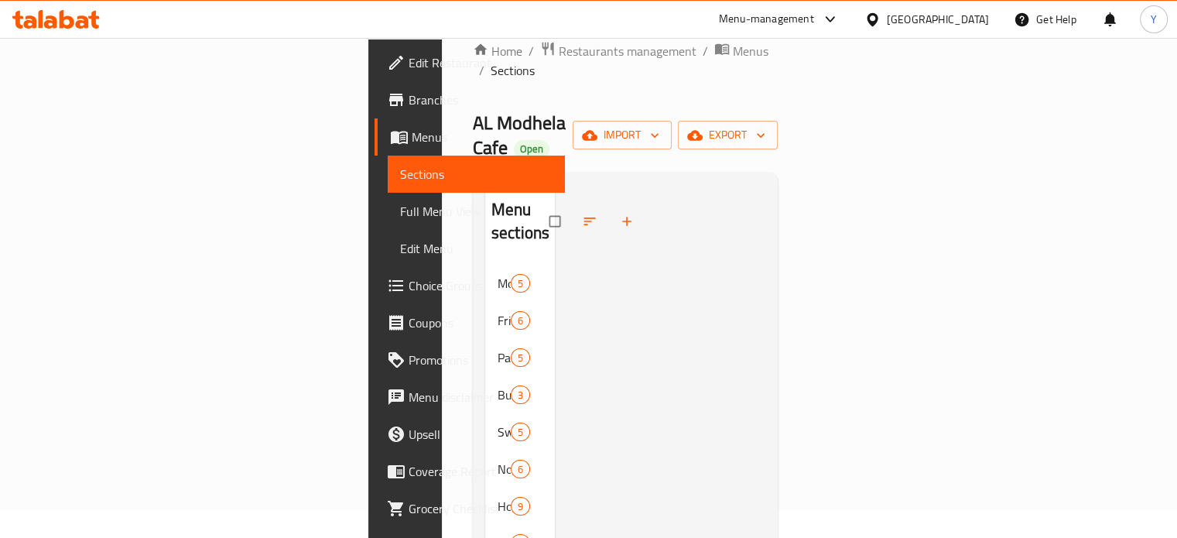
scroll to position [45, 0]
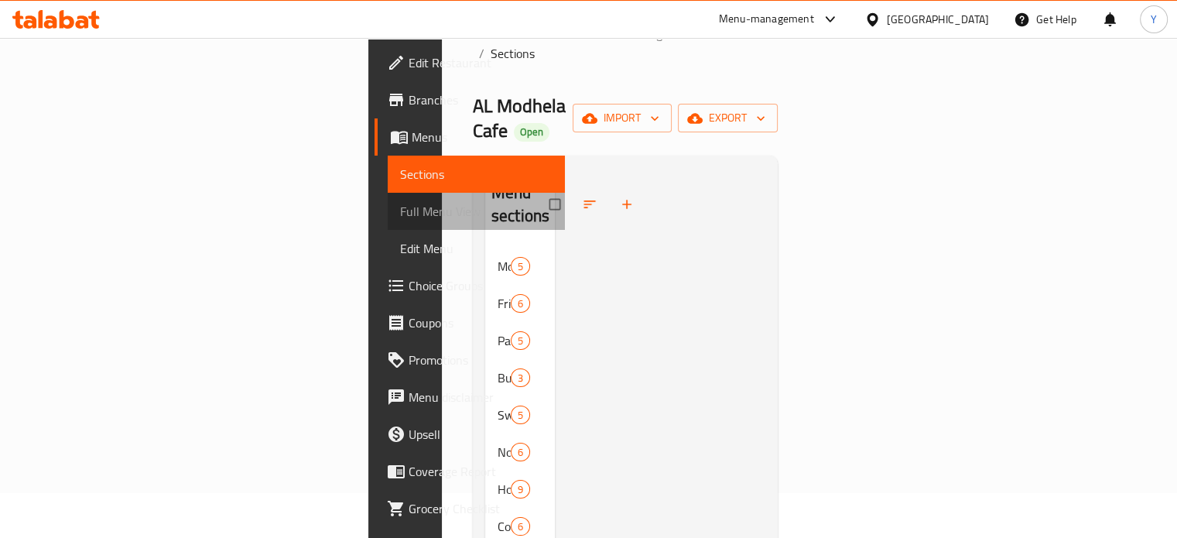
click at [400, 219] on span "Full Menu View" at bounding box center [476, 211] width 152 height 19
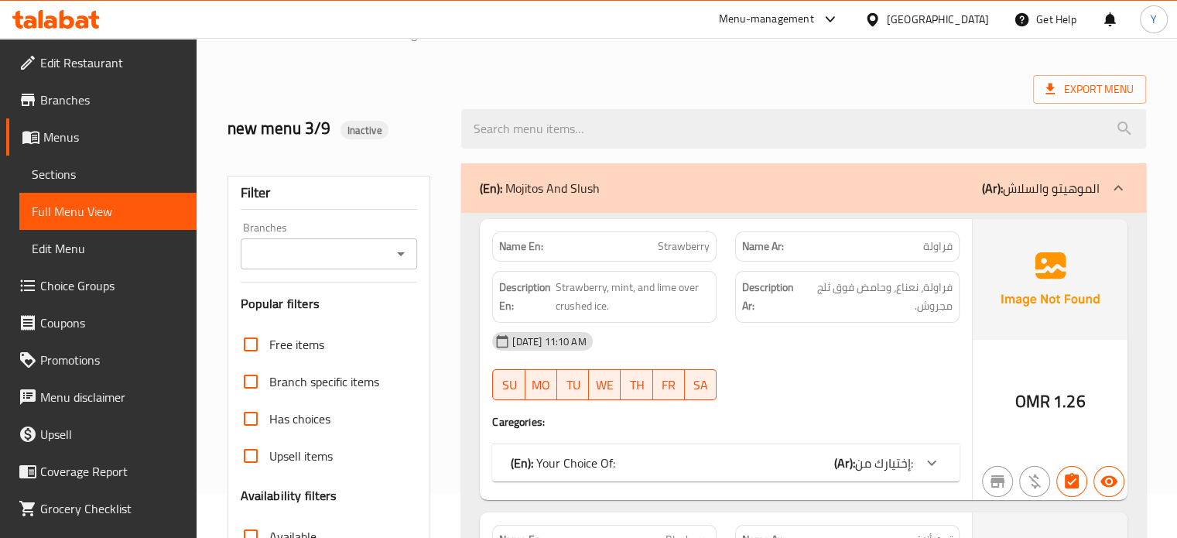
scroll to position [515, 0]
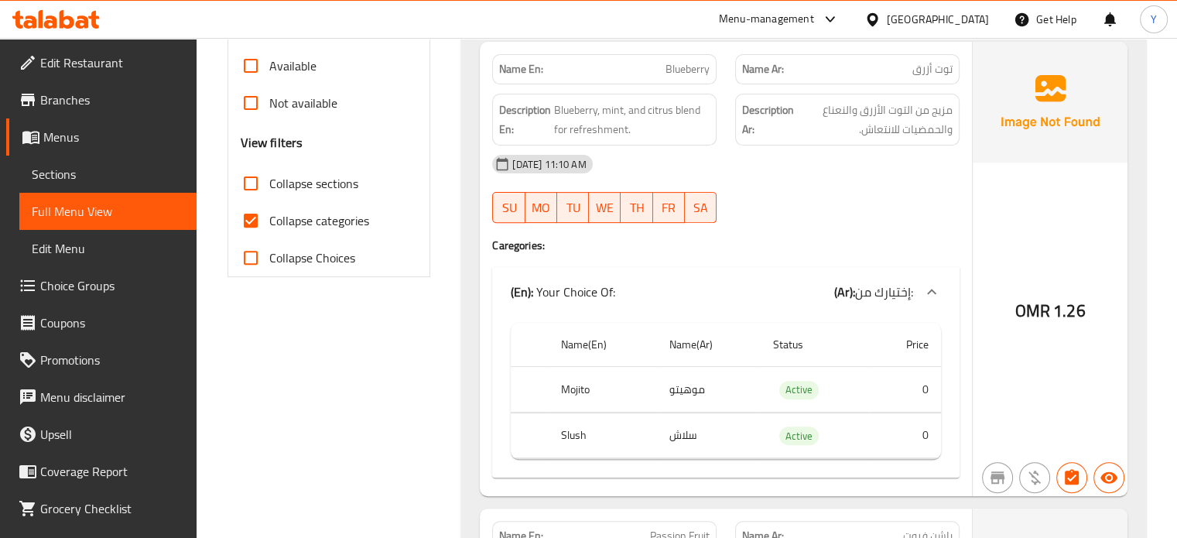
click at [851, 186] on div "[DATE] 11:10 AM SU MO TU WE TH FR SA" at bounding box center [726, 188] width 486 height 87
click at [328, 220] on span "Collapse categories" at bounding box center [319, 220] width 100 height 19
click at [269, 220] on input "Collapse categories" at bounding box center [250, 220] width 37 height 37
checkbox input "false"
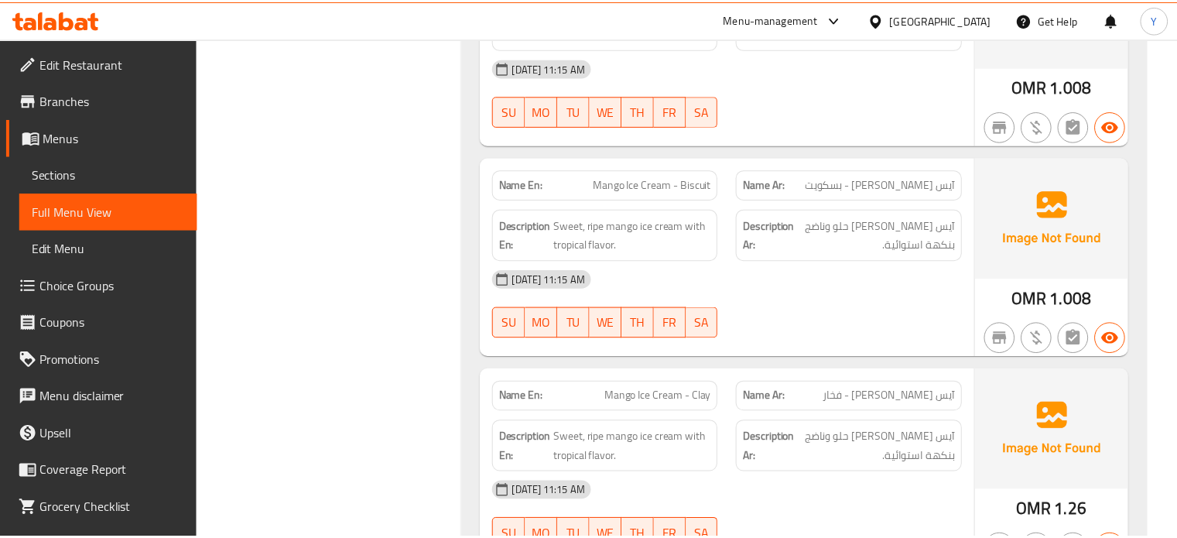
scroll to position [19457, 0]
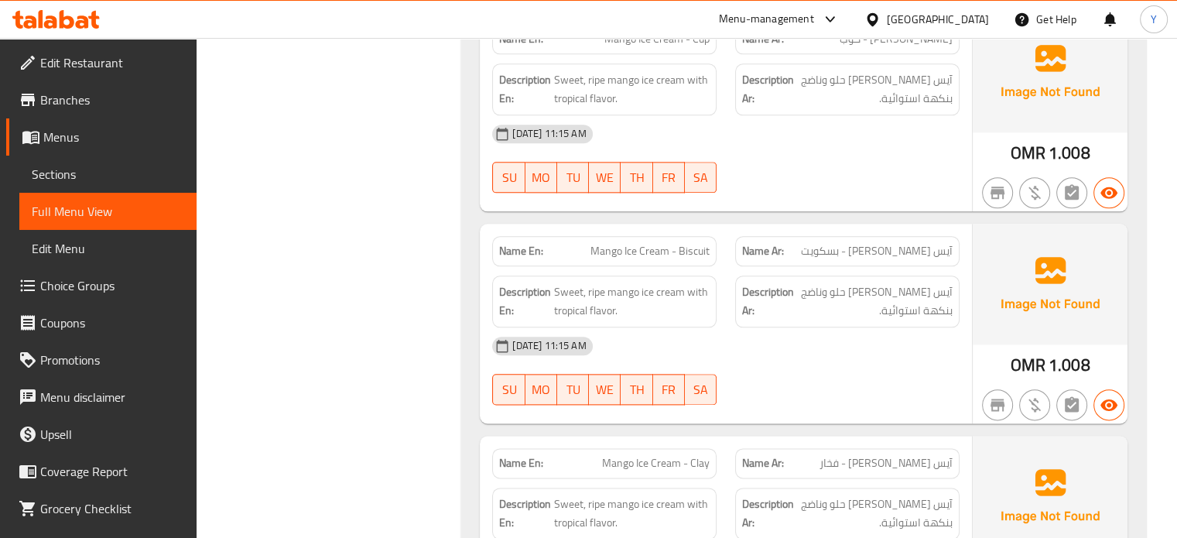
click at [94, 176] on span "Sections" at bounding box center [108, 174] width 152 height 19
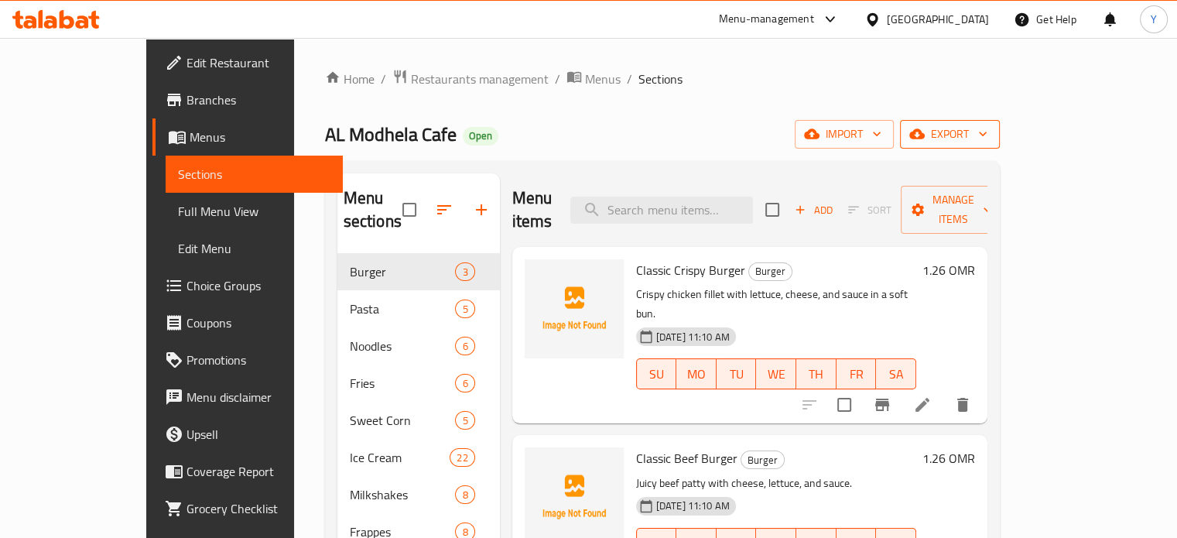
click at [987, 129] on span "export" at bounding box center [949, 134] width 75 height 19
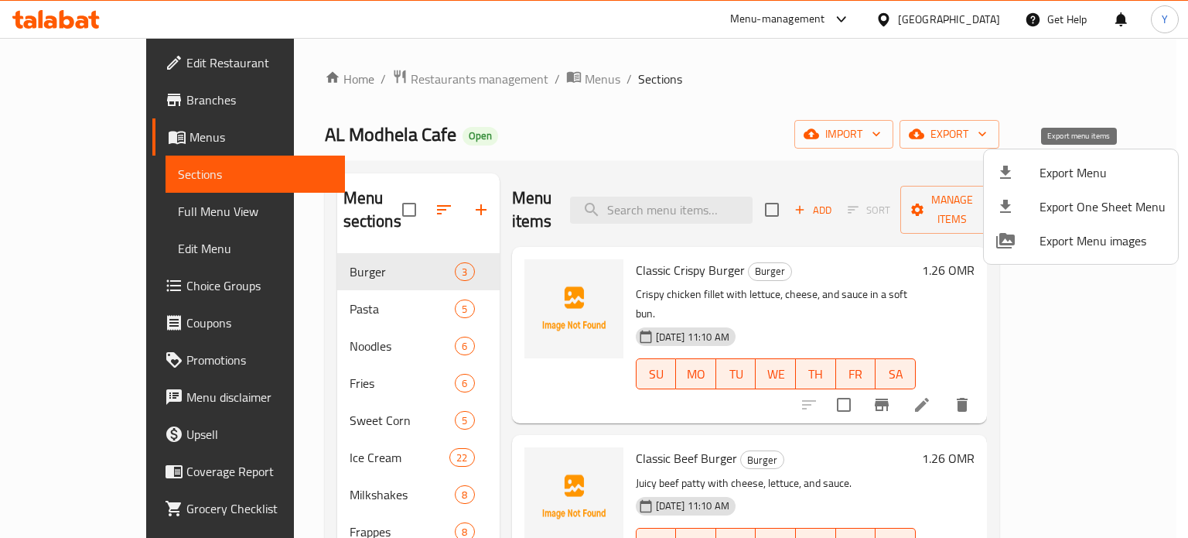
click at [1037, 172] on div at bounding box center [1017, 172] width 43 height 19
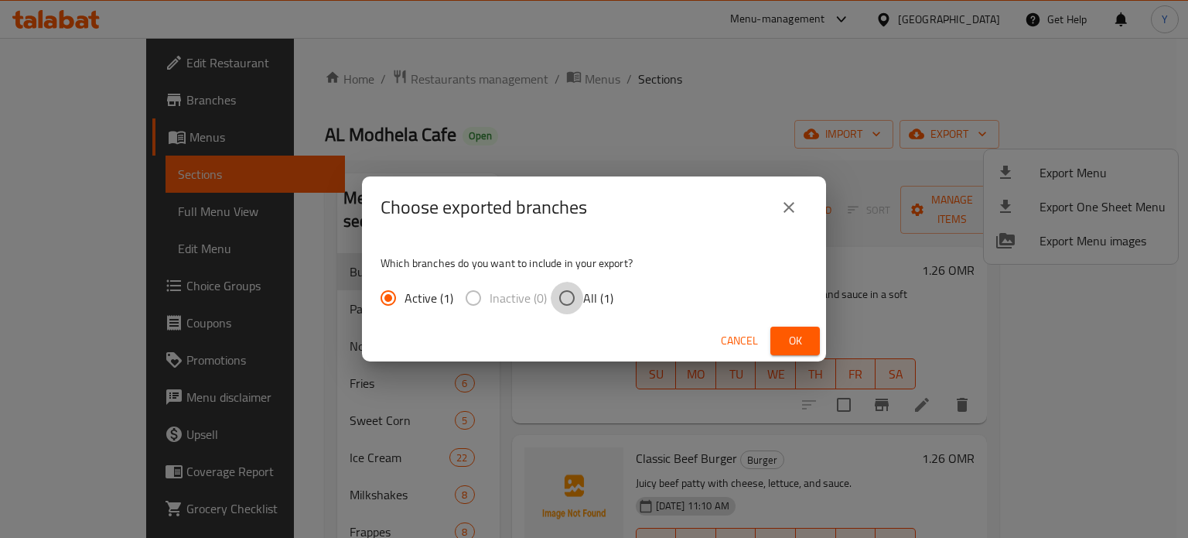
click at [579, 305] on input "All (1)" at bounding box center [567, 298] width 32 height 32
radio input "true"
click at [800, 330] on button "Ok" at bounding box center [795, 340] width 50 height 29
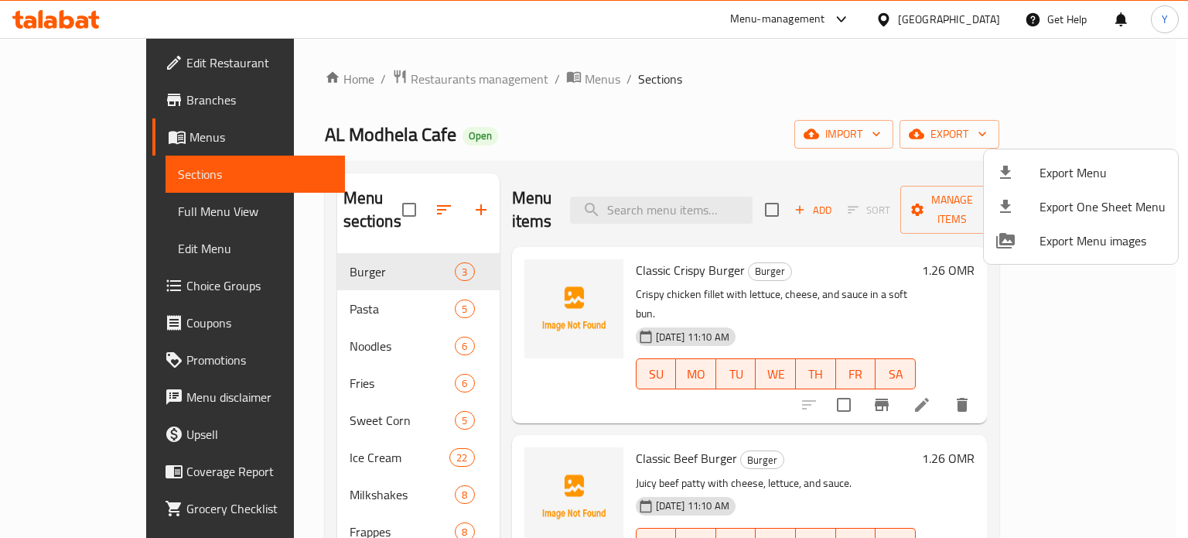
click at [777, 114] on div at bounding box center [594, 269] width 1188 height 538
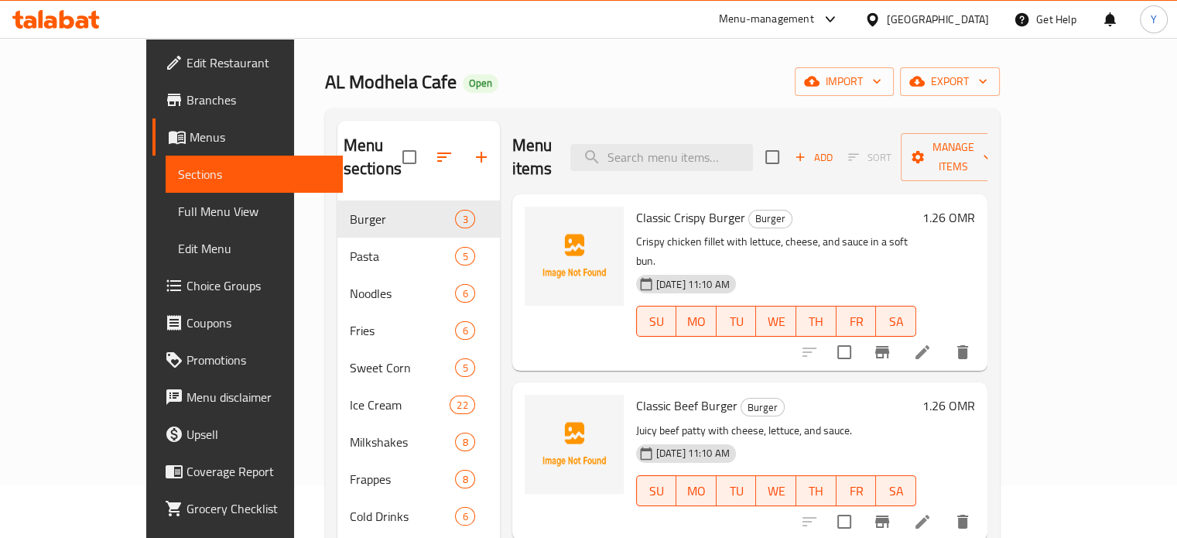
scroll to position [60, 0]
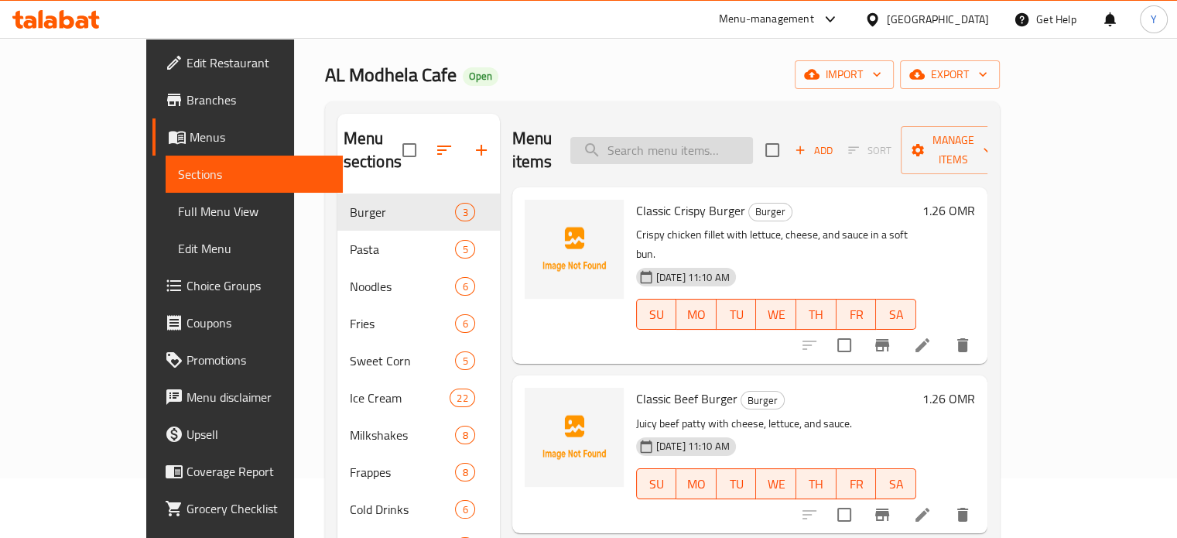
click at [673, 137] on input "search" at bounding box center [661, 150] width 183 height 27
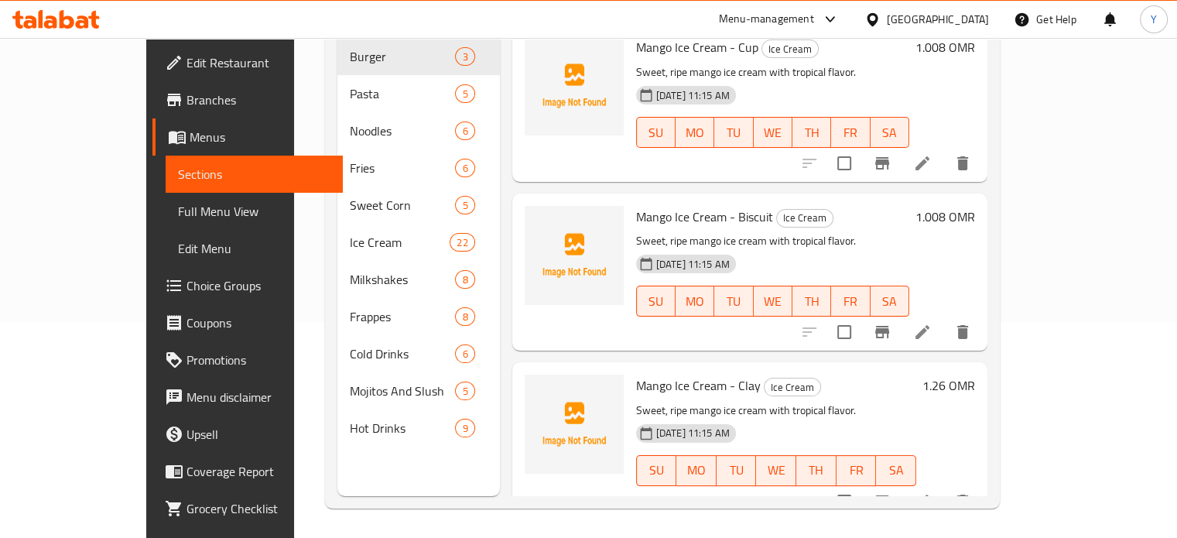
scroll to position [214, 0]
type input "mango ice cream"
click at [860, 486] on input "checkbox" at bounding box center [844, 502] width 32 height 32
checkbox input "true"
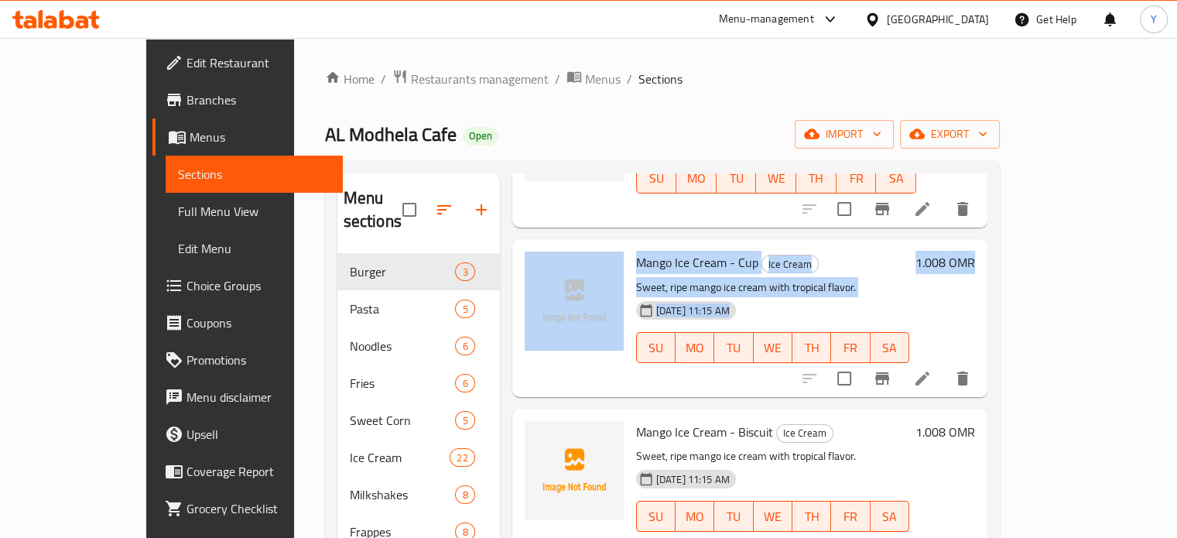
scroll to position [0, 0]
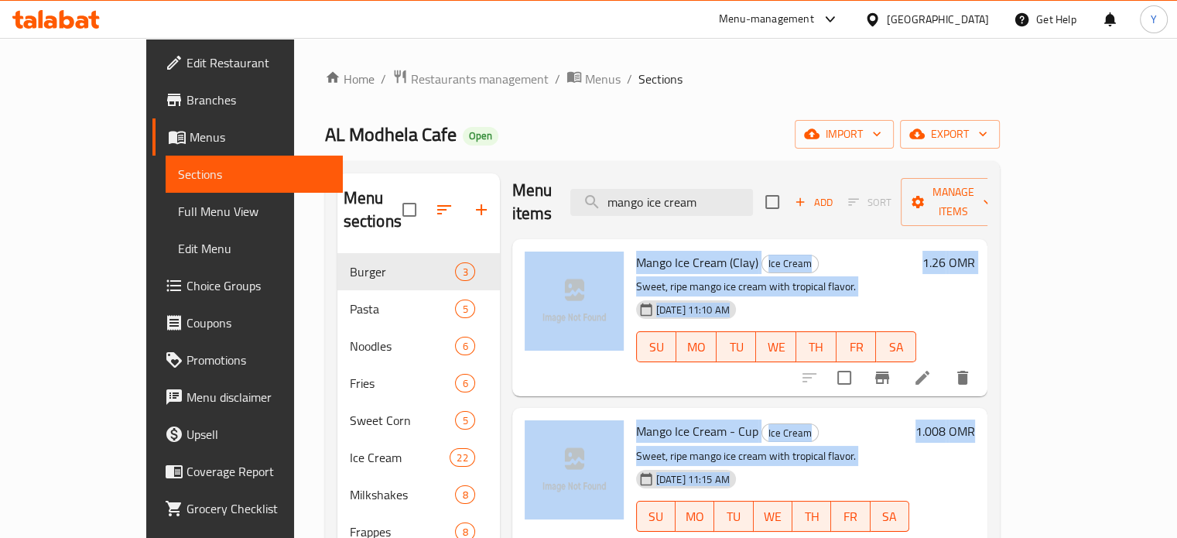
drag, startPoint x: 1115, startPoint y: 294, endPoint x: 1132, endPoint y: 173, distance: 122.6
click at [999, 165] on div "Menu sections Burger 3 Pasta 5 Noodles 6 Fries 6 Sweet Corn 5 Ice Cream 22 Milk…" at bounding box center [662, 442] width 675 height 562
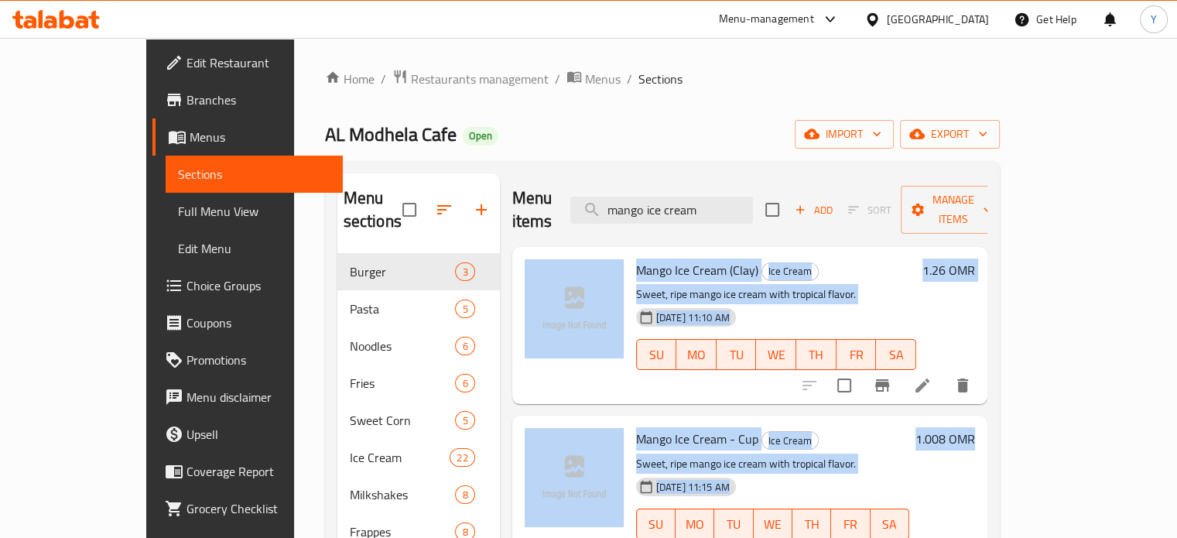
click at [975, 259] on h6 "1.26 OMR" at bounding box center [948, 270] width 53 height 22
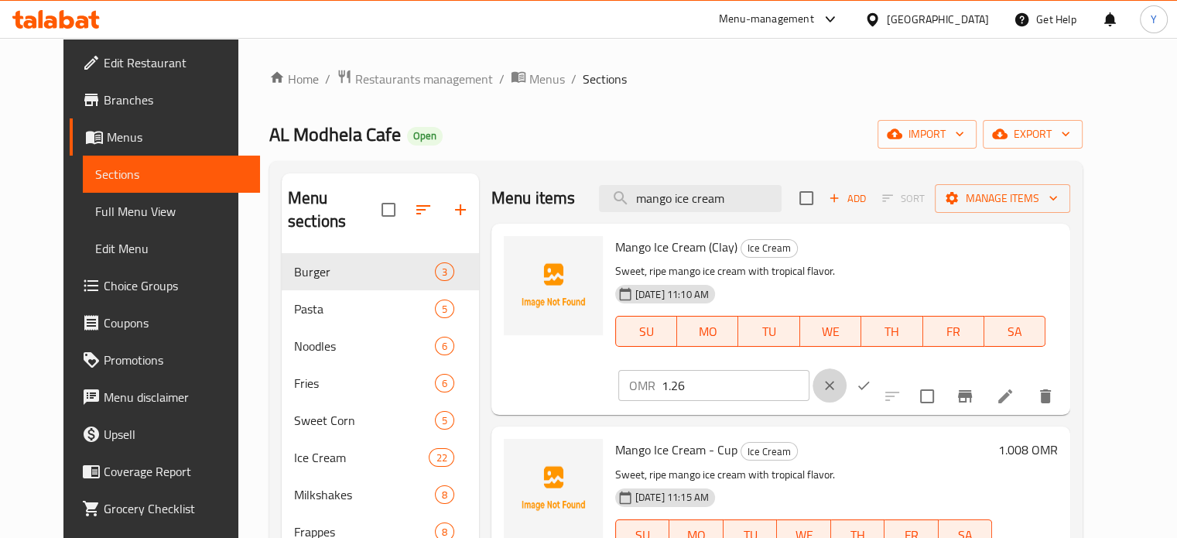
click at [837, 378] on icon "clear" at bounding box center [829, 385] width 15 height 15
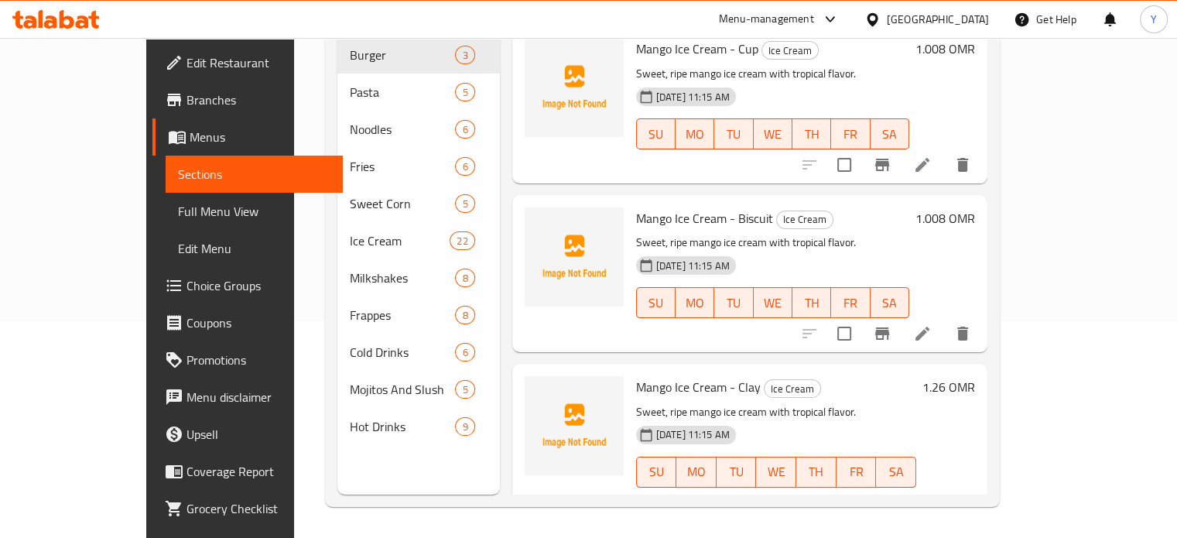
scroll to position [176, 0]
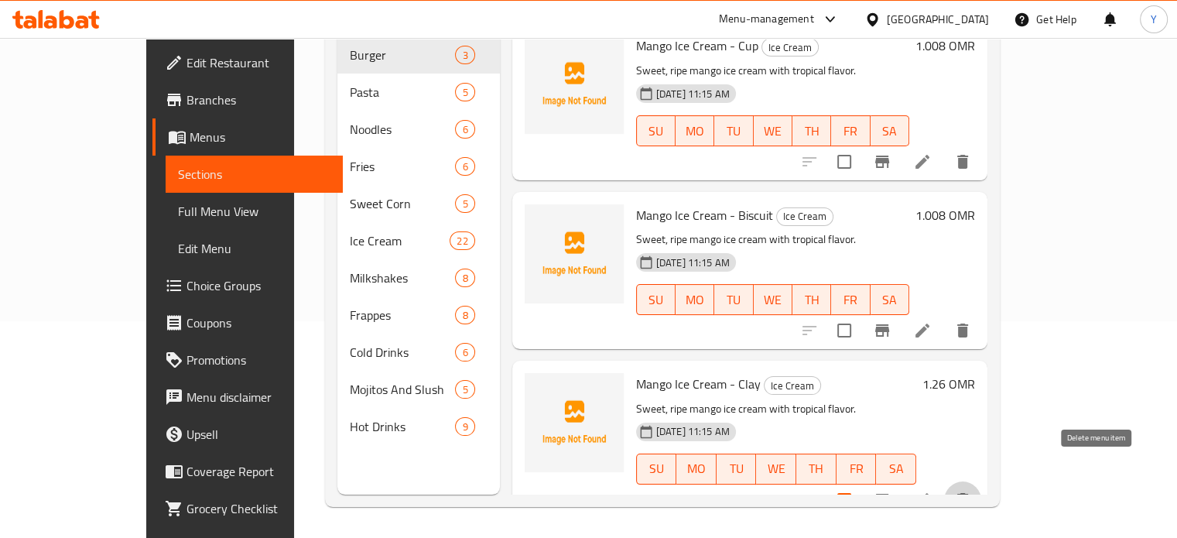
click at [981, 481] on button "delete" at bounding box center [962, 499] width 37 height 37
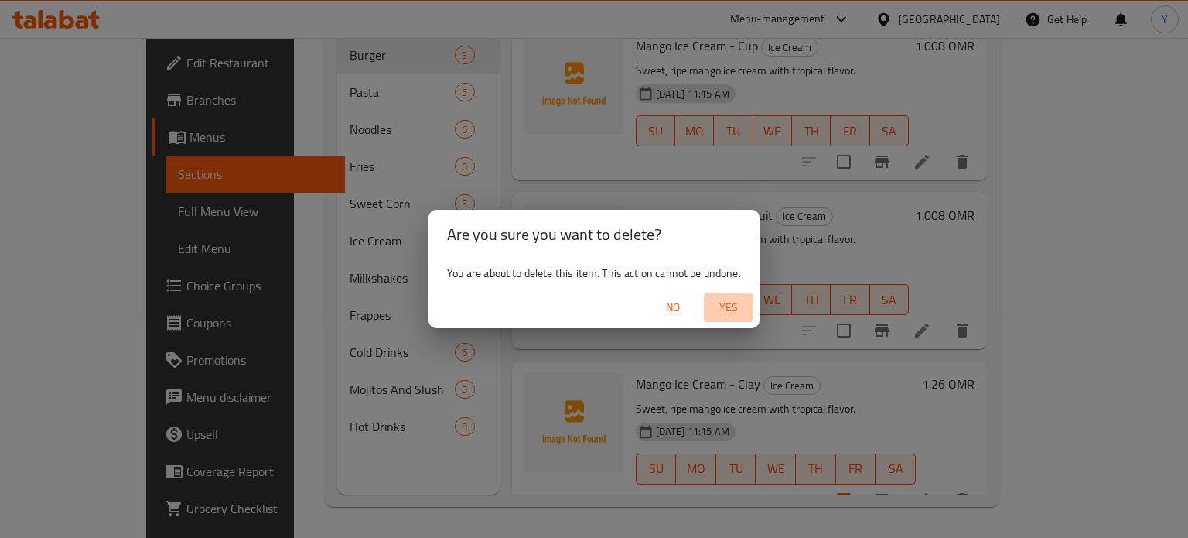
click at [730, 299] on span "Yes" at bounding box center [728, 307] width 37 height 19
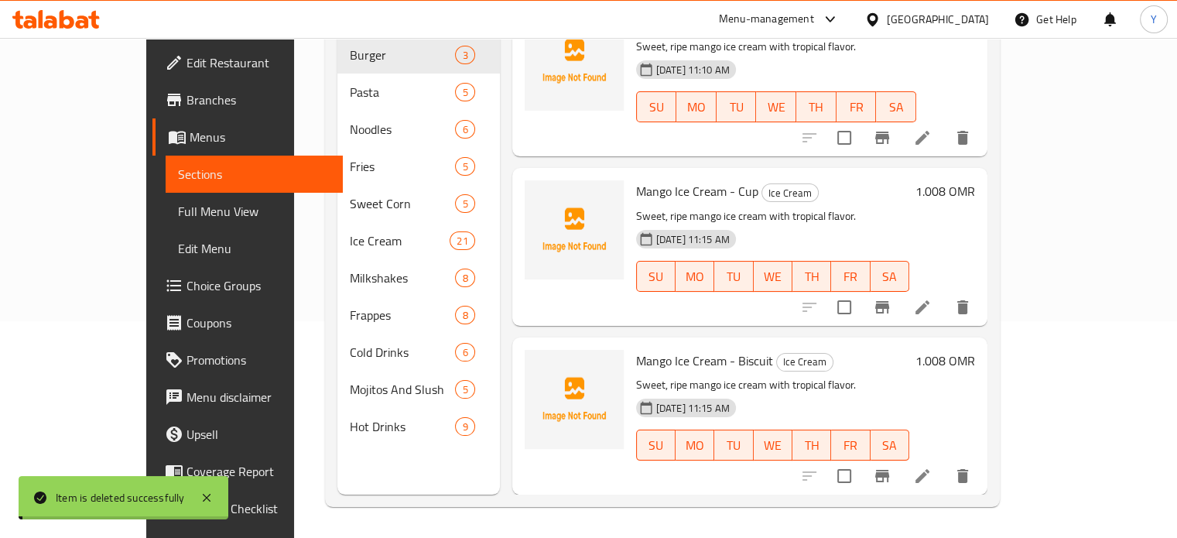
scroll to position [8, 0]
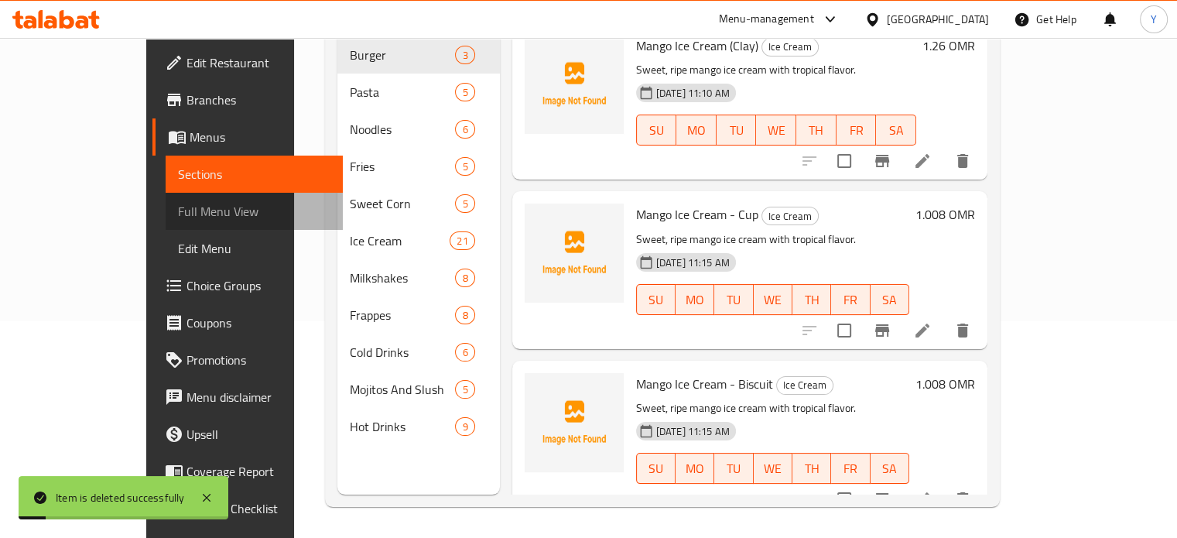
drag, startPoint x: 121, startPoint y: 214, endPoint x: 1155, endPoint y: 237, distance: 1033.8
click at [178, 214] on span "Full Menu View" at bounding box center [254, 211] width 152 height 19
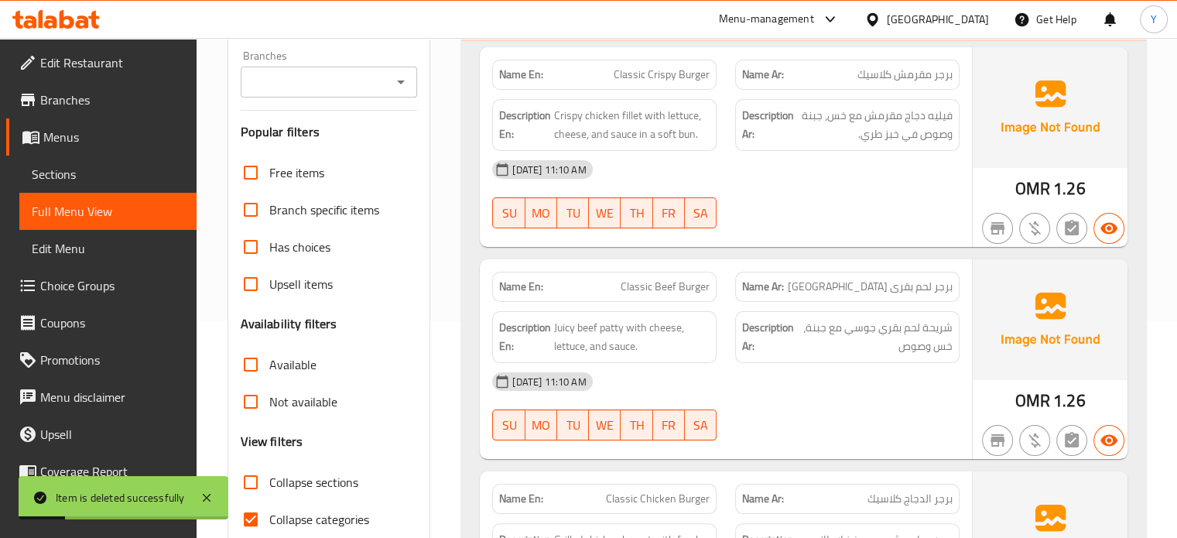
scroll to position [687, 0]
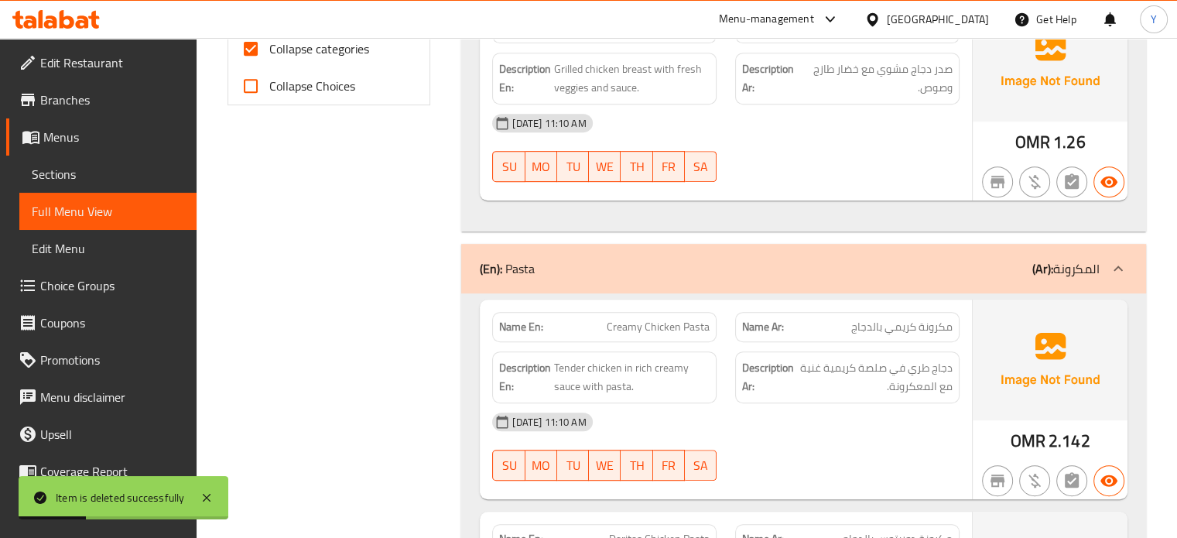
click at [248, 51] on input "Collapse categories" at bounding box center [250, 48] width 37 height 37
checkbox input "false"
click at [898, 179] on div at bounding box center [847, 182] width 243 height 19
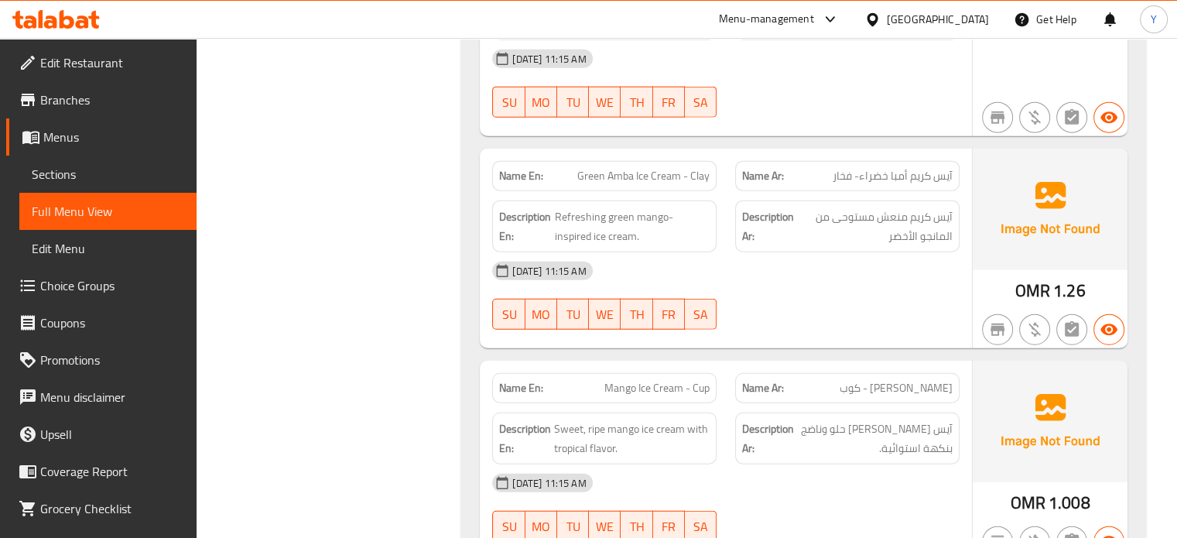
scroll to position [5560, 0]
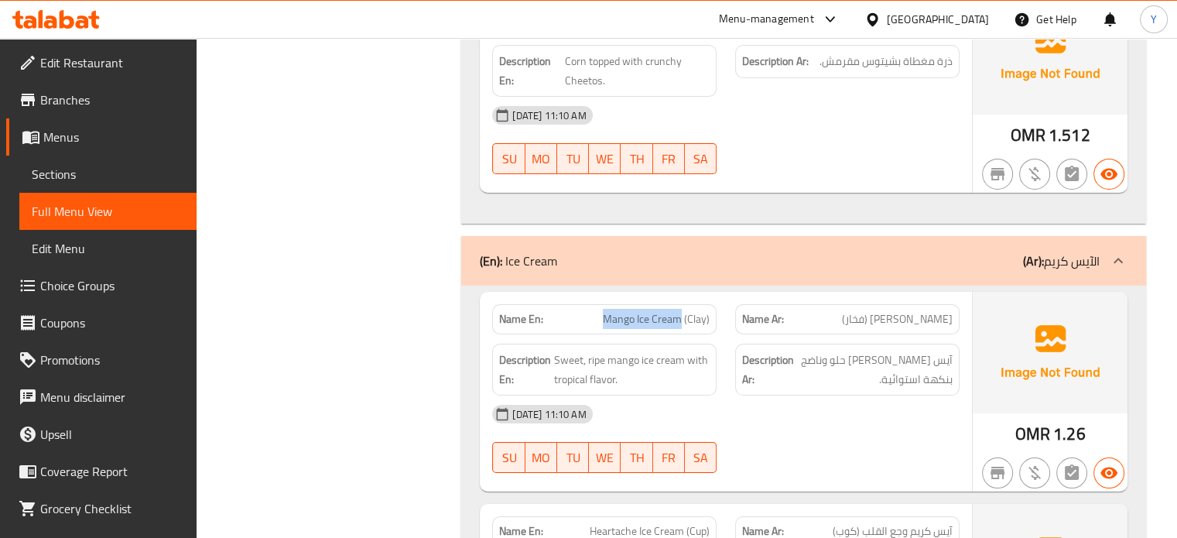
drag, startPoint x: 681, startPoint y: 268, endPoint x: 577, endPoint y: 267, distance: 103.7
copy span "Mango Ice Cream"
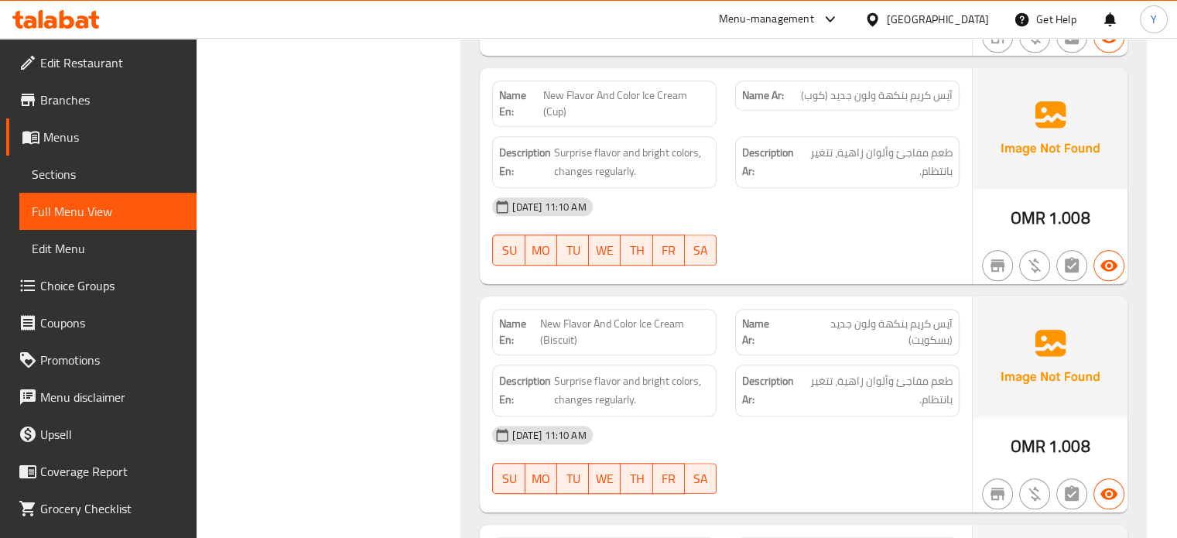
scroll to position [0, 0]
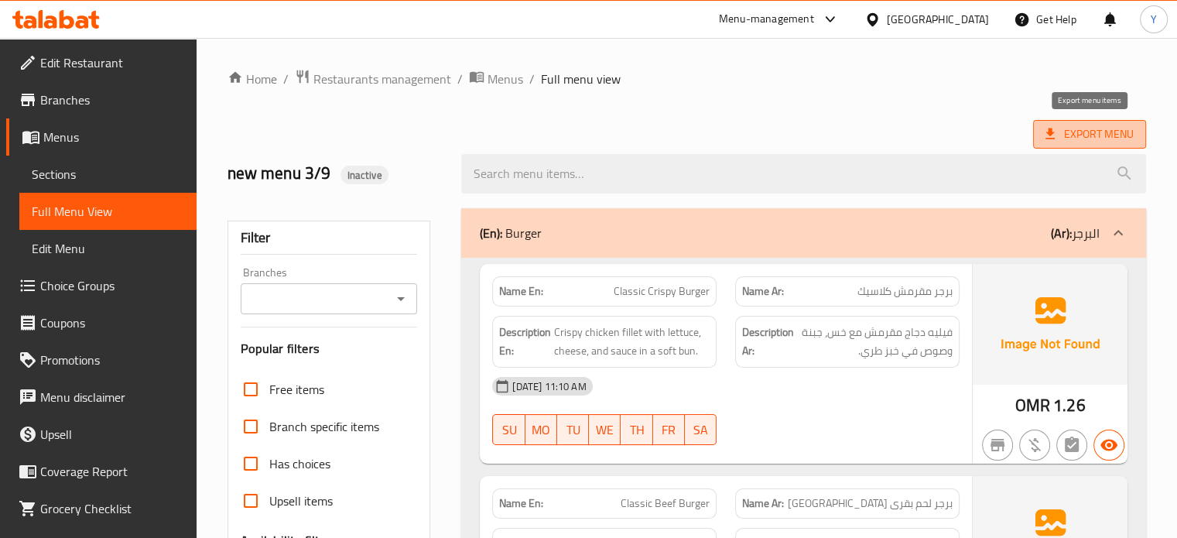
click at [1099, 132] on span "Export Menu" at bounding box center [1089, 134] width 88 height 19
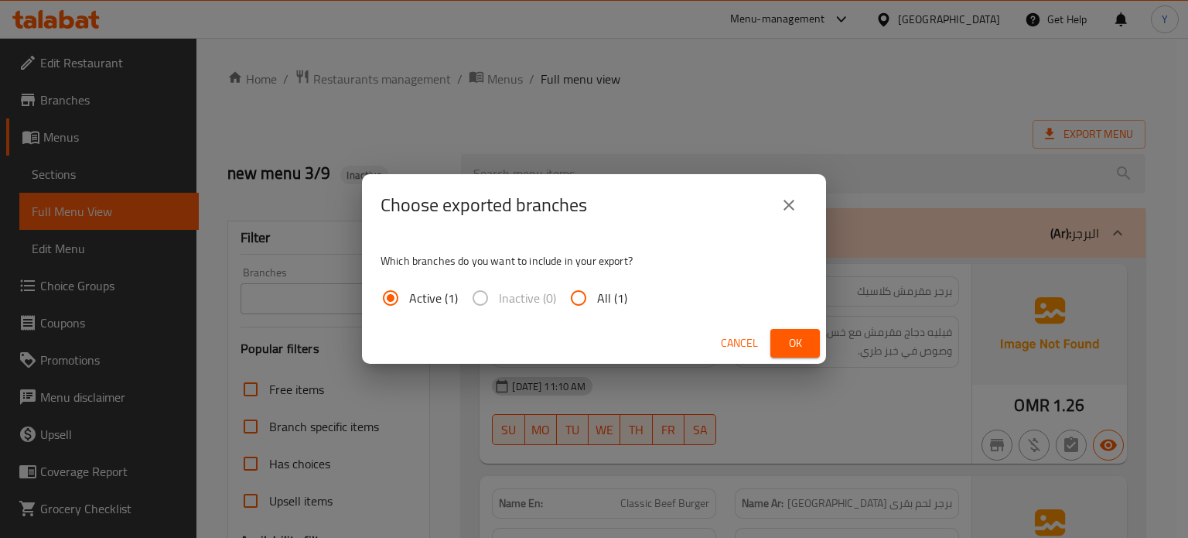
click at [579, 303] on input "All (1)" at bounding box center [578, 297] width 37 height 37
radio input "true"
click at [811, 343] on button "Ok" at bounding box center [795, 343] width 50 height 29
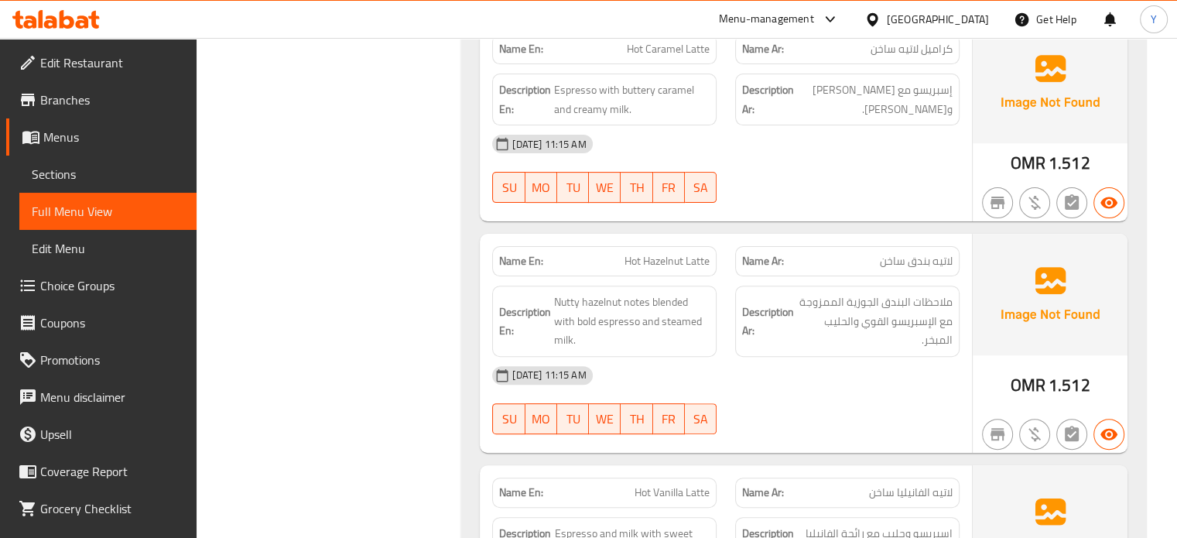
scroll to position [18356, 0]
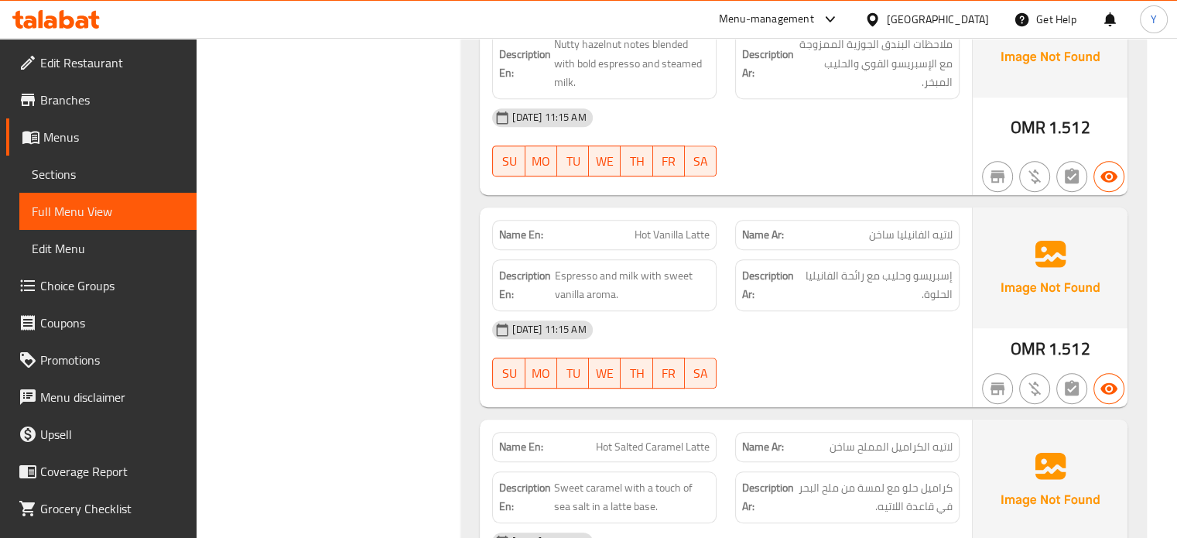
click at [814, 19] on div "Menu-management" at bounding box center [766, 19] width 95 height 19
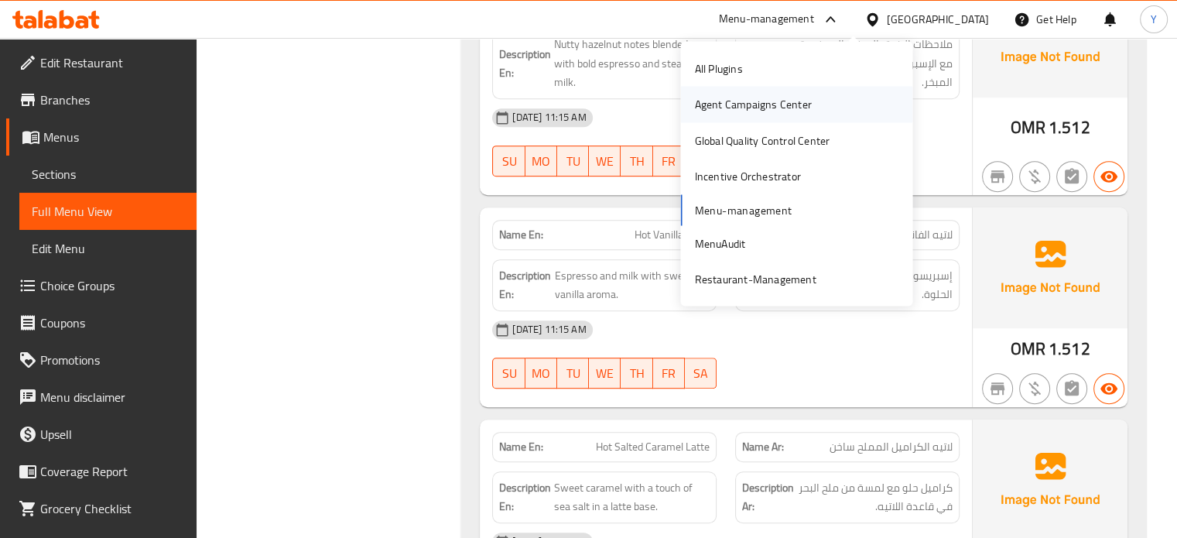
click at [761, 92] on div "Agent Campaigns Center" at bounding box center [753, 105] width 142 height 36
